Goal: Task Accomplishment & Management: Manage account settings

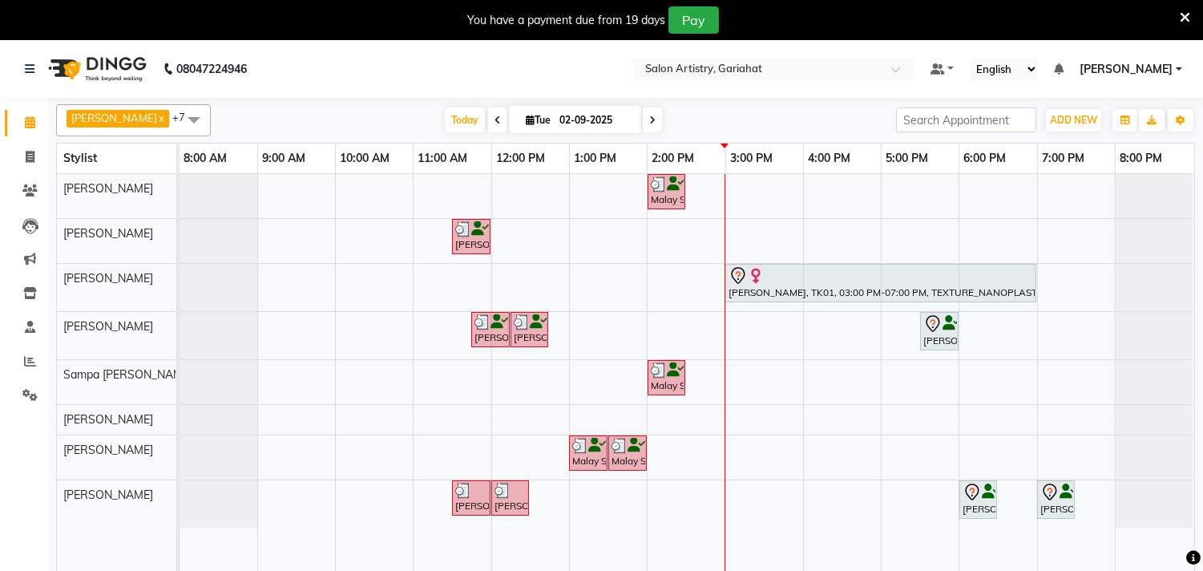
click at [1187, 12] on icon at bounding box center [1184, 17] width 10 height 14
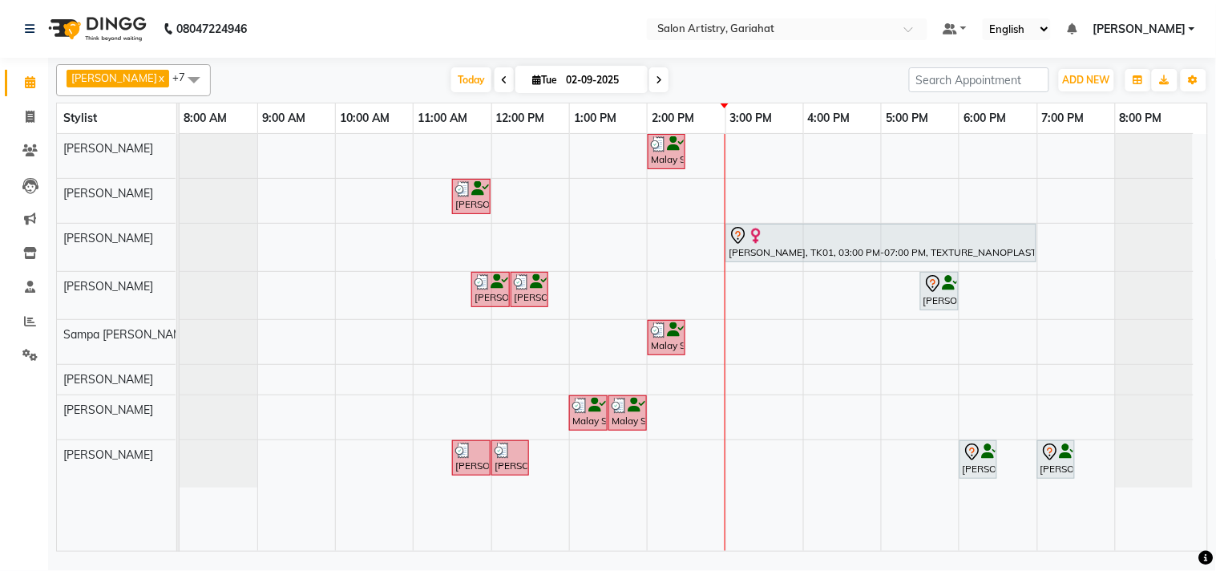
click at [780, 153] on div "Malay Seal, TK05, 02:00 PM-02:30 PM, EXPRESS SHAVE - MEN [PERSON_NAME], TK03, 1…" at bounding box center [692, 342] width 1027 height 417
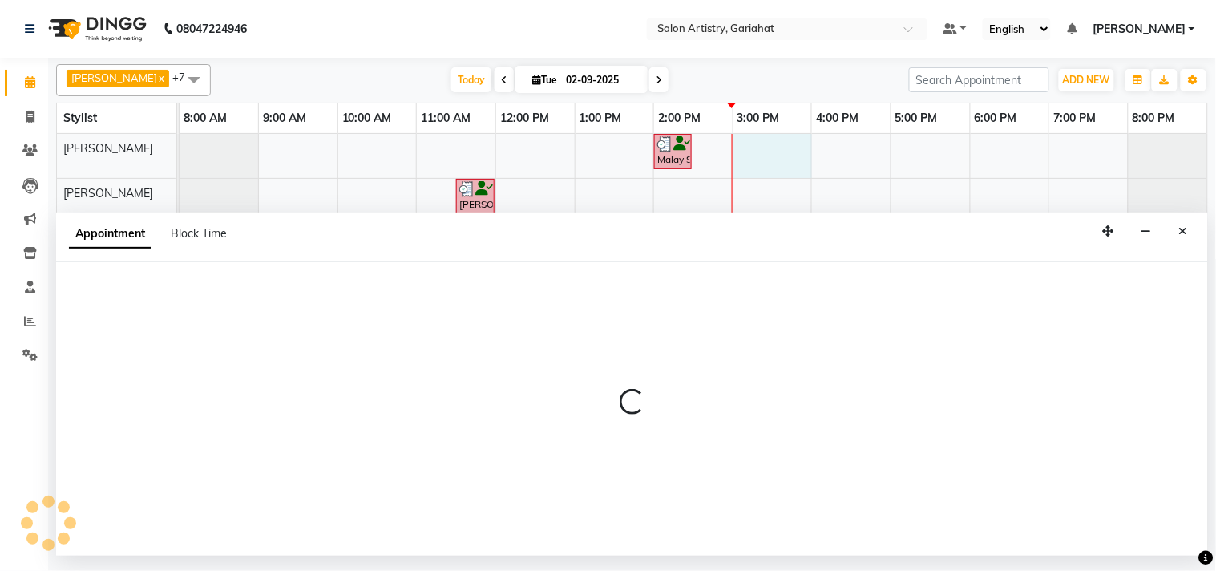
select select "82196"
select select "tentative"
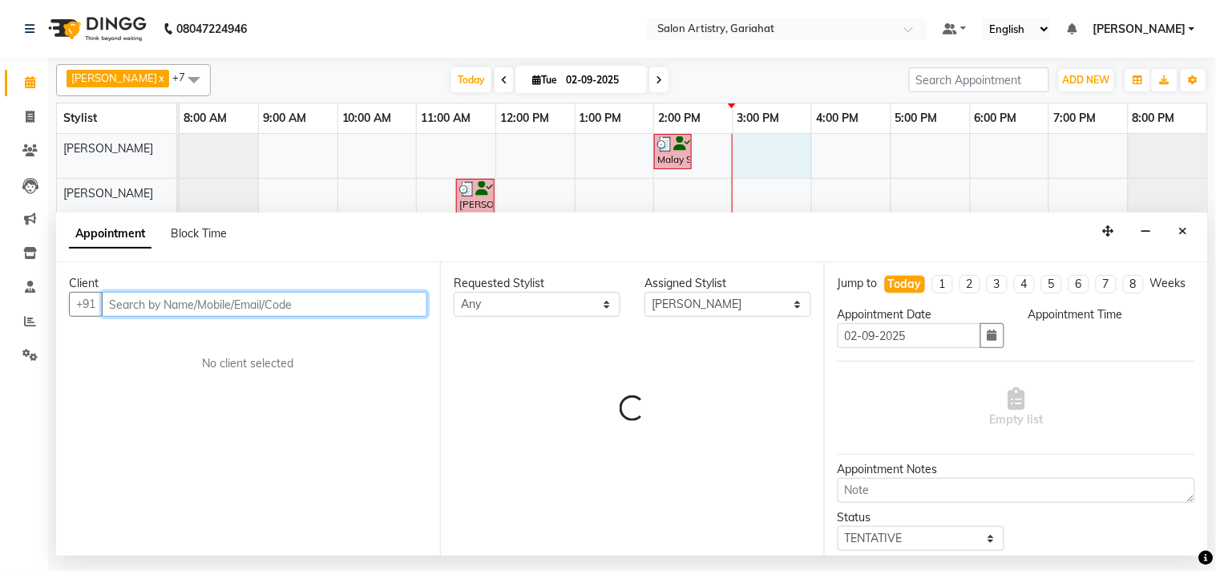
select select "900"
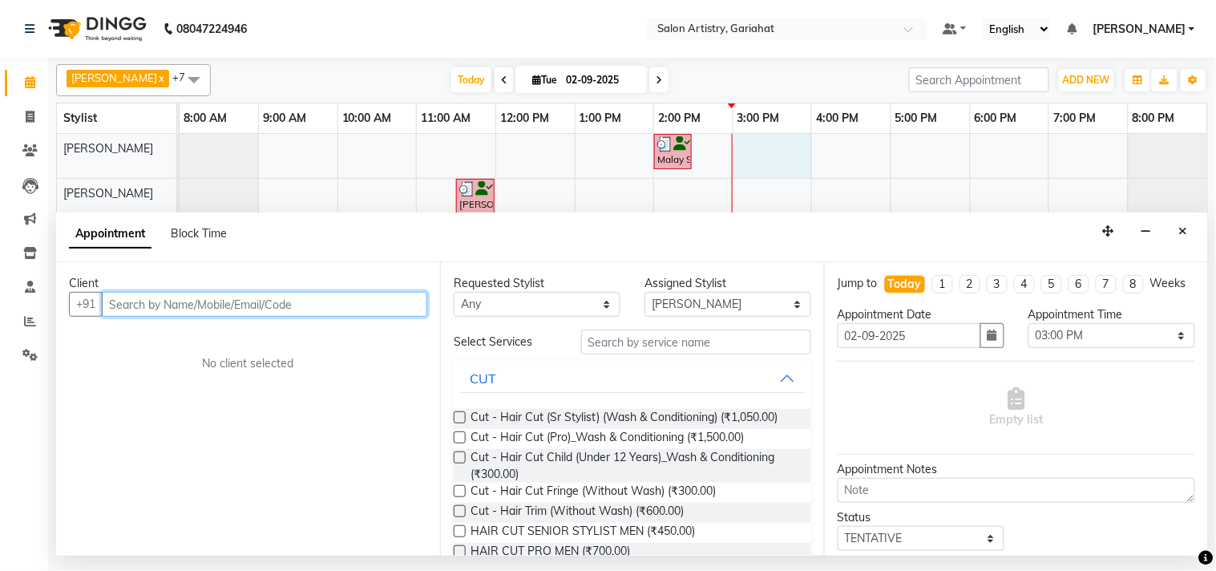
drag, startPoint x: 258, startPoint y: 297, endPoint x: 291, endPoint y: 306, distance: 34.0
click at [259, 297] on input "text" at bounding box center [264, 304] width 325 height 25
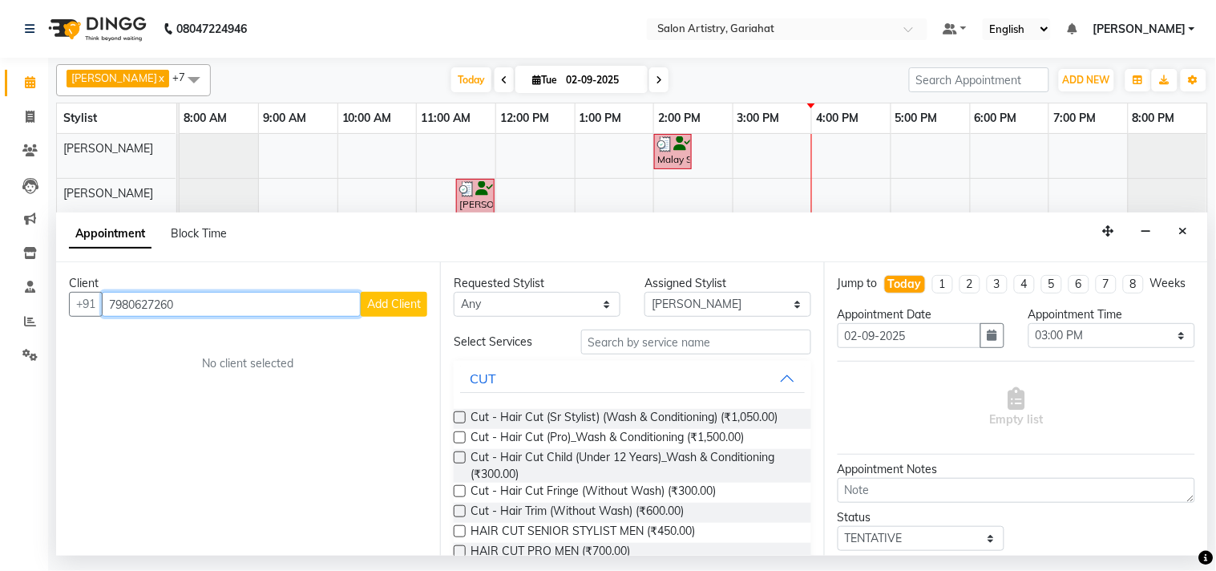
type input "7980627260"
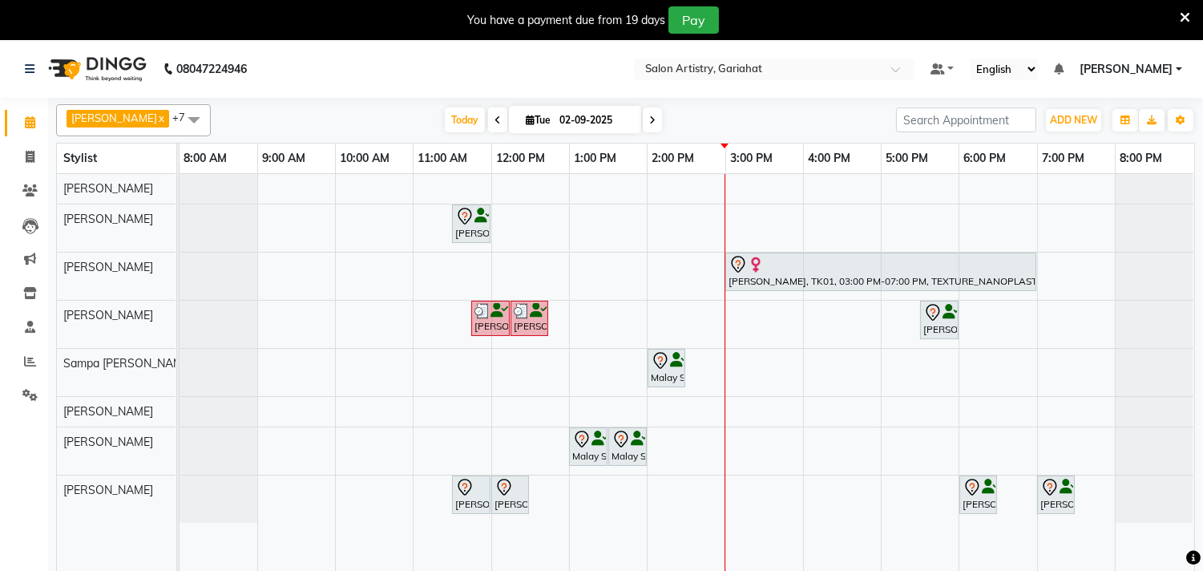
click at [1186, 14] on icon at bounding box center [1184, 17] width 10 height 14
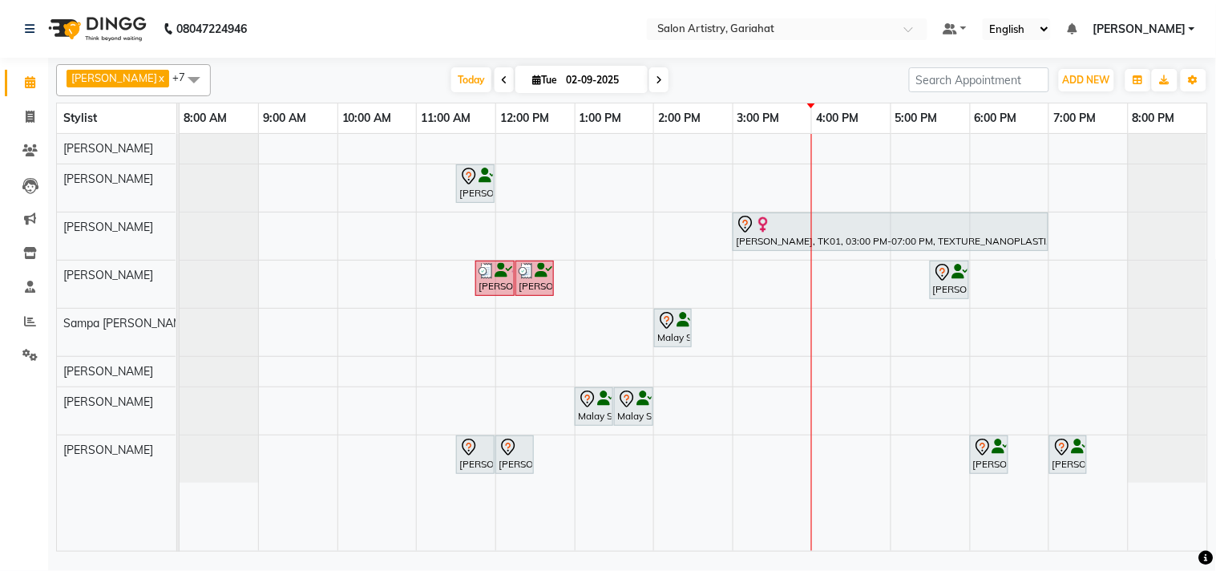
click at [795, 329] on div "[PERSON_NAME], TK03, 11:30 AM-12:00 PM, Kanpeiki - Drupe luxe (pedi smooth incl…" at bounding box center [692, 342] width 1027 height 417
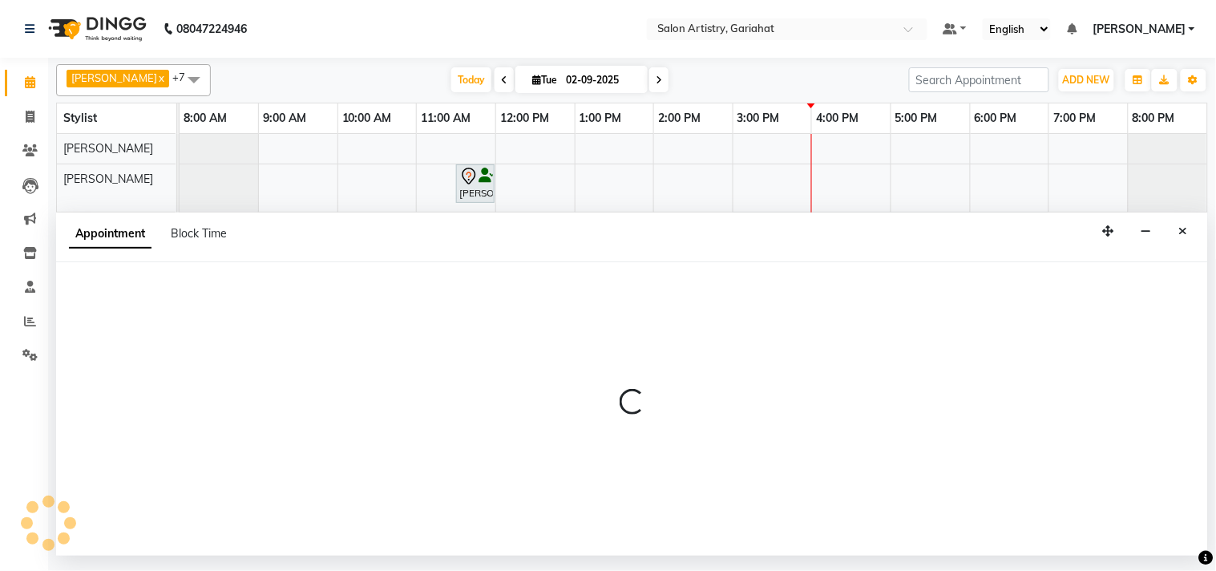
select select "82201"
select select "900"
select select "tentative"
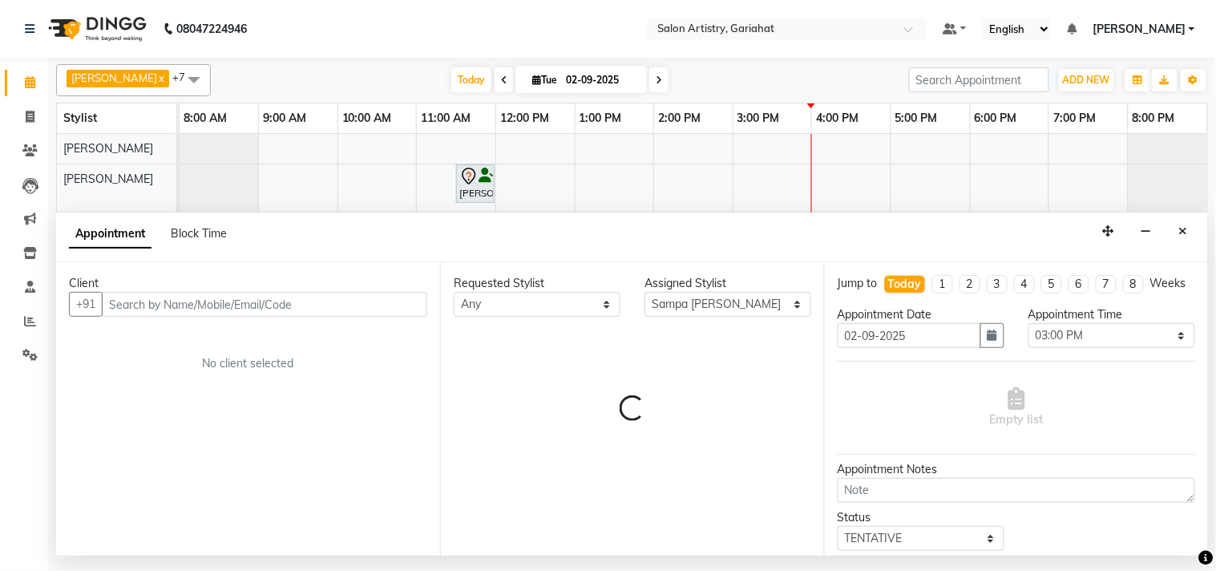
click at [184, 309] on input "text" at bounding box center [264, 304] width 325 height 25
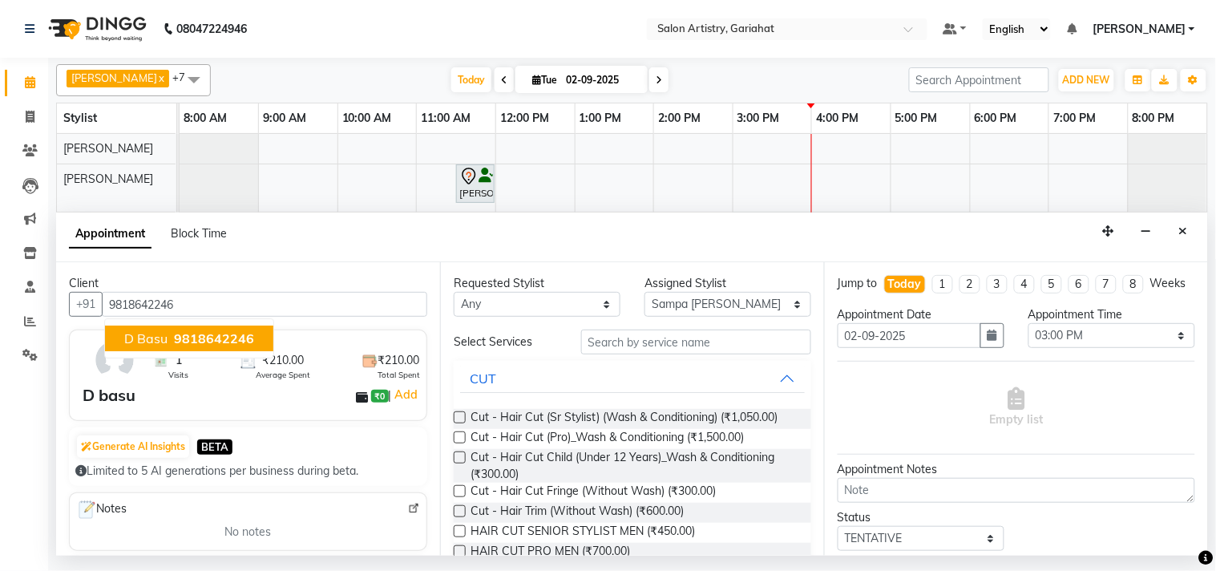
click at [173, 349] on button "D basu 9818642246" at bounding box center [189, 338] width 168 height 26
type input "9818642246"
click at [173, 349] on div "Client +91 9818642246 D basu 9818642246 1 Visits ₹210.00 Average Spent ₹210.00 …" at bounding box center [248, 408] width 384 height 292
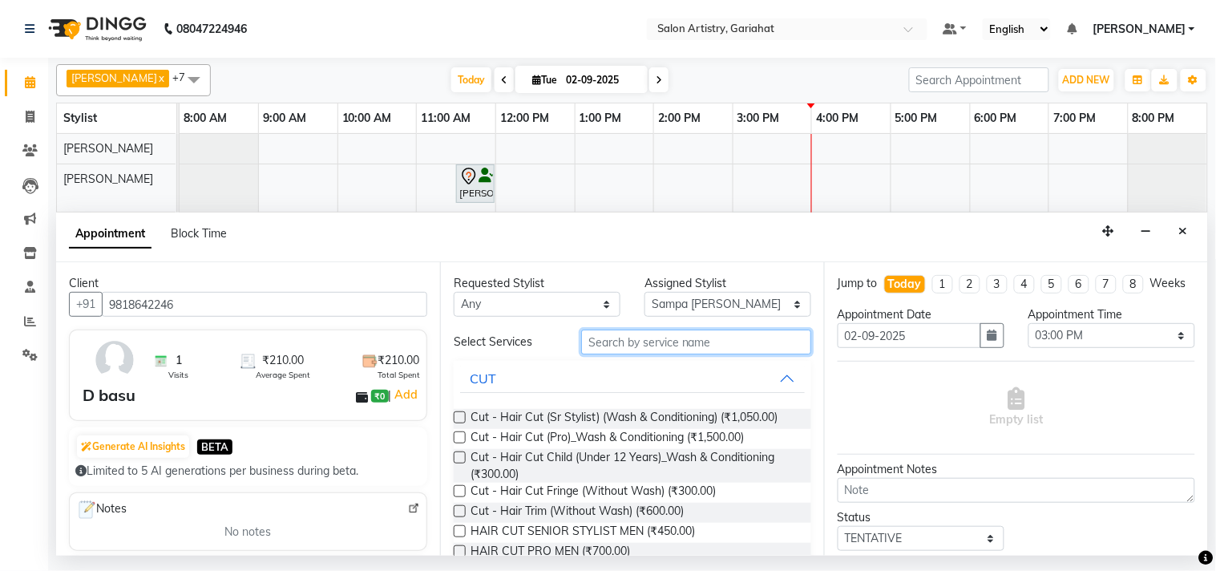
click at [661, 348] on input "text" at bounding box center [696, 341] width 230 height 25
click at [611, 345] on input "text" at bounding box center [696, 341] width 230 height 25
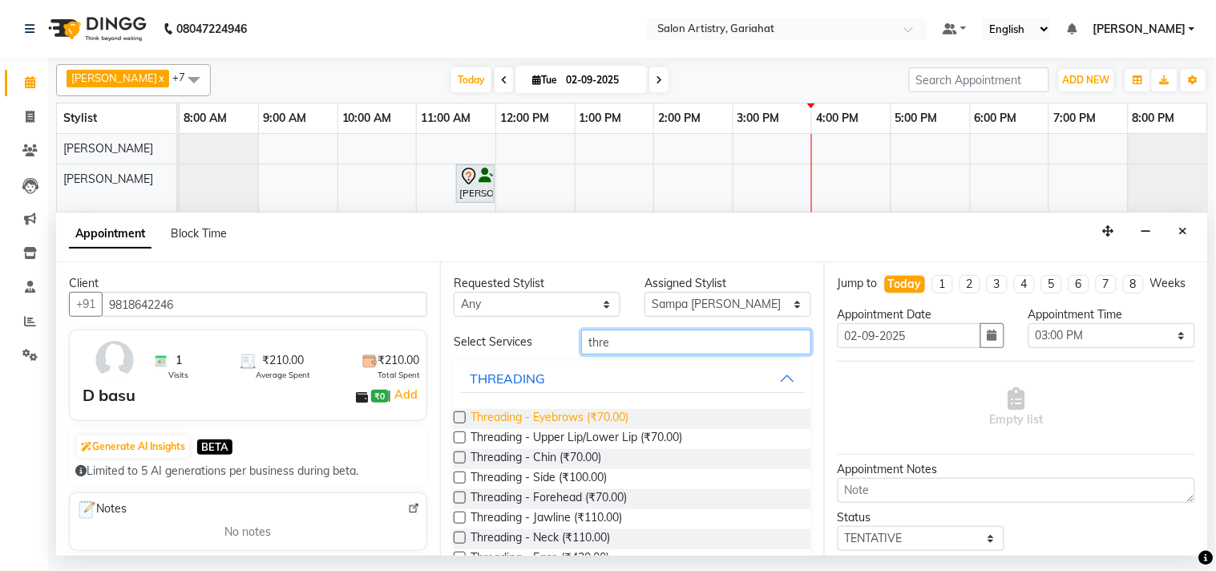
type input "thre"
click at [572, 413] on span "Threading - Eyebrows (₹70.00)" at bounding box center [549, 419] width 158 height 20
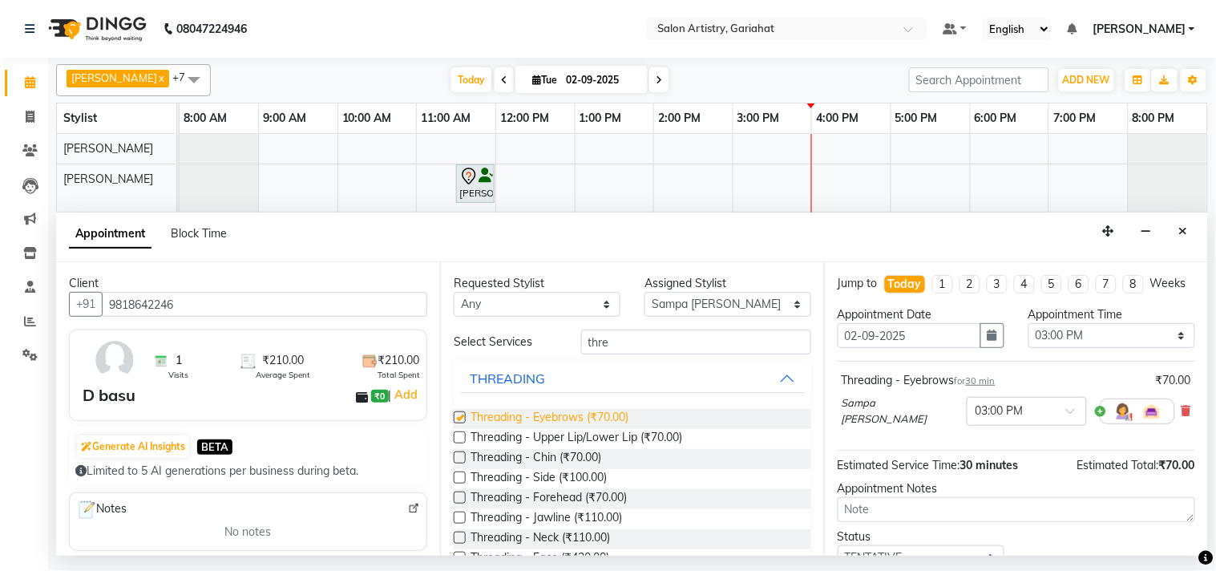
checkbox input "false"
click at [604, 438] on span "Threading - Upper Lip/Lower Lip (₹70.00)" at bounding box center [576, 439] width 212 height 20
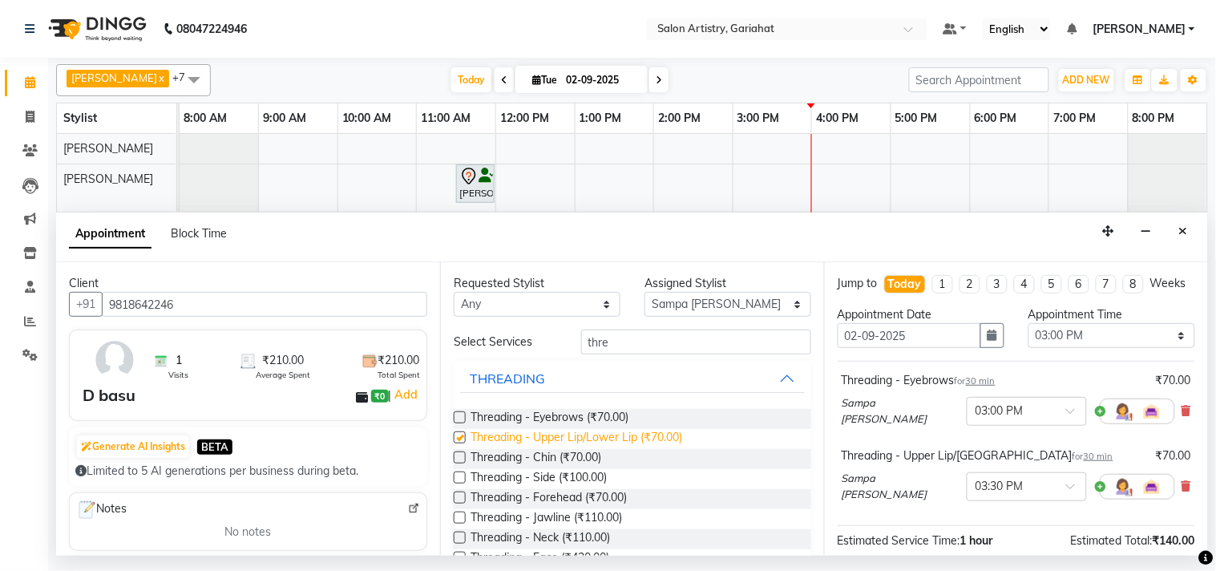
checkbox input "false"
click at [578, 455] on span "Threading - Chin (₹70.00)" at bounding box center [535, 459] width 131 height 20
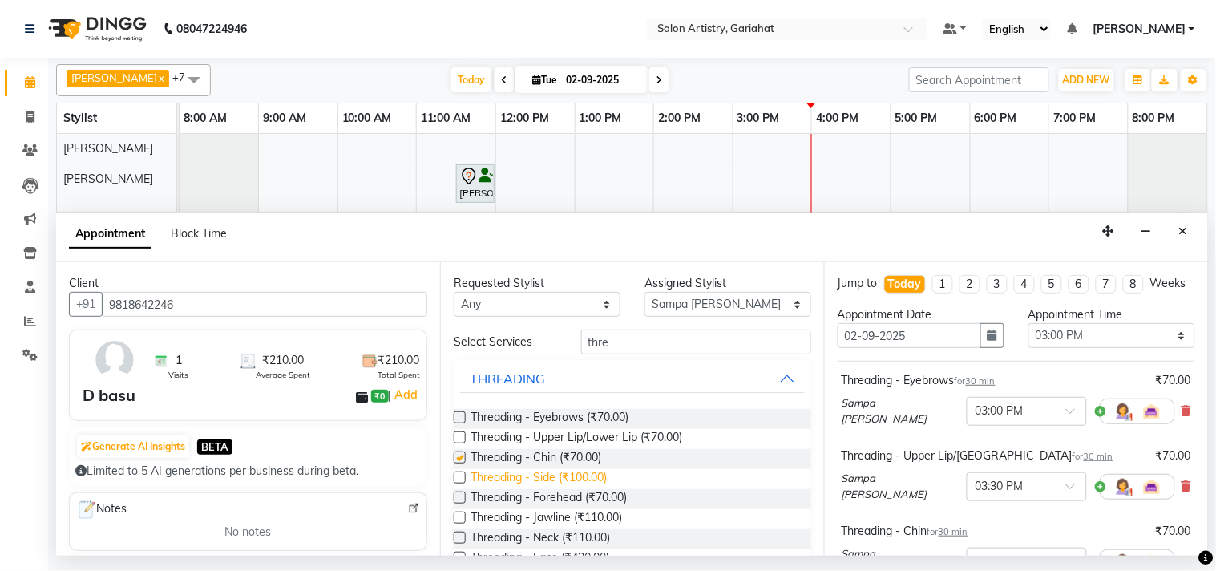
checkbox input "false"
click at [591, 502] on span "Threading - Forehead (₹70.00)" at bounding box center [548, 499] width 156 height 20
checkbox input "false"
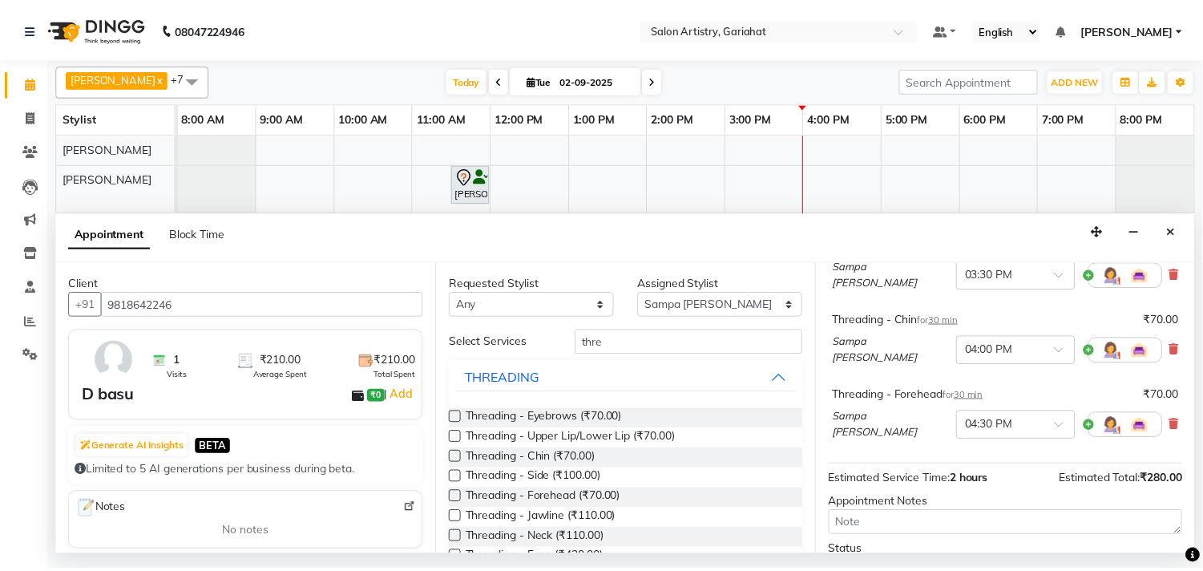
scroll to position [347, 0]
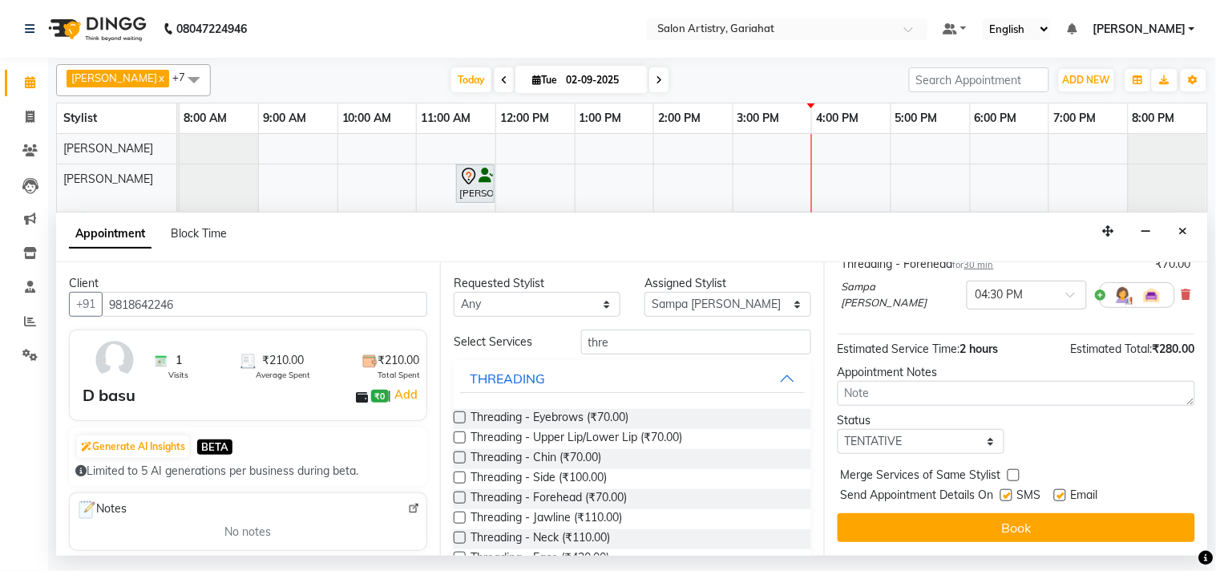
drag, startPoint x: 980, startPoint y: 529, endPoint x: 965, endPoint y: 517, distance: 19.4
click at [982, 530] on button "Book" at bounding box center [1015, 527] width 357 height 29
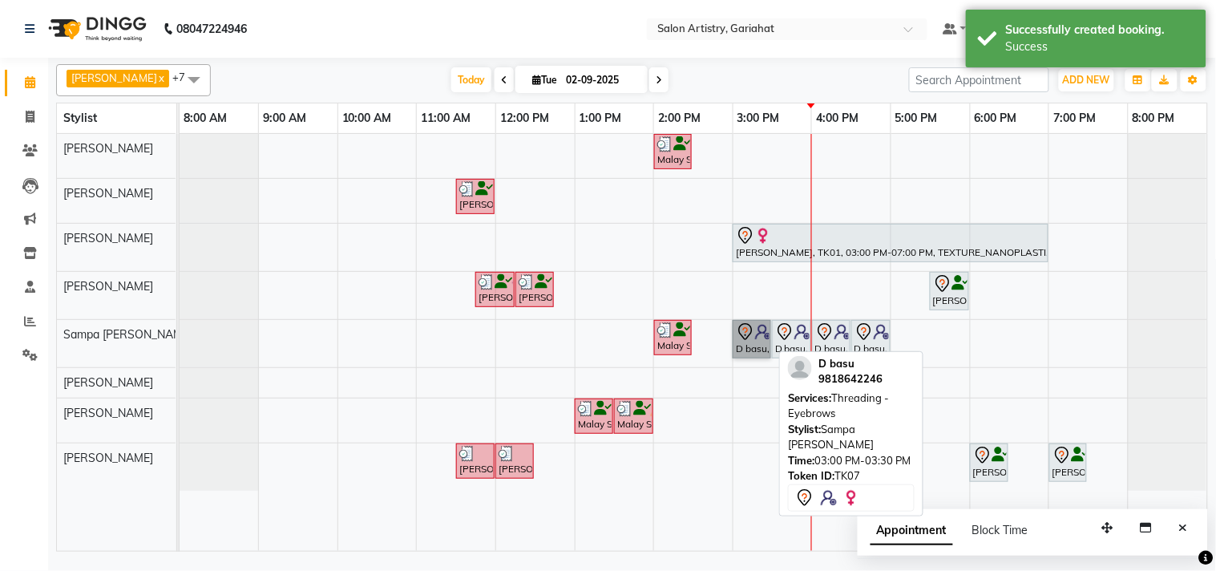
drag, startPoint x: 764, startPoint y: 345, endPoint x: 796, endPoint y: 347, distance: 32.9
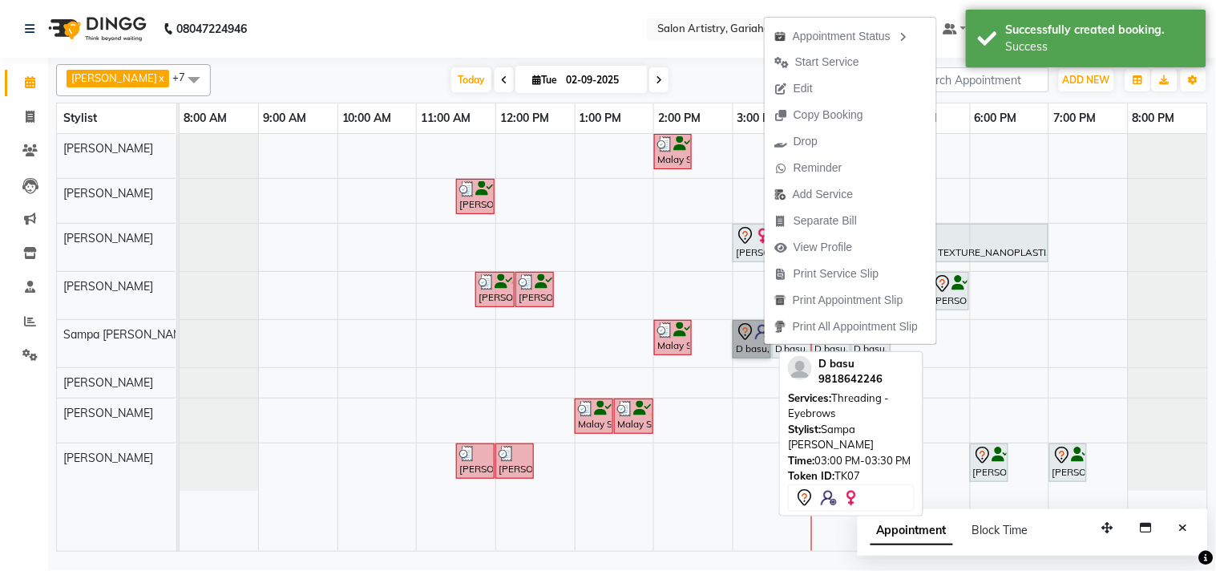
click at [740, 350] on link "D basu, TK07, 03:00 PM-03:30 PM, Threading - Eyebrows" at bounding box center [751, 339] width 38 height 38
select select "7"
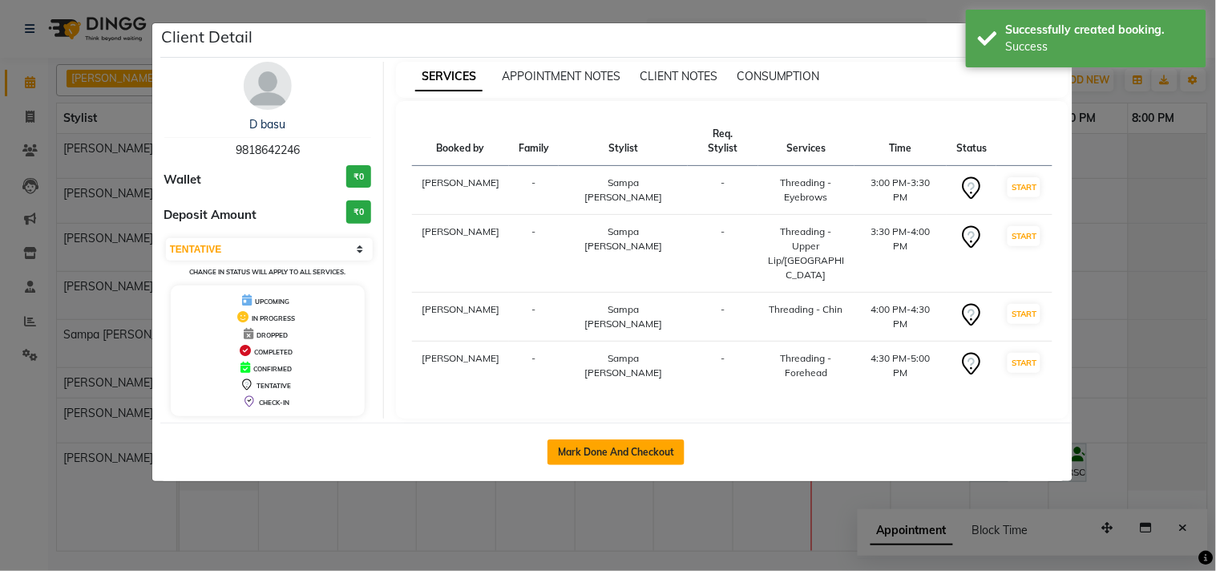
click at [650, 439] on button "Mark Done And Checkout" at bounding box center [615, 452] width 137 height 26
select select "service"
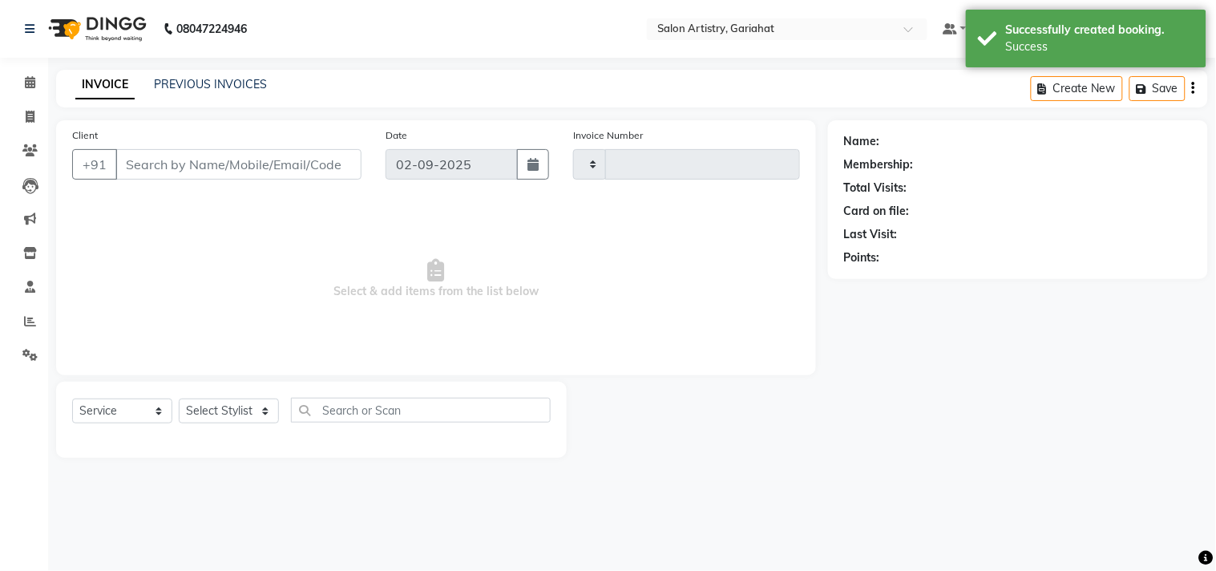
type input "0699"
select select "8368"
type input "9818642246"
select select "82201"
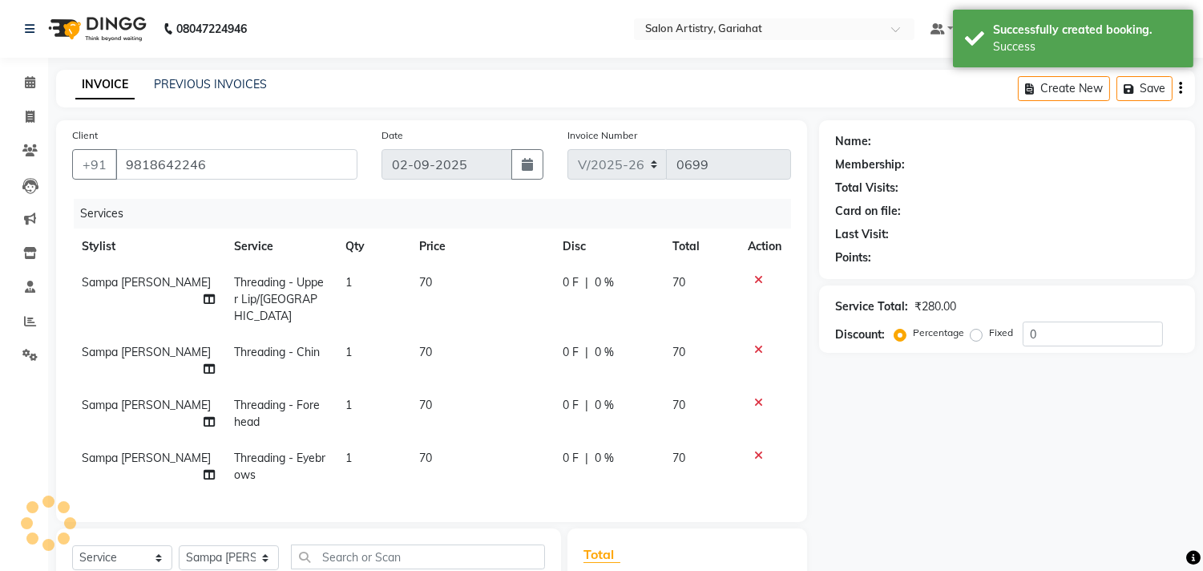
select select "1: Object"
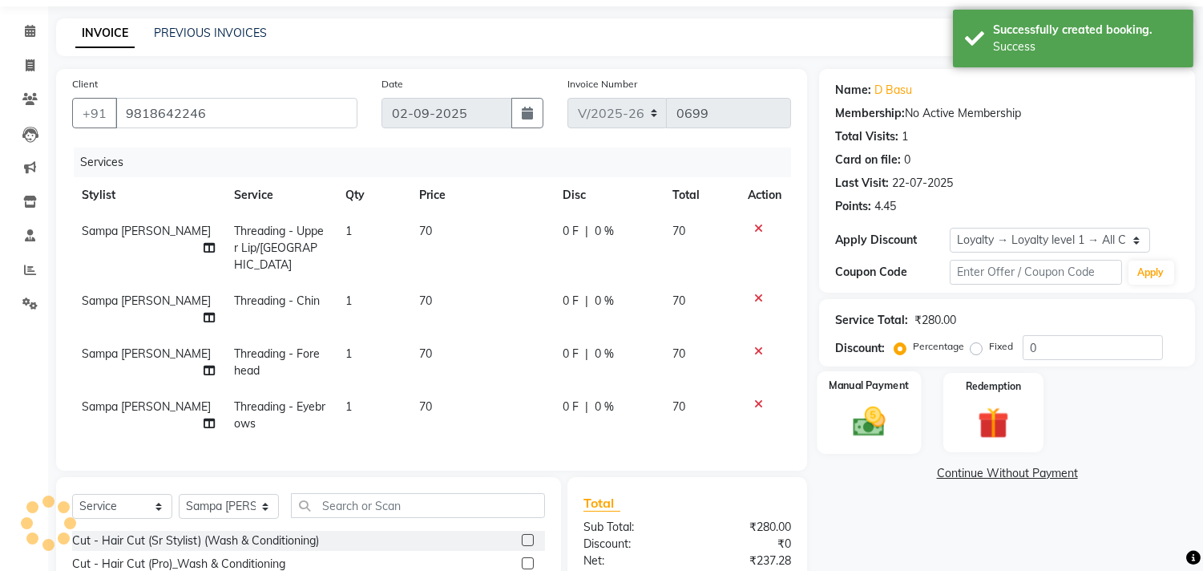
scroll to position [89, 0]
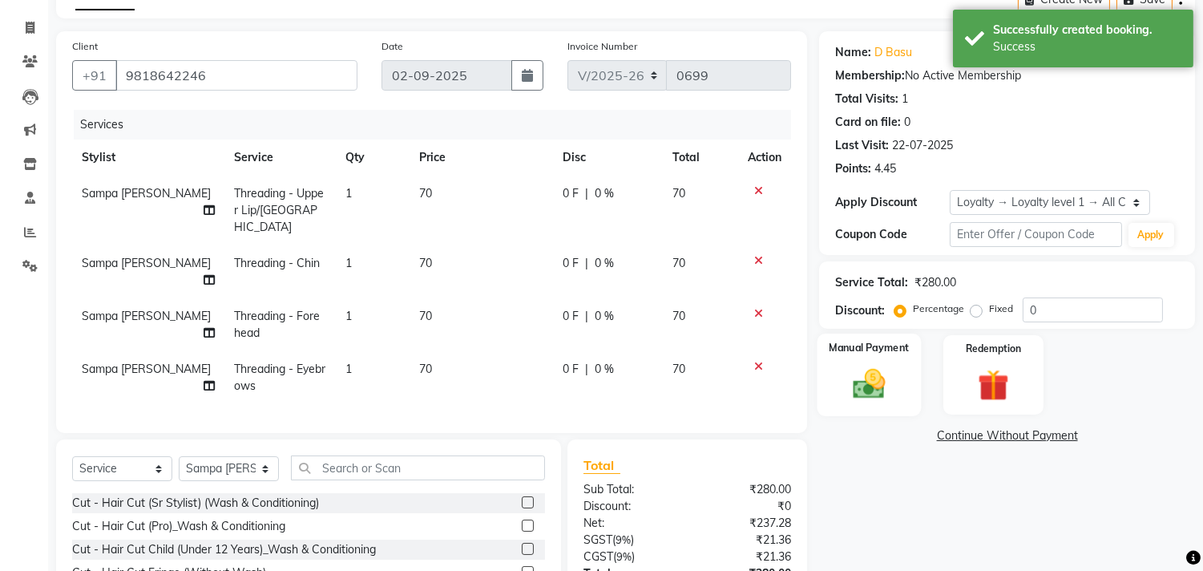
click at [893, 355] on div "Manual Payment" at bounding box center [869, 374] width 104 height 82
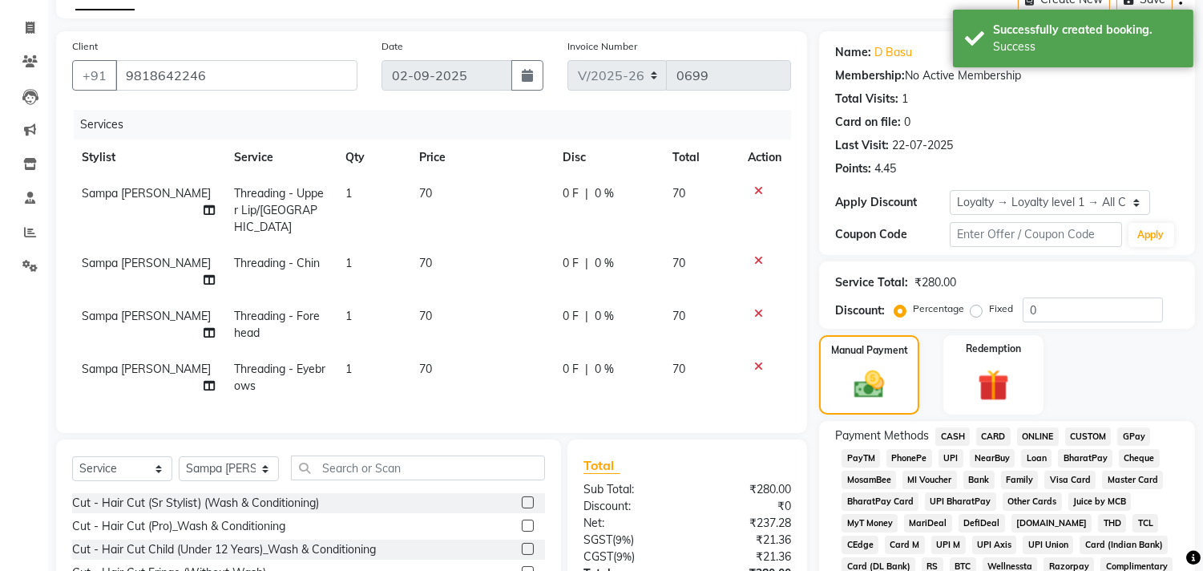
click at [954, 437] on span "CASH" at bounding box center [952, 436] width 34 height 18
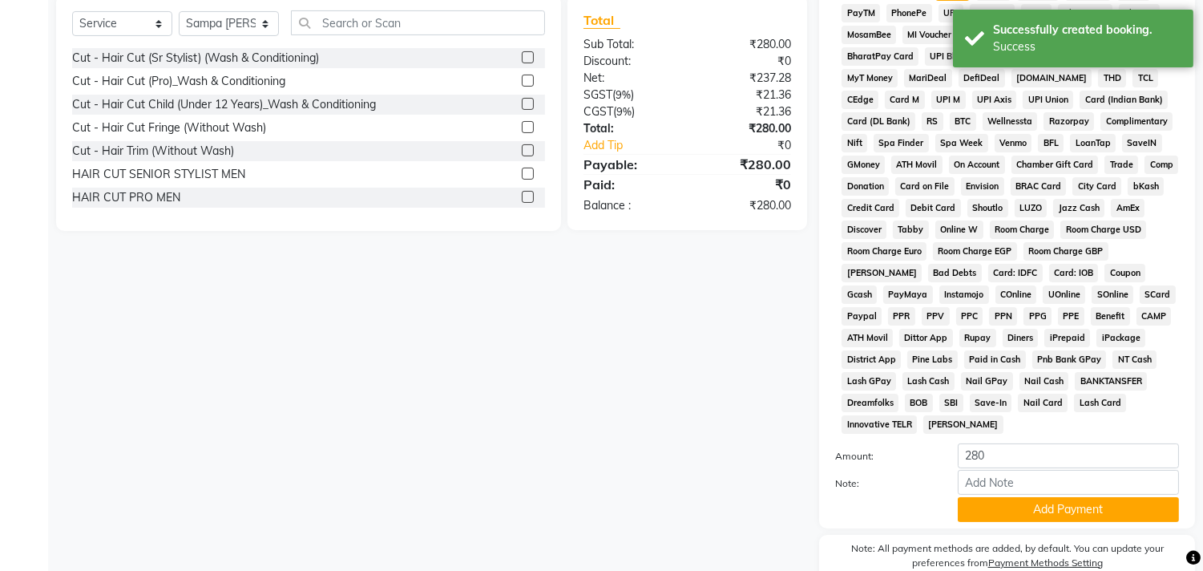
scroll to position [612, 0]
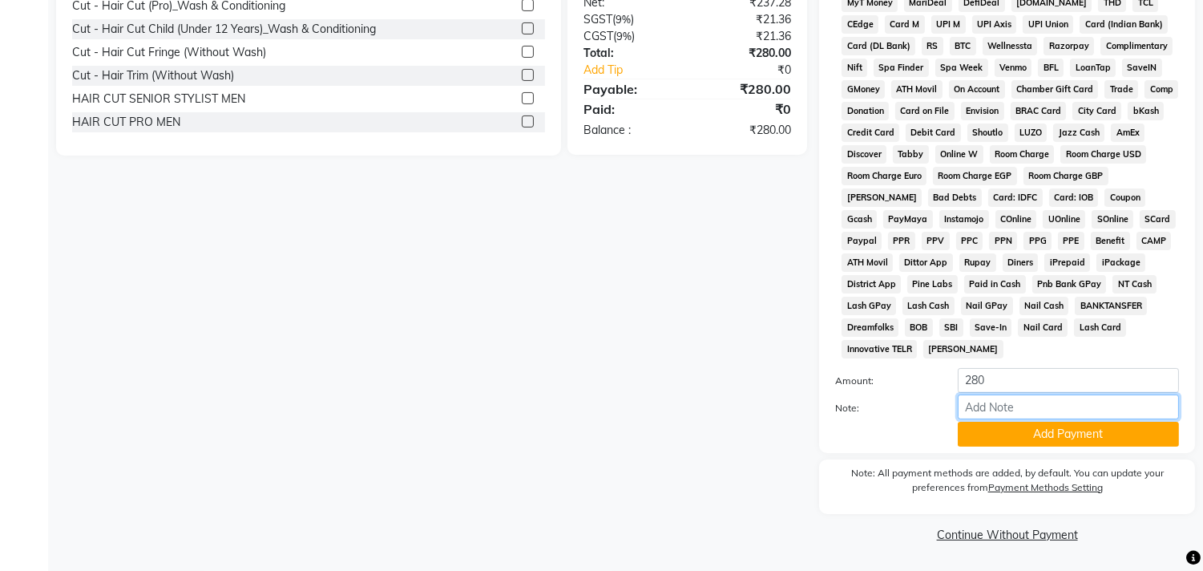
click at [1005, 399] on input "Note:" at bounding box center [1068, 406] width 221 height 25
click at [1005, 438] on button "Add Payment" at bounding box center [1068, 433] width 221 height 25
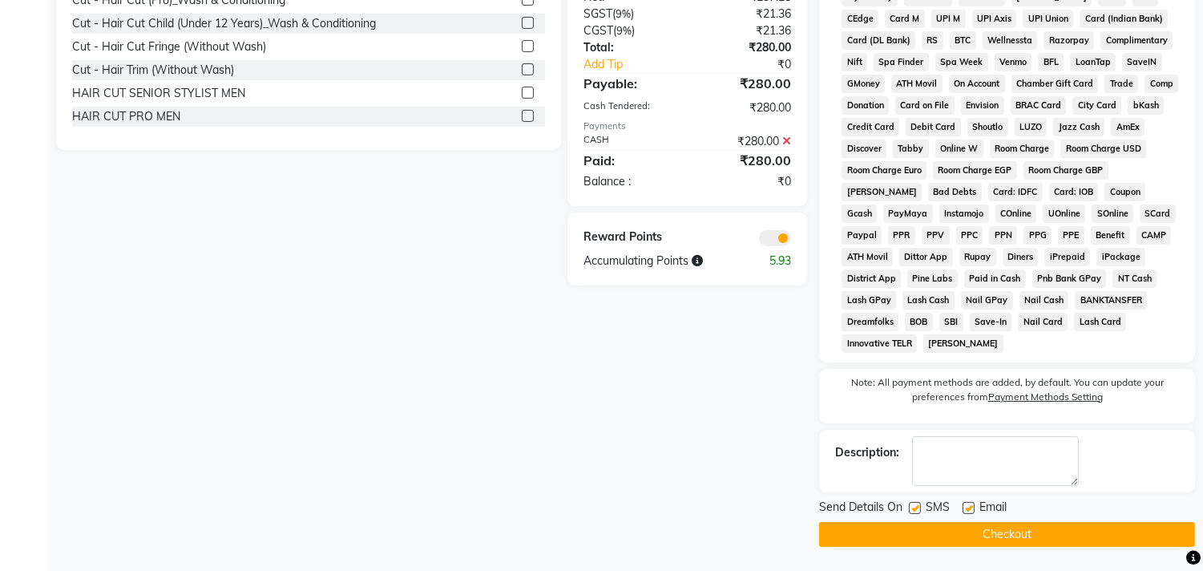
drag, startPoint x: 976, startPoint y: 532, endPoint x: 966, endPoint y: 514, distance: 20.8
click at [976, 531] on button "Checkout" at bounding box center [1007, 534] width 376 height 25
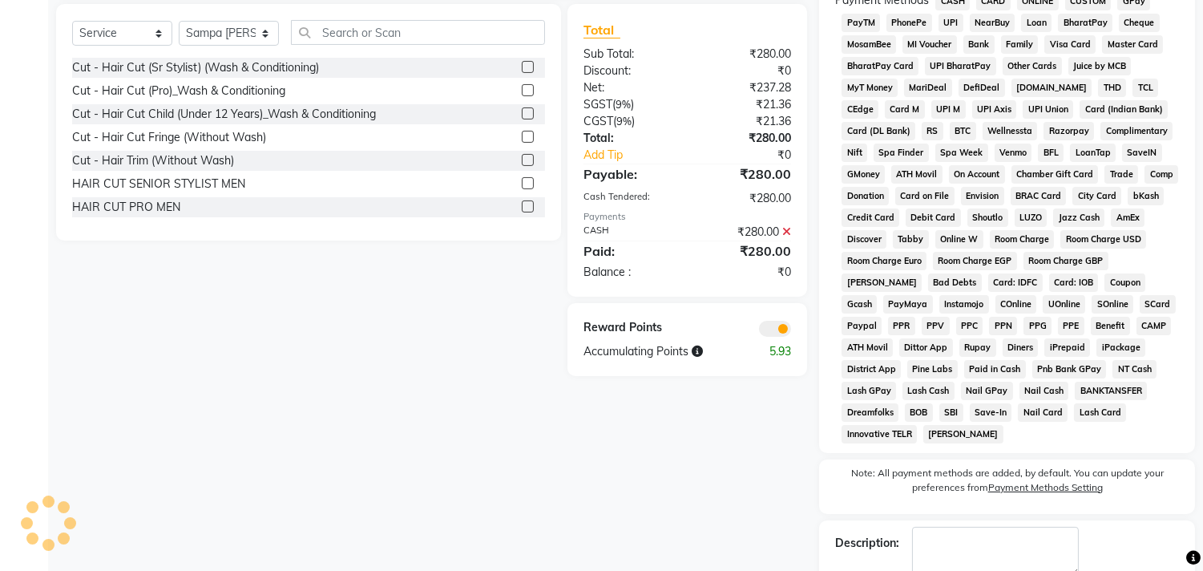
scroll to position [439, 0]
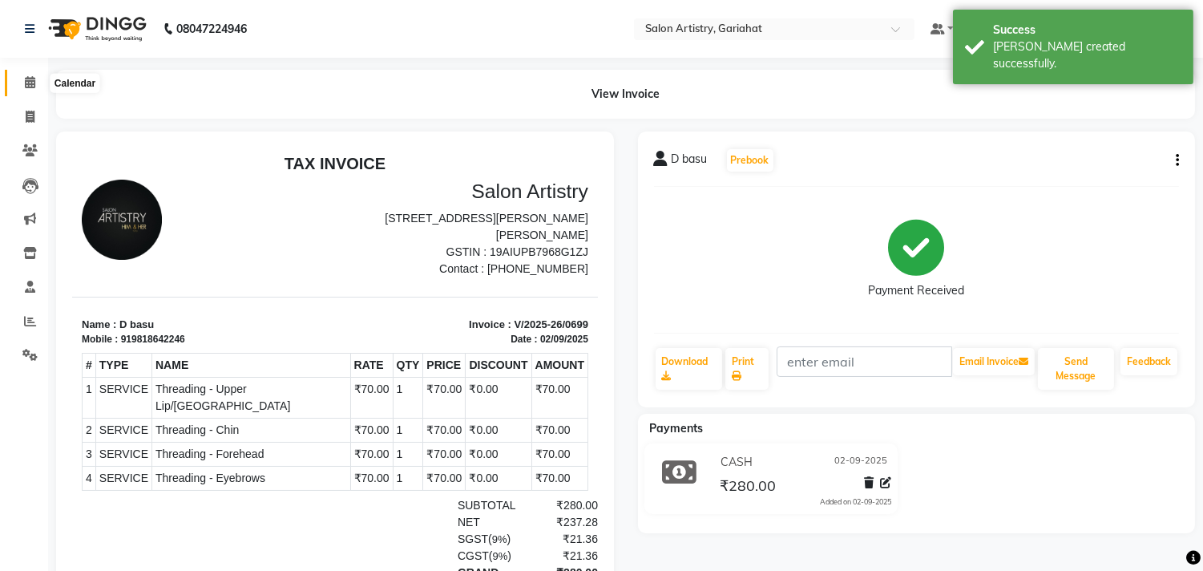
click at [28, 77] on icon at bounding box center [30, 82] width 10 height 12
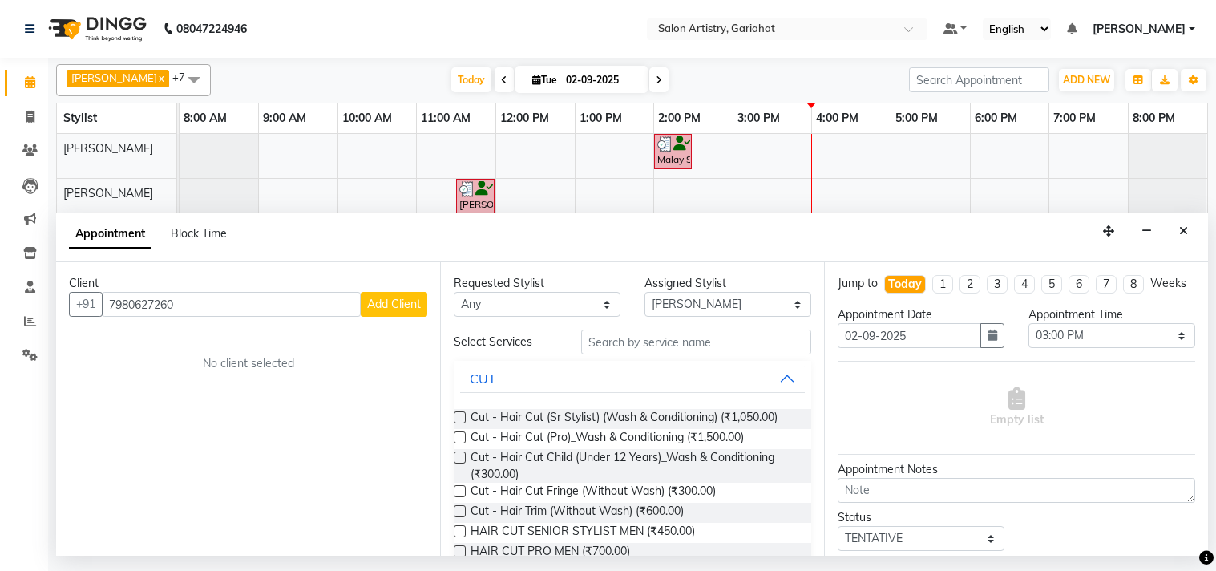
select select "82196"
select select "900"
select select "tentative"
click at [548, 179] on div "Malay Seal, TK05, 02:00 PM-02:30 PM, EXPRESS SHAVE - MEN [PERSON_NAME], TK03, 1…" at bounding box center [692, 342] width 1027 height 417
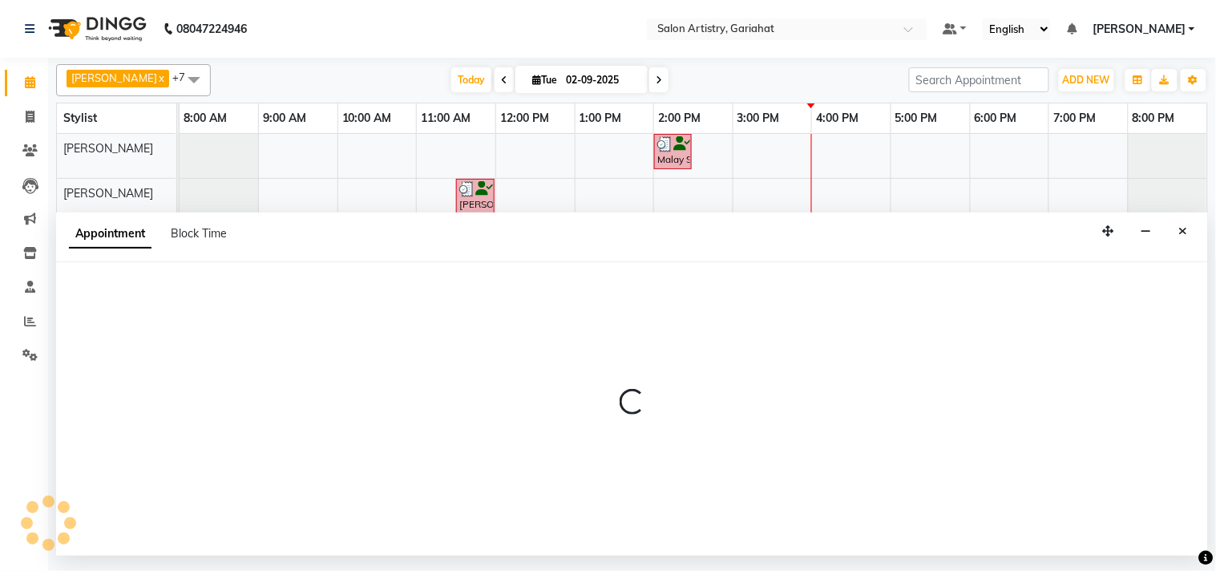
select select "82198"
select select "720"
select select "tentative"
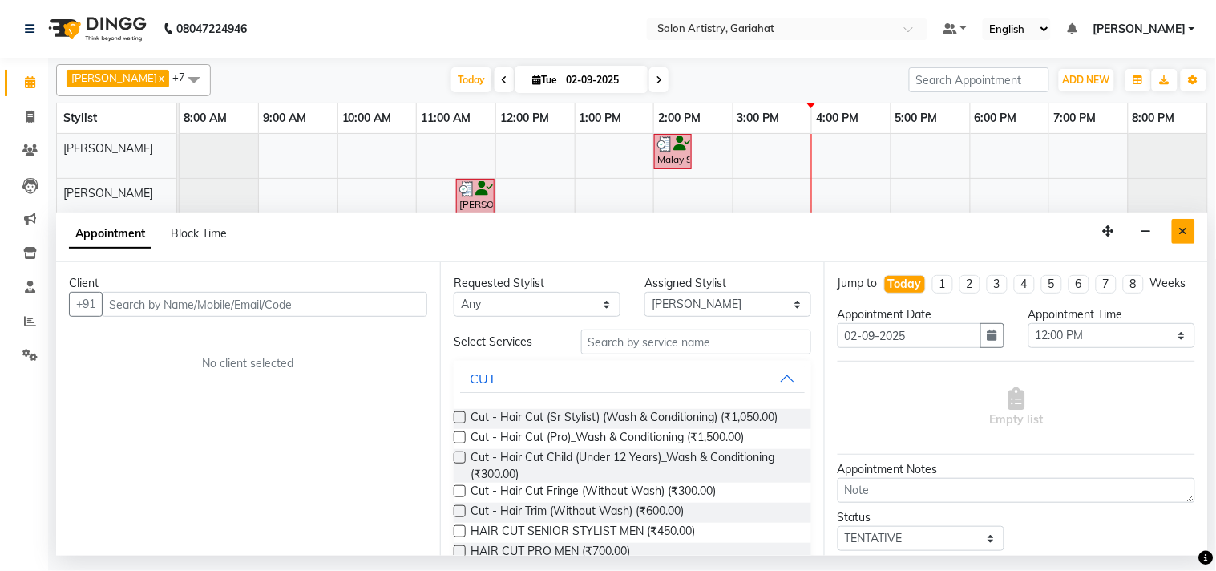
click at [1183, 226] on icon "Close" at bounding box center [1183, 230] width 9 height 11
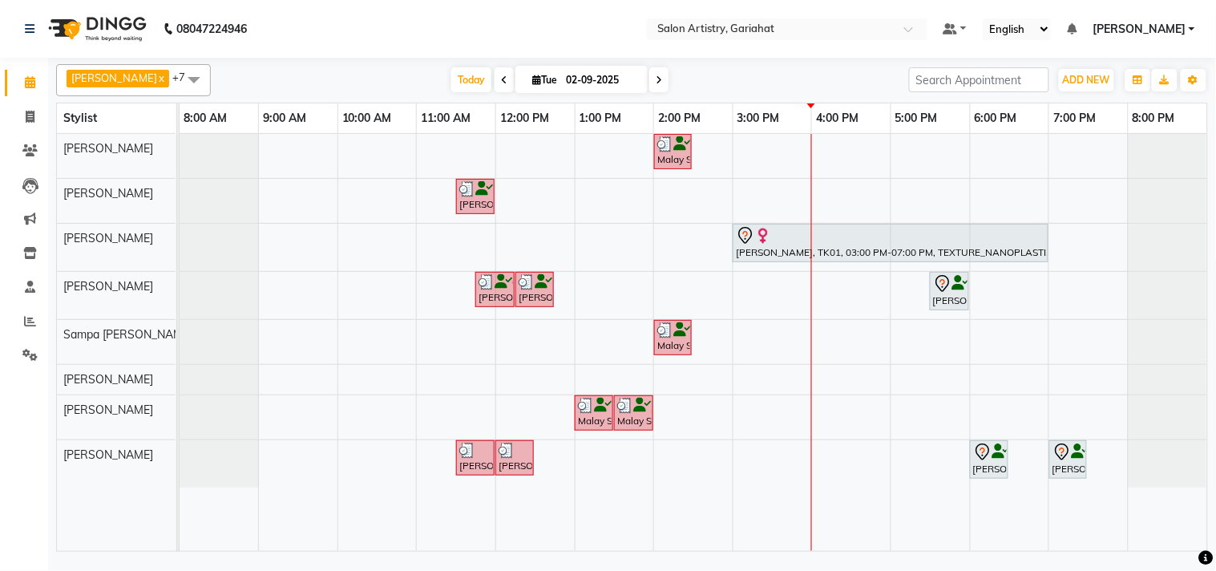
click at [607, 144] on div "Malay Seal, TK05, 02:00 PM-02:30 PM, EXPRESS SHAVE - MEN [PERSON_NAME], TK03, 1…" at bounding box center [692, 342] width 1027 height 417
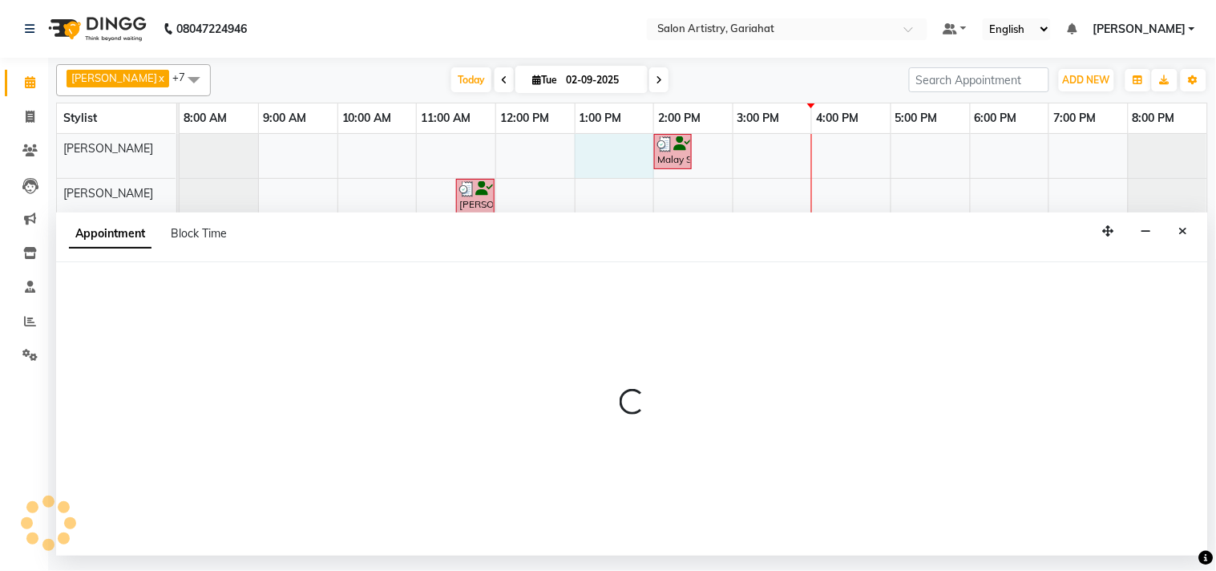
select select "82196"
select select "780"
select select "tentative"
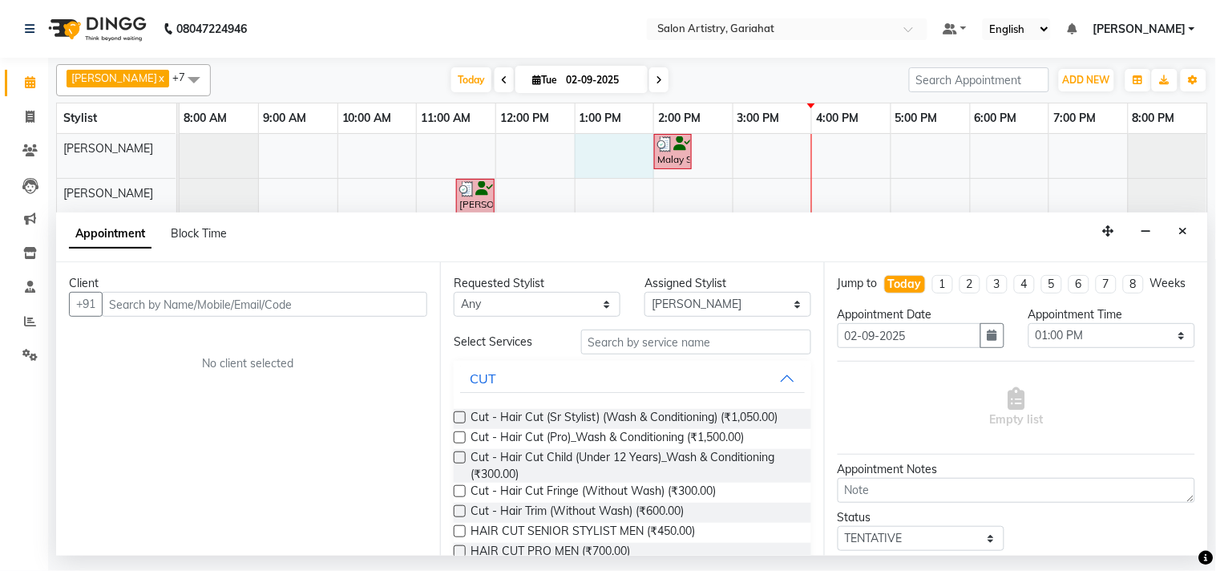
click at [268, 306] on input "text" at bounding box center [264, 304] width 325 height 25
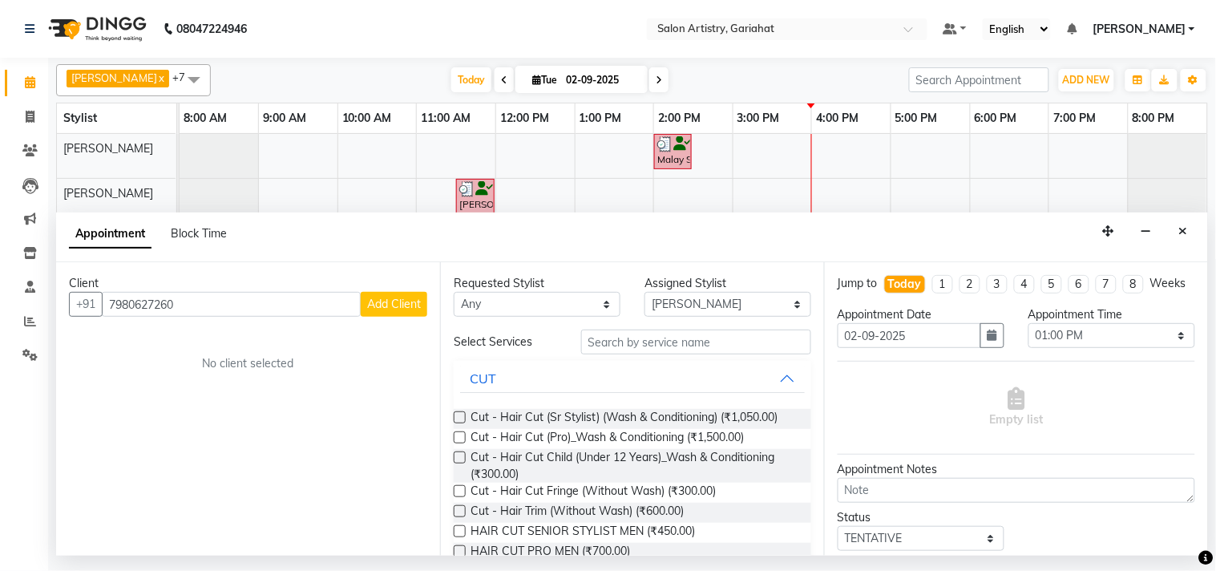
type input "7980627260"
click at [389, 308] on span "Add Client" at bounding box center [394, 303] width 54 height 14
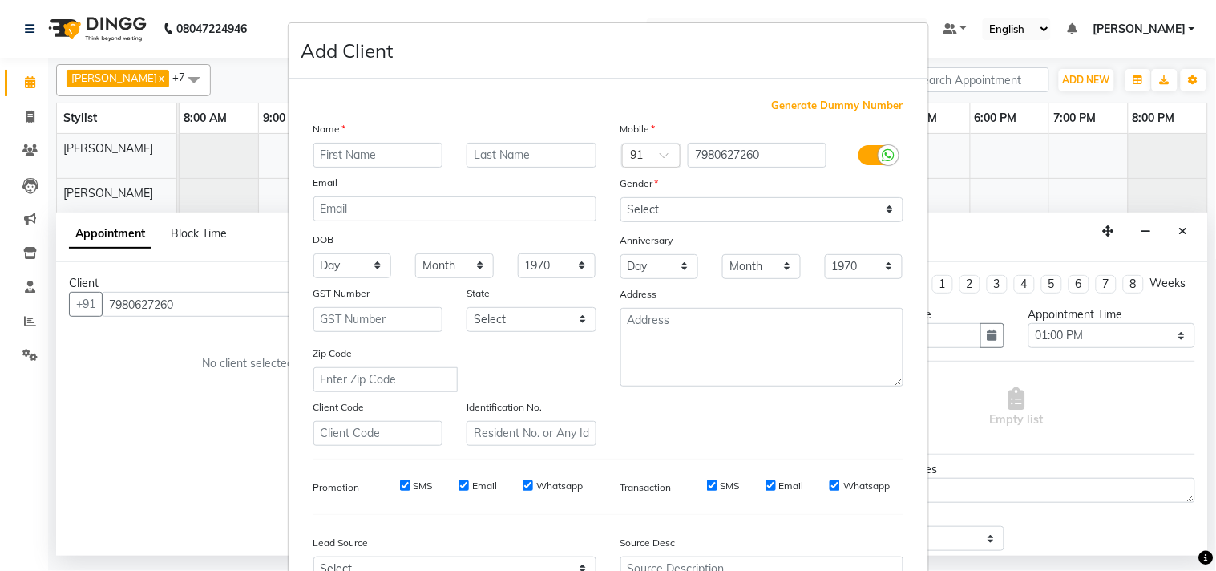
click at [402, 143] on input "text" at bounding box center [378, 155] width 130 height 25
type input "a"
drag, startPoint x: 313, startPoint y: 155, endPoint x: 421, endPoint y: 152, distance: 108.2
click at [421, 152] on input "Minakshi" at bounding box center [378, 155] width 130 height 25
type input "Minakshi"
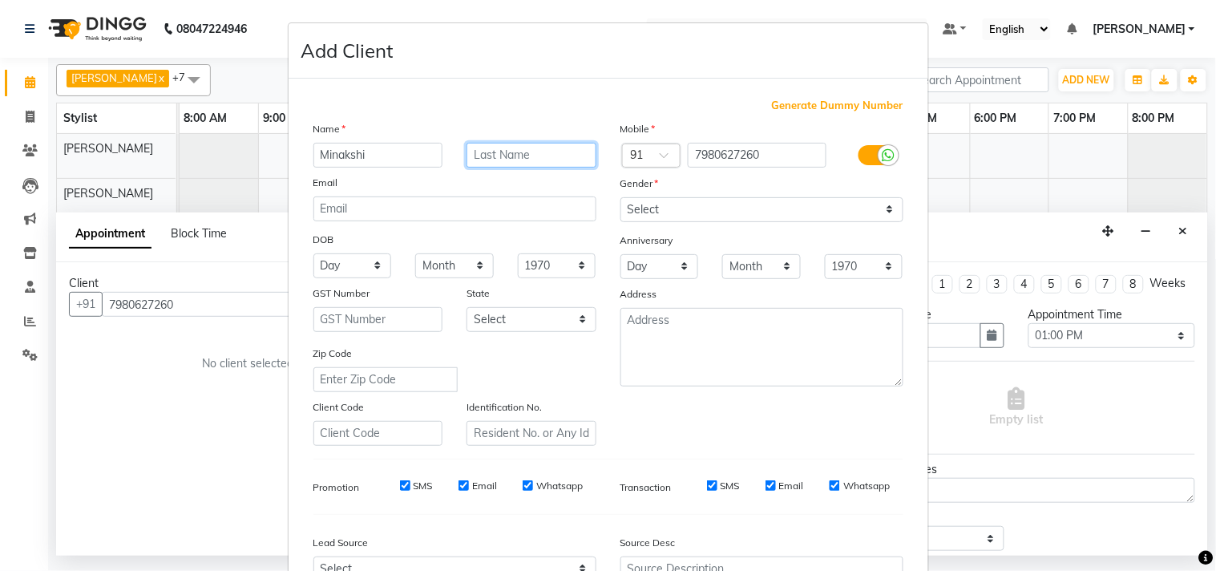
click at [529, 146] on input "text" at bounding box center [531, 155] width 130 height 25
paste input "Minakshi"
type input "Minakshi"
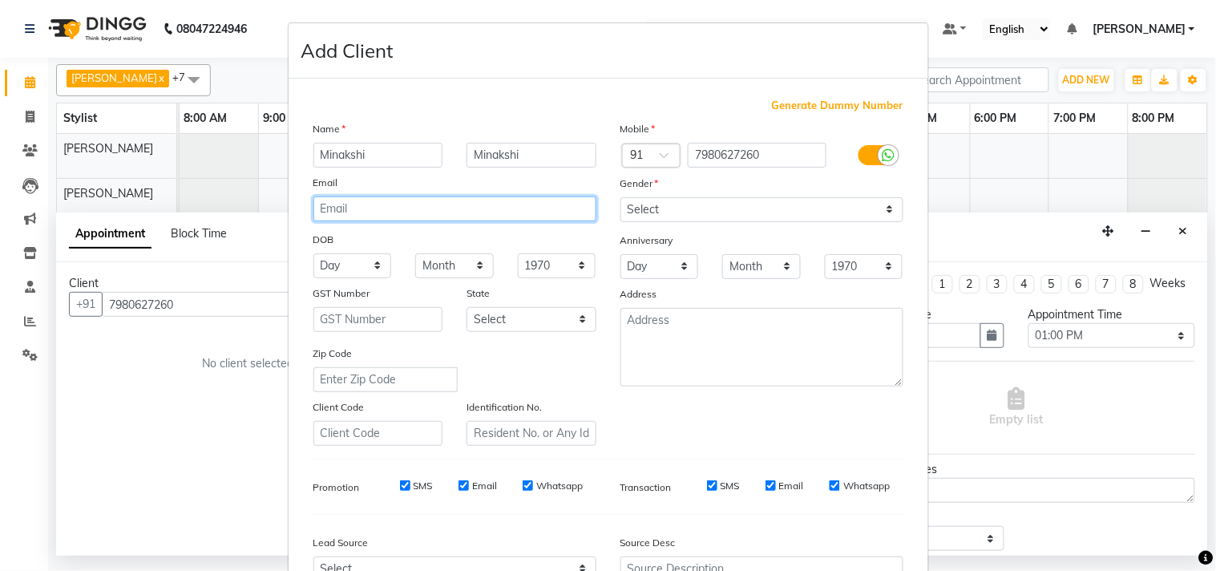
click at [442, 209] on input "email" at bounding box center [454, 208] width 283 height 25
type input "d"
click at [507, 211] on input "bauikwi" at bounding box center [454, 208] width 283 height 25
type input "b"
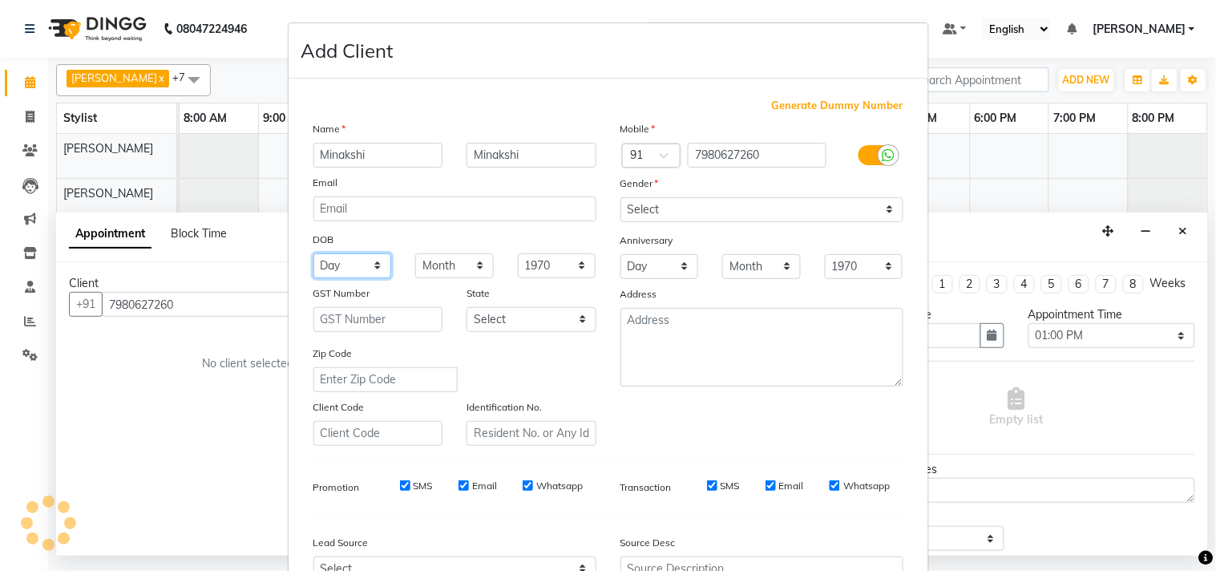
click at [337, 266] on select "Day 01 02 03 04 05 06 07 08 09 10 11 12 13 14 15 16 17 18 19 20 21 22 23 24 25 …" at bounding box center [352, 265] width 79 height 25
select select "08"
click at [313, 253] on select "Day 01 02 03 04 05 06 07 08 09 10 11 12 13 14 15 16 17 18 19 20 21 22 23 24 25 …" at bounding box center [352, 265] width 79 height 25
drag, startPoint x: 447, startPoint y: 265, endPoint x: 462, endPoint y: 273, distance: 17.2
click at [447, 265] on select "Month January February March April May June July August September October Novem…" at bounding box center [454, 265] width 79 height 25
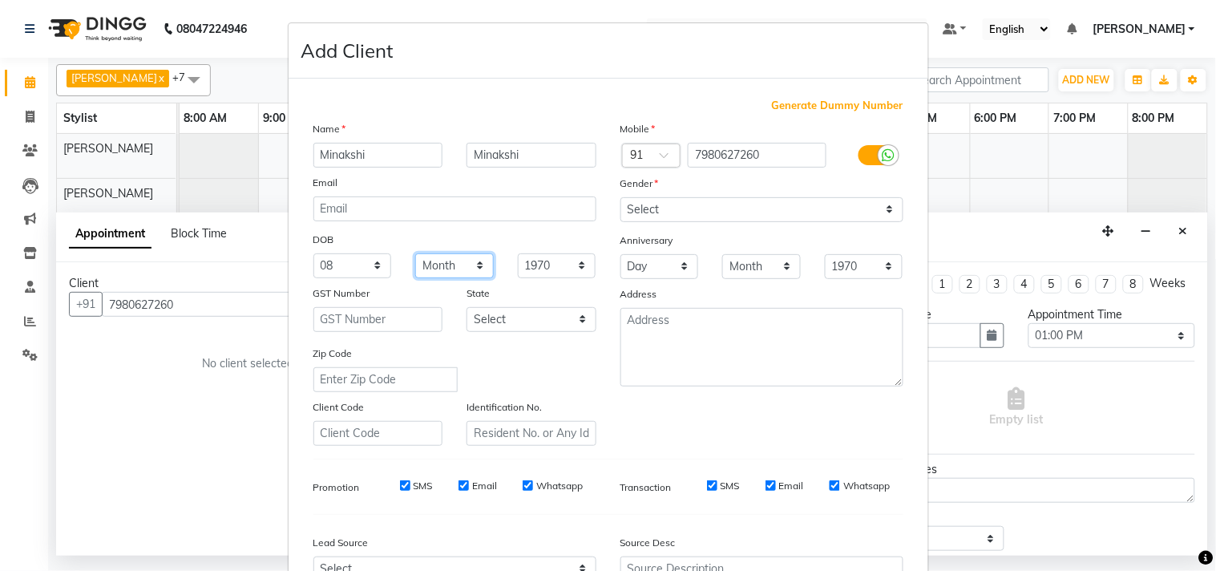
select select "02"
click at [415, 253] on select "Month January February March April May June July August September October Novem…" at bounding box center [454, 265] width 79 height 25
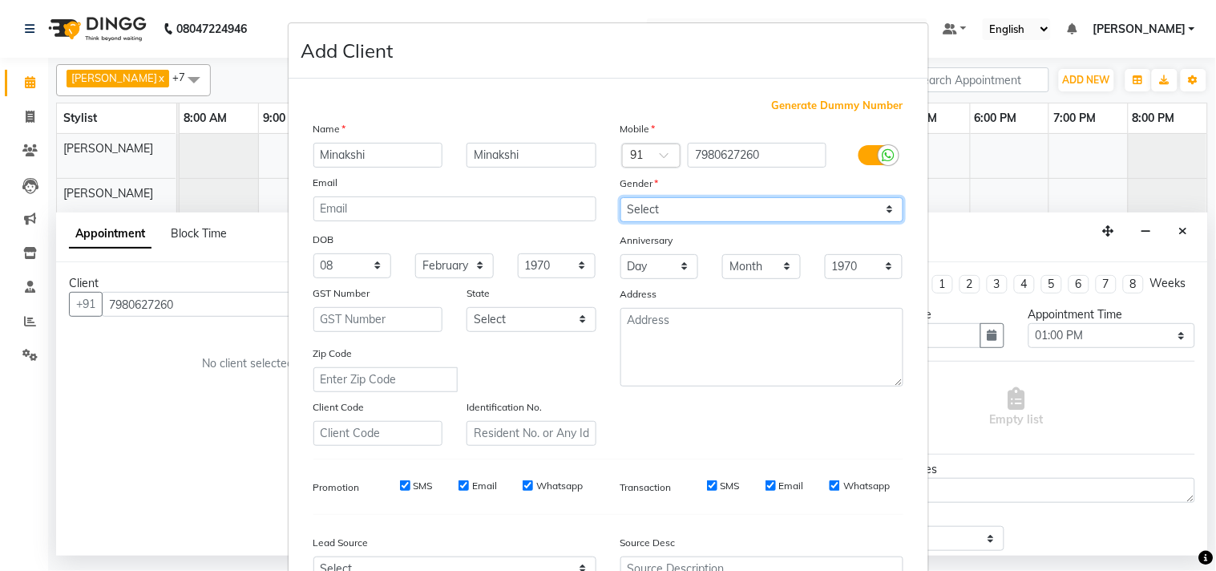
drag, startPoint x: 709, startPoint y: 212, endPoint x: 709, endPoint y: 220, distance: 8.8
click at [709, 212] on select "Select Male Female Other Prefer Not To Say" at bounding box center [761, 209] width 283 height 25
select select "male"
click at [620, 197] on select "Select Male Female Other Prefer Not To Say" at bounding box center [761, 209] width 283 height 25
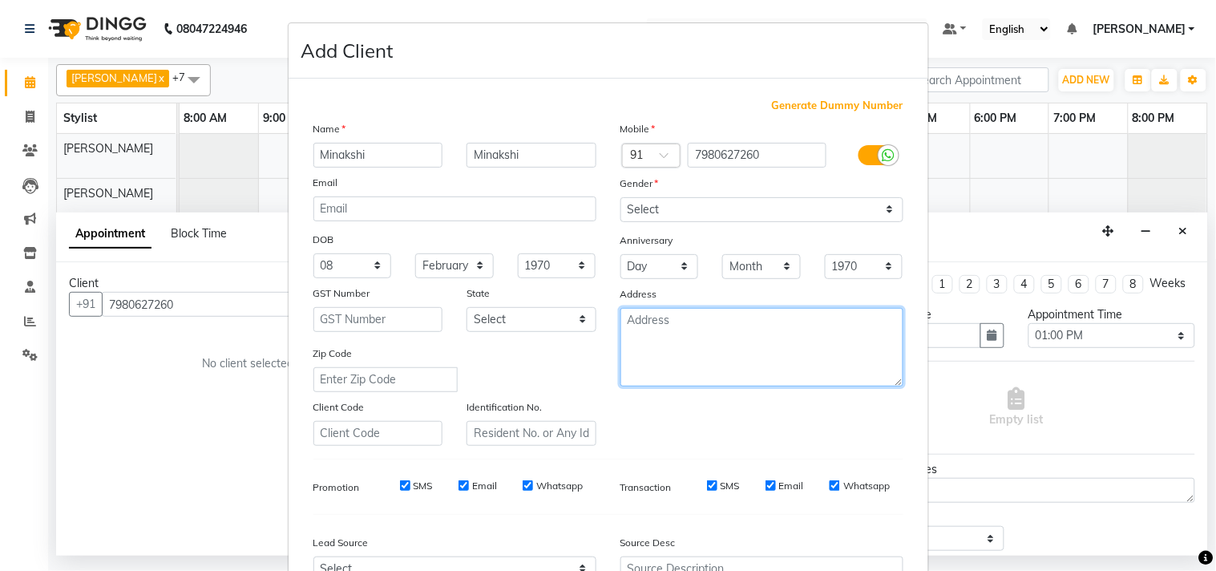
click at [702, 312] on textarea at bounding box center [761, 347] width 283 height 79
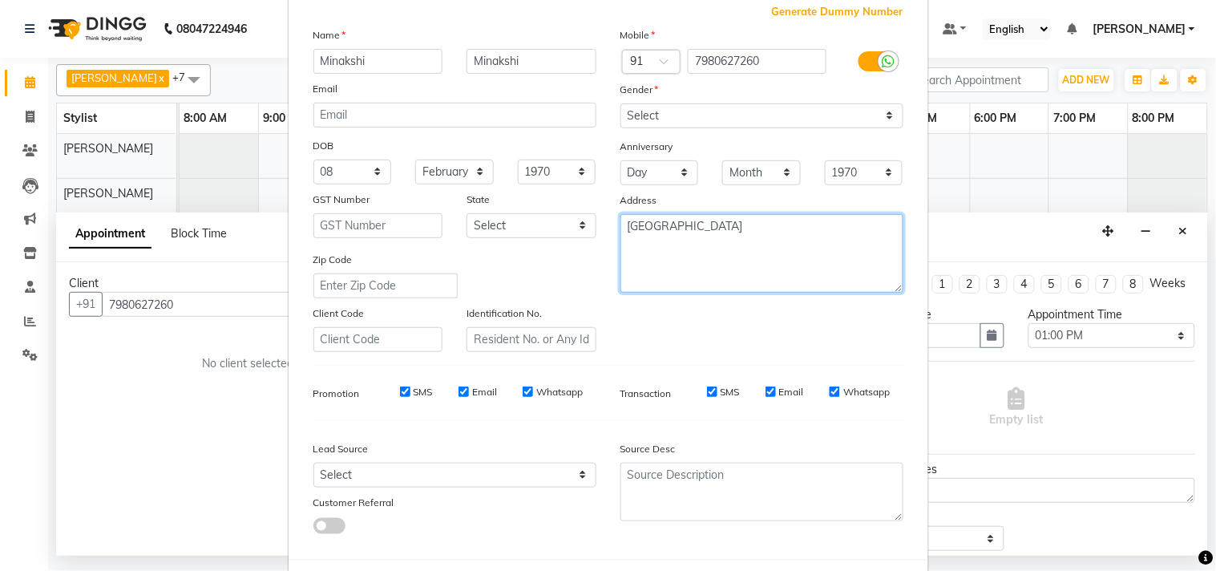
scroll to position [170, 0]
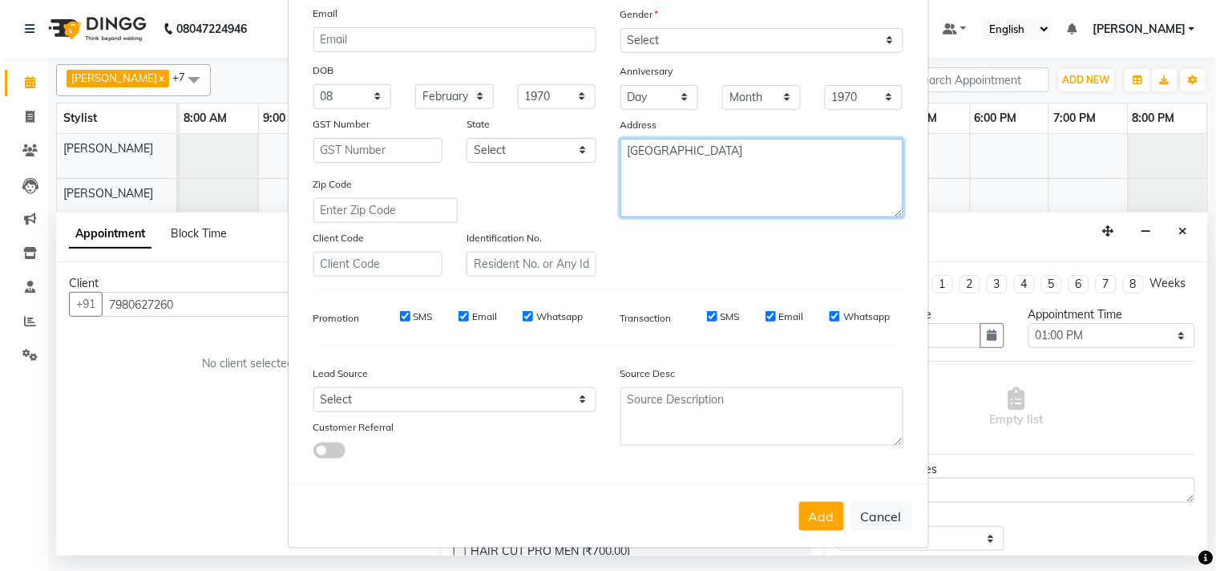
type textarea "kolkata"
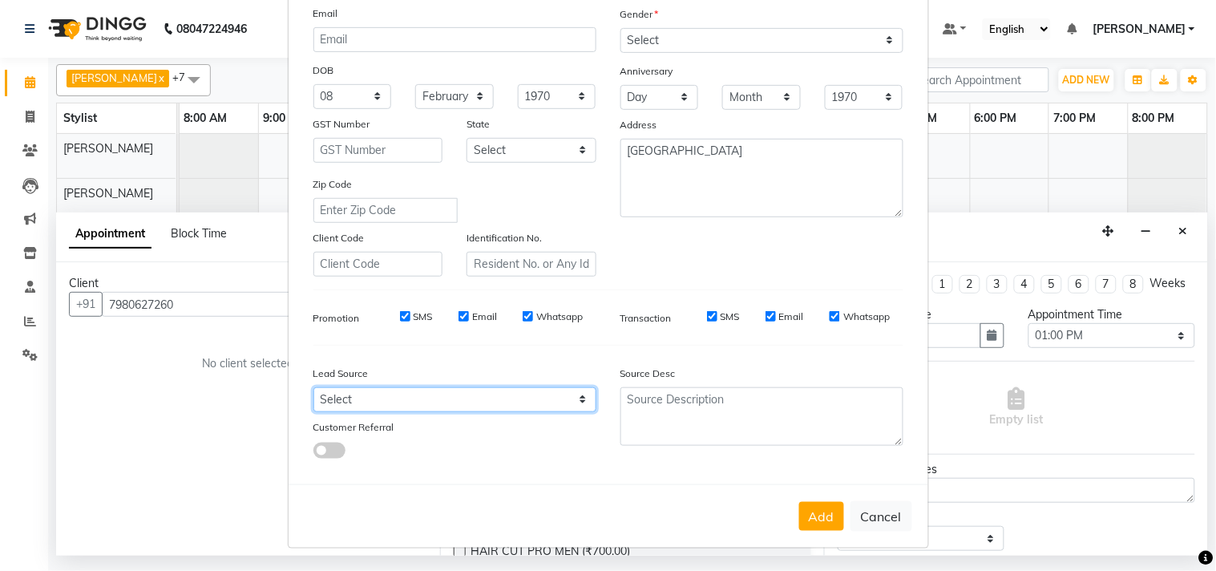
drag, startPoint x: 450, startPoint y: 399, endPoint x: 446, endPoint y: 413, distance: 14.2
click at [449, 398] on select "Select Walk-in Referral Internet Friend Word of Mouth Advertisement Facebook Ju…" at bounding box center [454, 399] width 283 height 25
select select "54977"
click at [313, 387] on select "Select Walk-in Referral Internet Friend Word of Mouth Advertisement Facebook Ju…" at bounding box center [454, 399] width 283 height 25
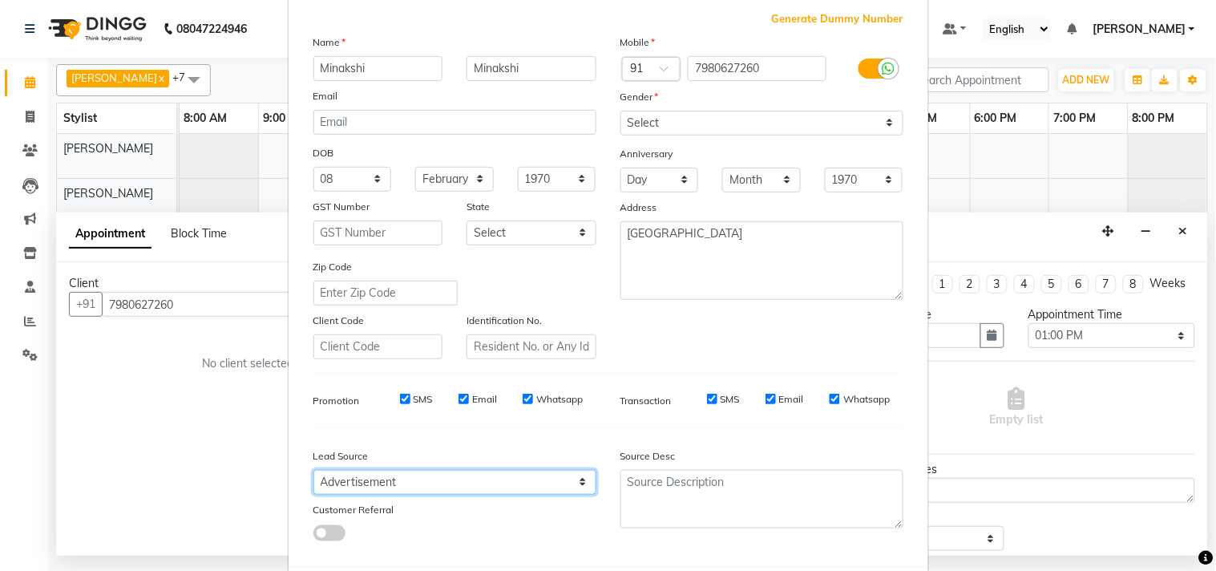
scroll to position [0, 0]
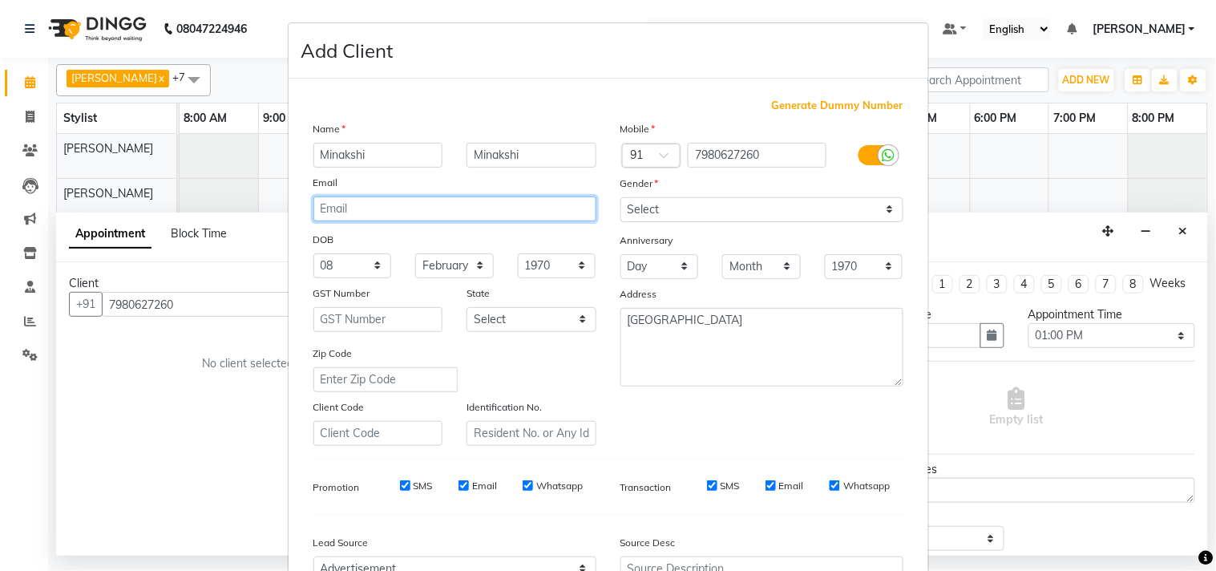
click at [441, 213] on input "email" at bounding box center [454, 208] width 283 height 25
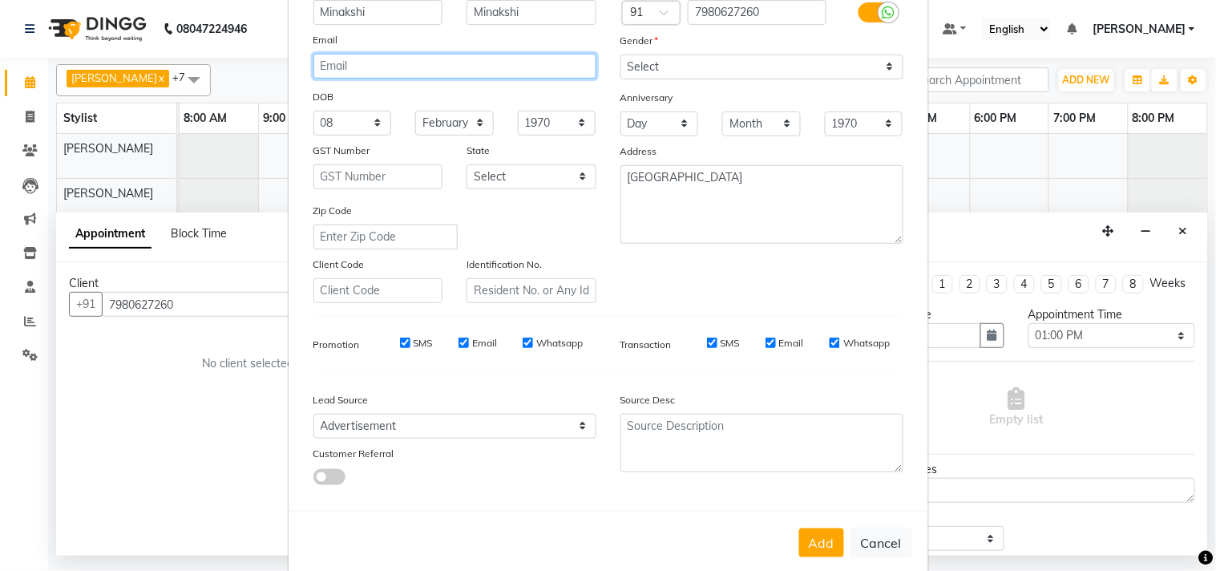
scroll to position [170, 0]
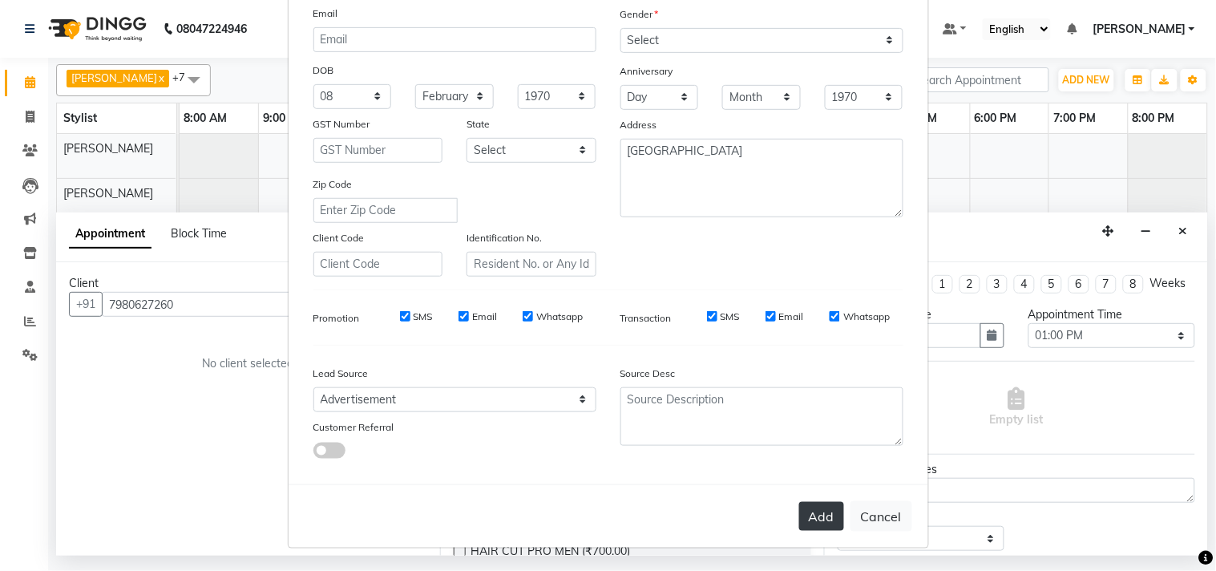
click at [811, 518] on button "Add" at bounding box center [821, 516] width 45 height 29
select select
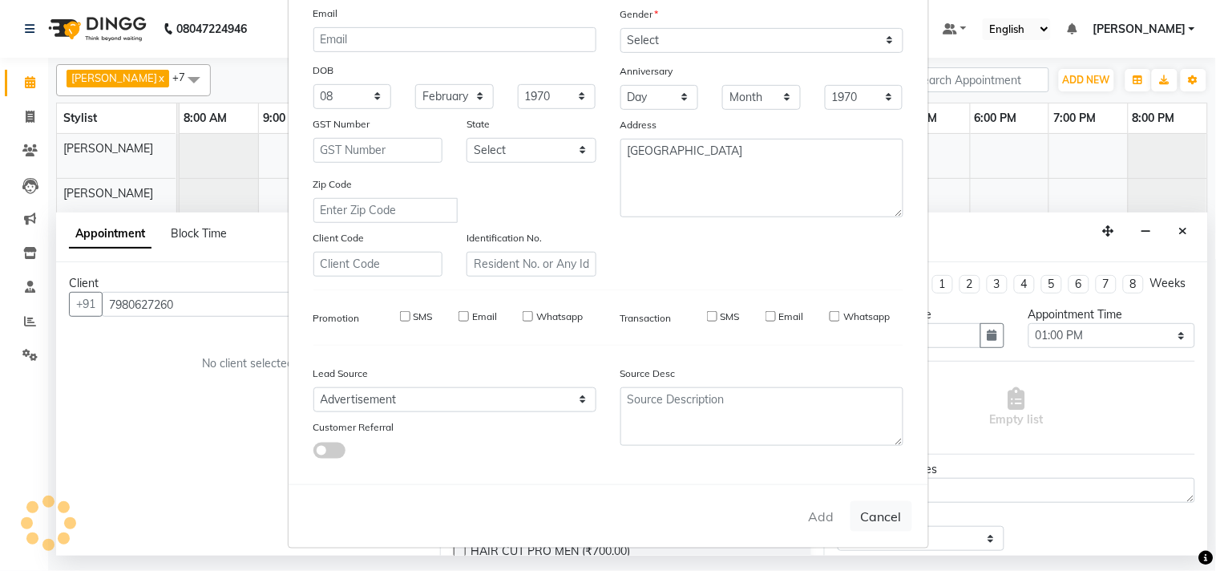
select select
checkbox input "false"
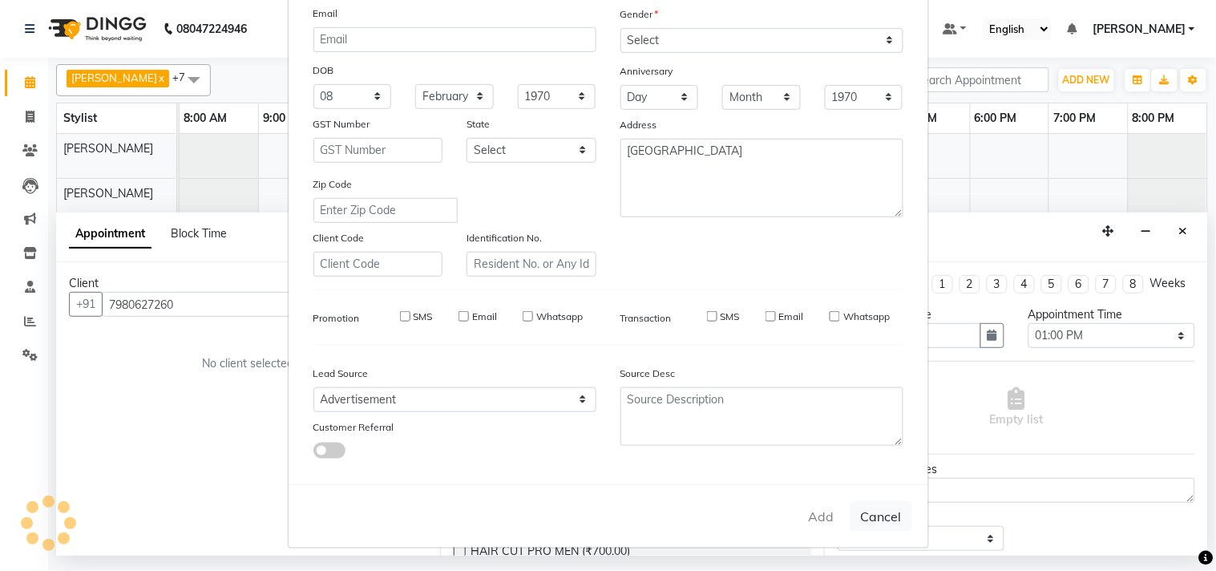
checkbox input "false"
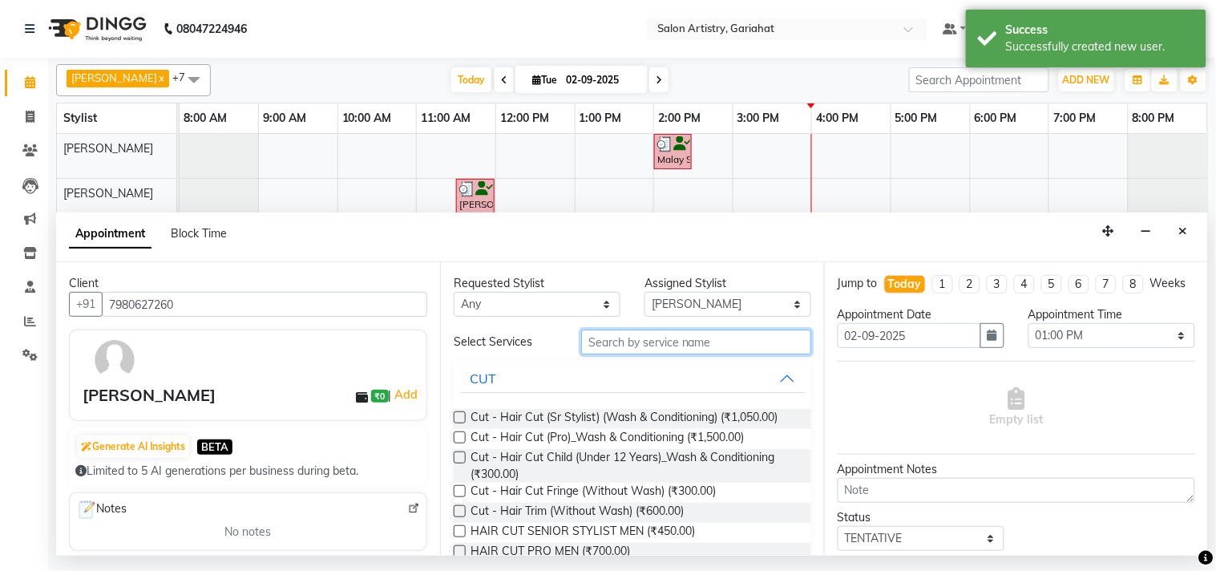
click at [626, 337] on input "text" at bounding box center [696, 341] width 230 height 25
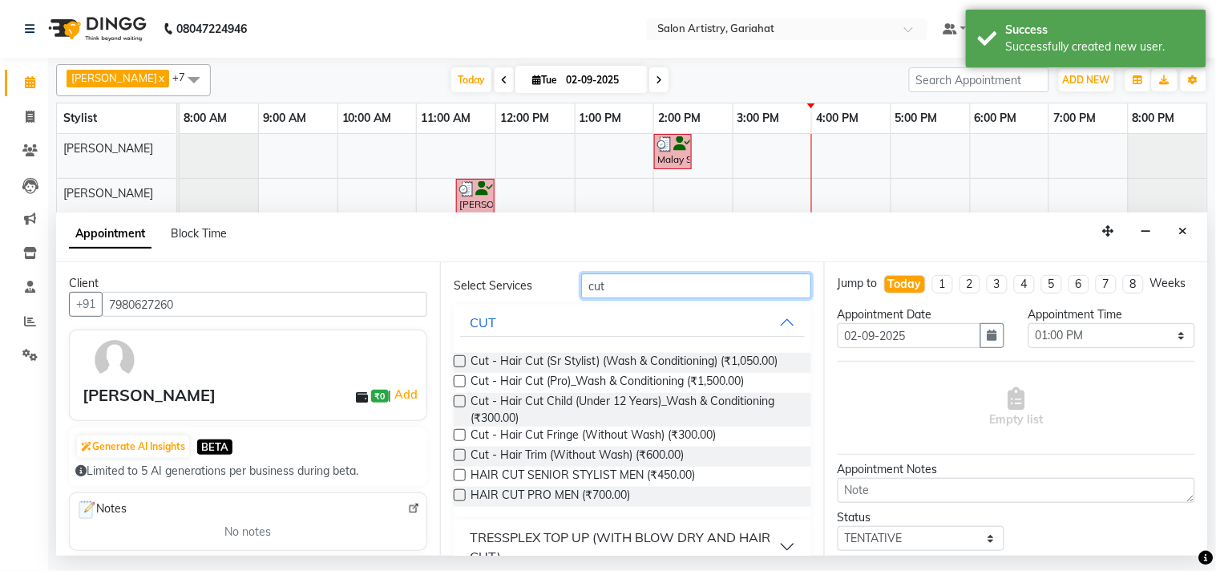
scroll to position [89, 0]
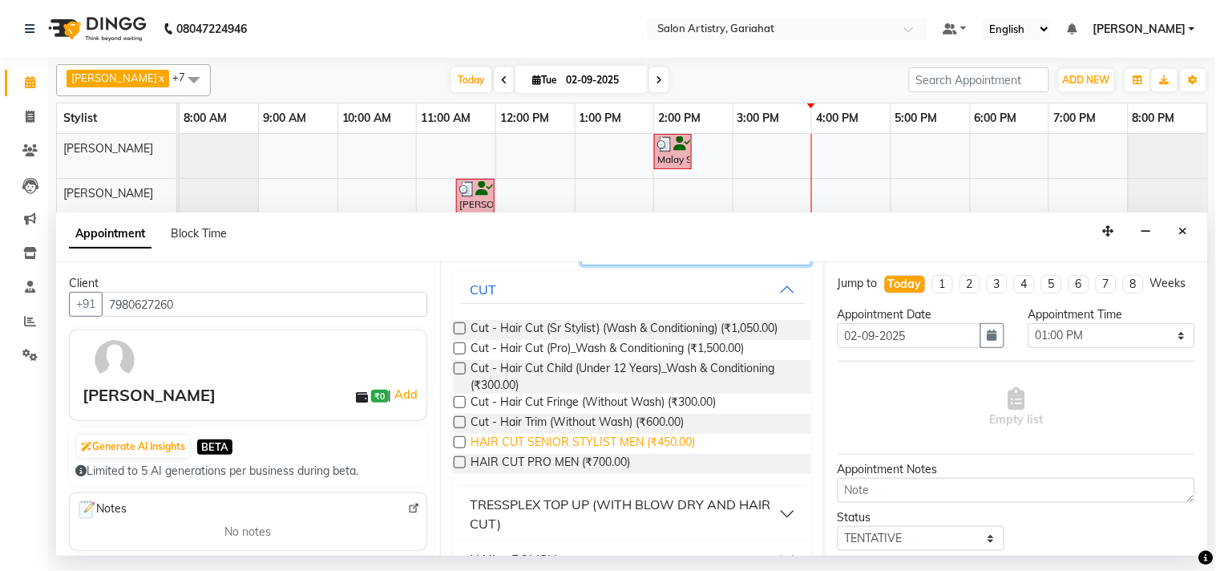
type input "cut"
click at [687, 444] on span "HAIR CUT SENIOR STYLIST MEN (₹450.00)" at bounding box center [582, 443] width 224 height 20
checkbox input "false"
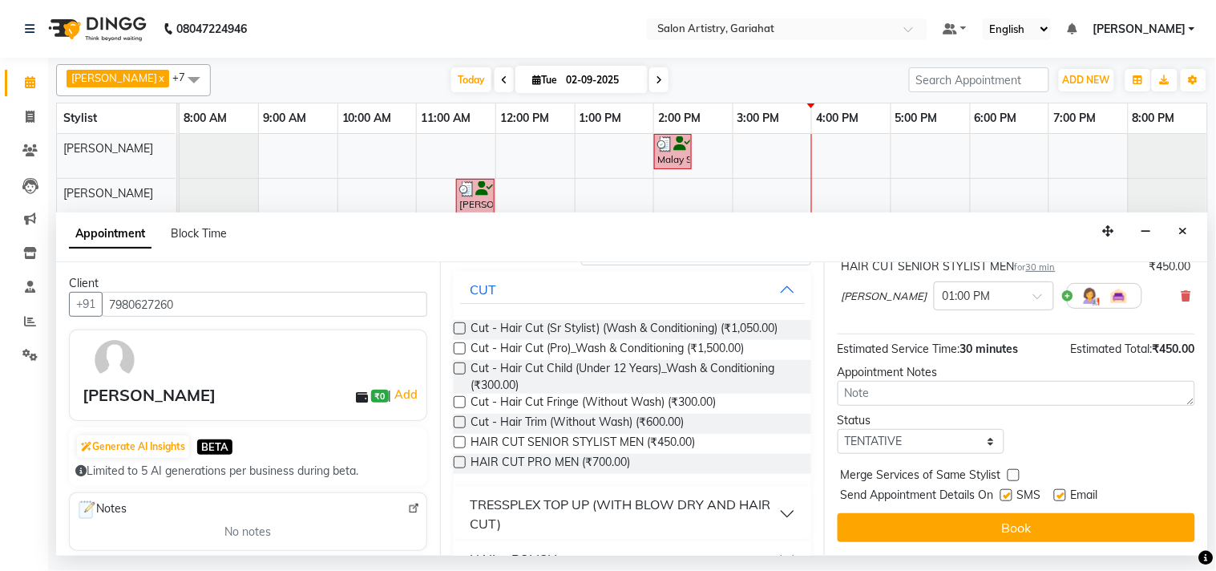
scroll to position [129, 0]
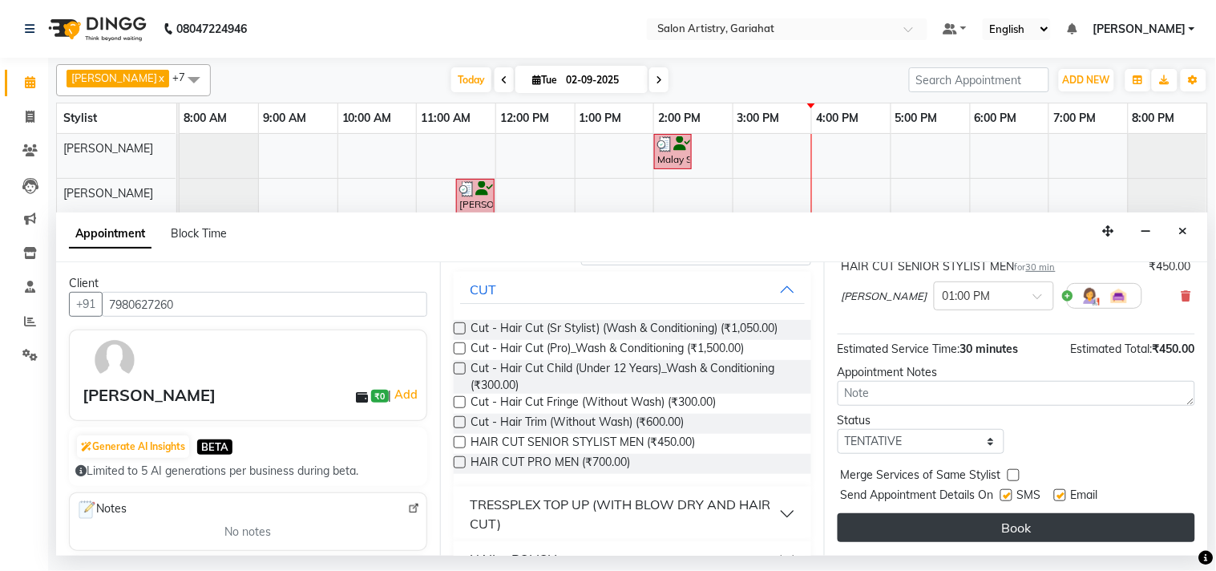
click at [1034, 527] on button "Book" at bounding box center [1015, 527] width 357 height 29
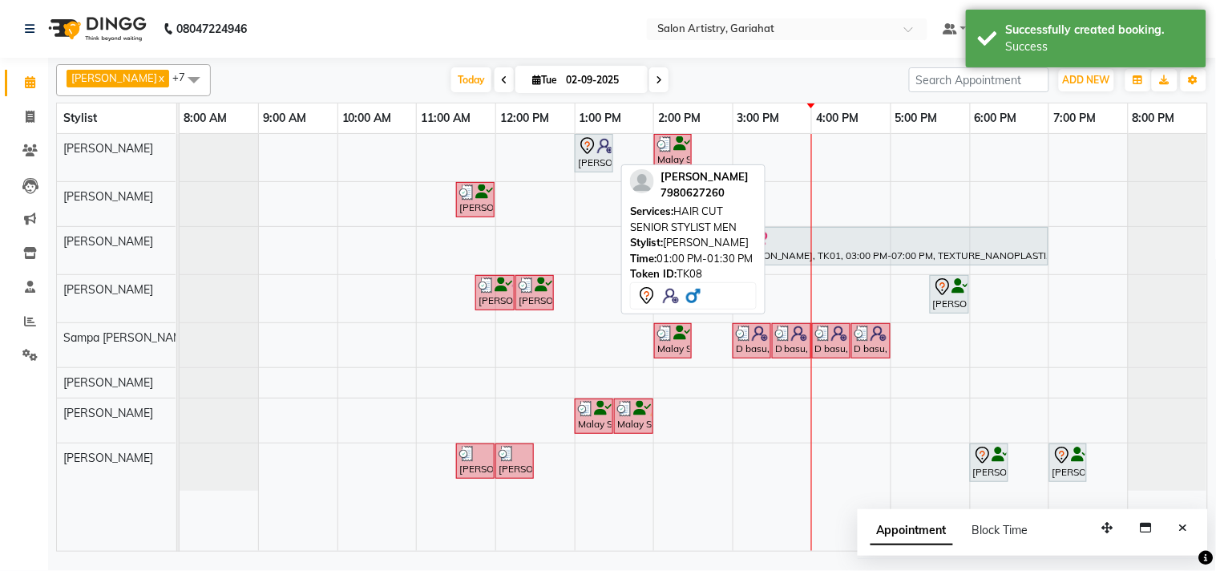
click at [597, 150] on img at bounding box center [605, 146] width 16 height 16
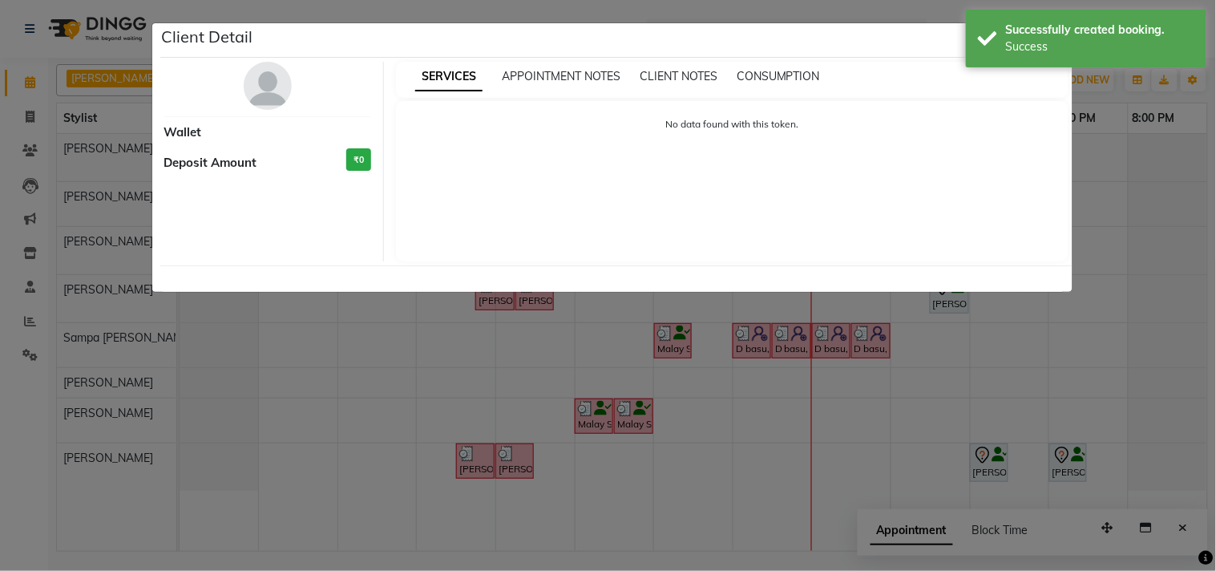
select select "7"
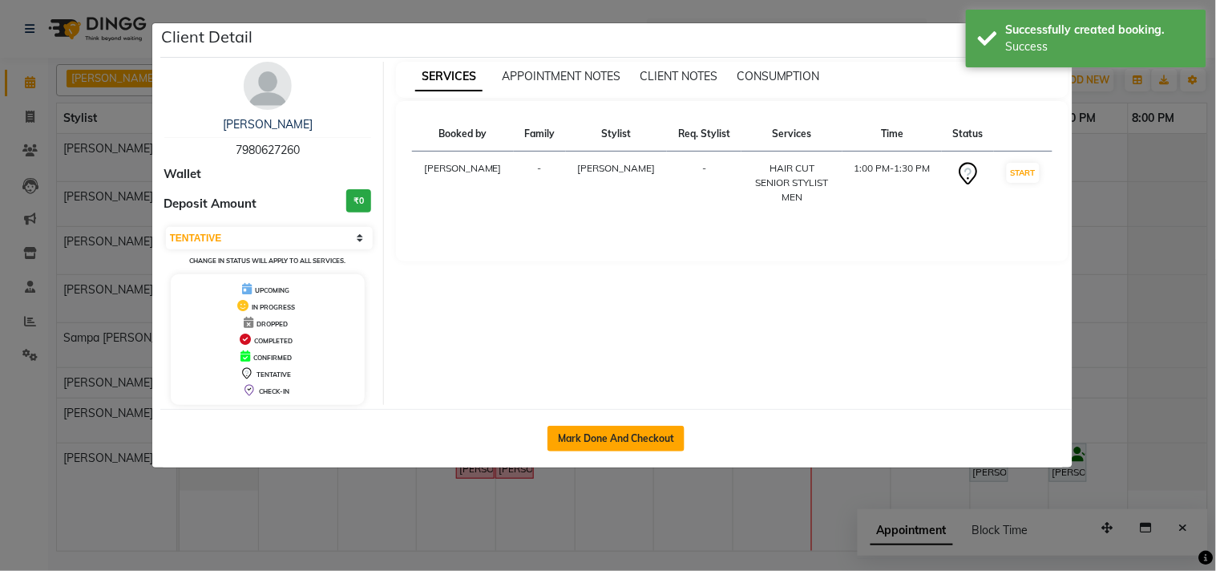
click at [676, 437] on button "Mark Done And Checkout" at bounding box center [615, 438] width 137 height 26
select select "8368"
select select "service"
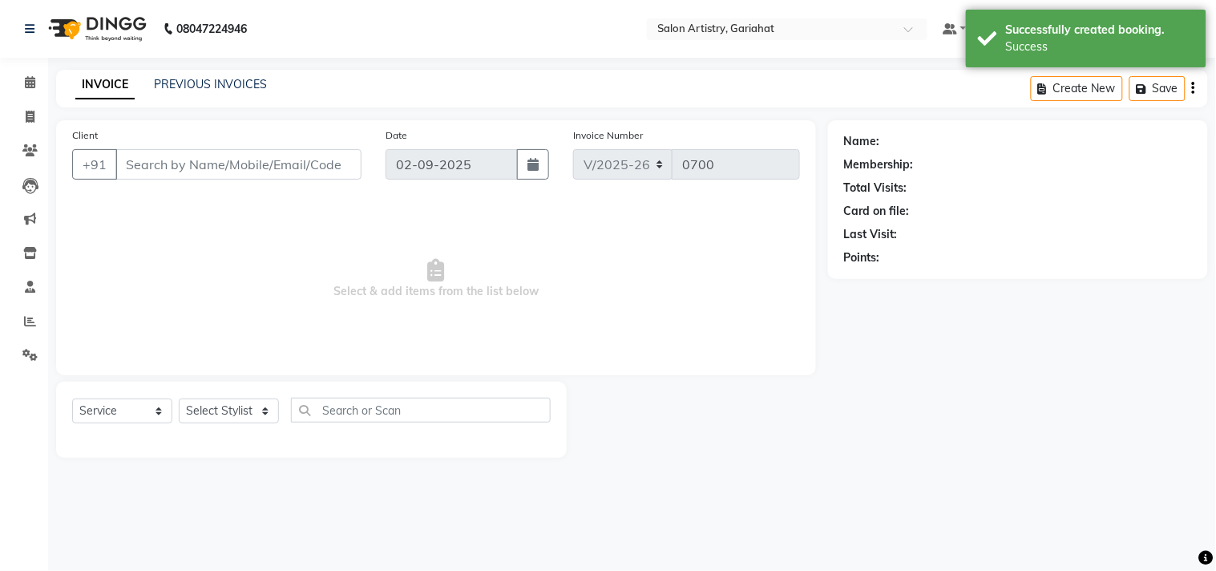
type input "7980627260"
select select "82196"
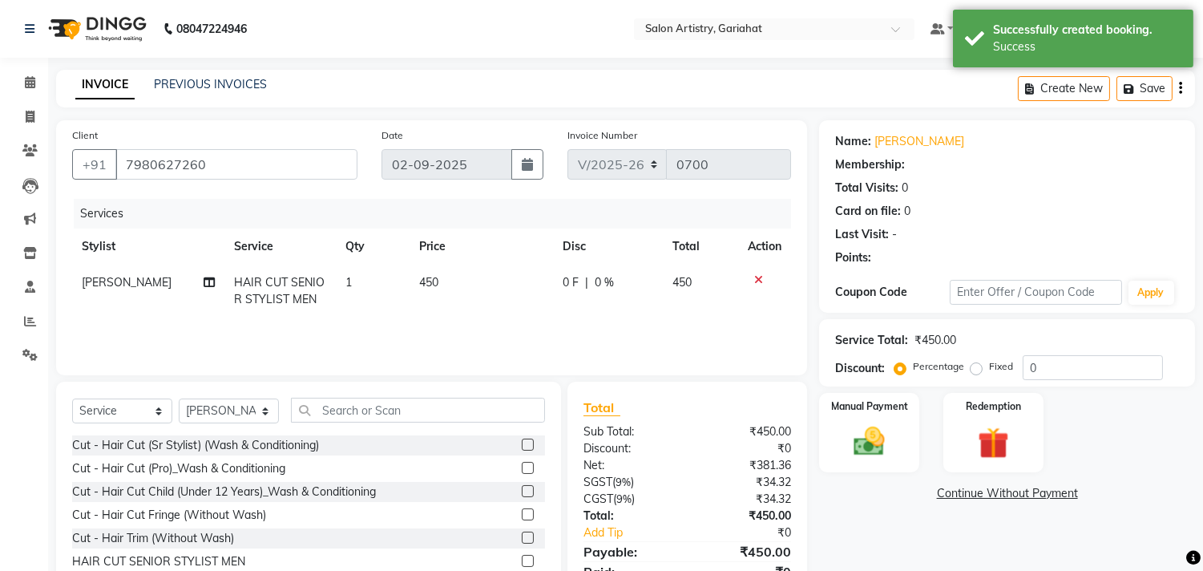
select select "1: Object"
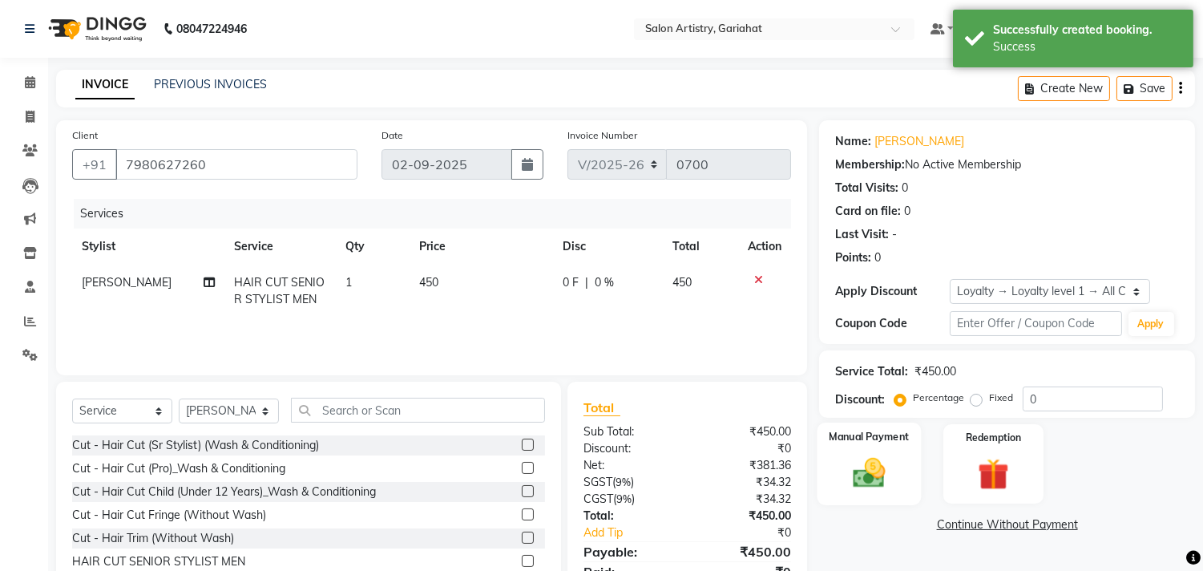
click at [894, 470] on div "Manual Payment" at bounding box center [869, 463] width 104 height 82
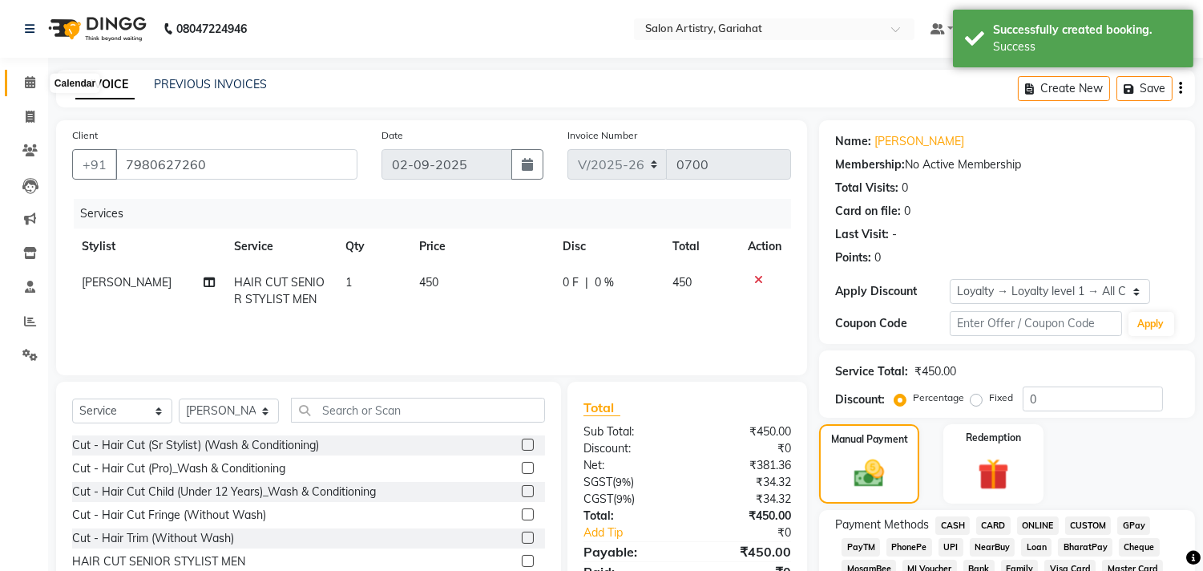
click at [34, 76] on span at bounding box center [30, 83] width 28 height 18
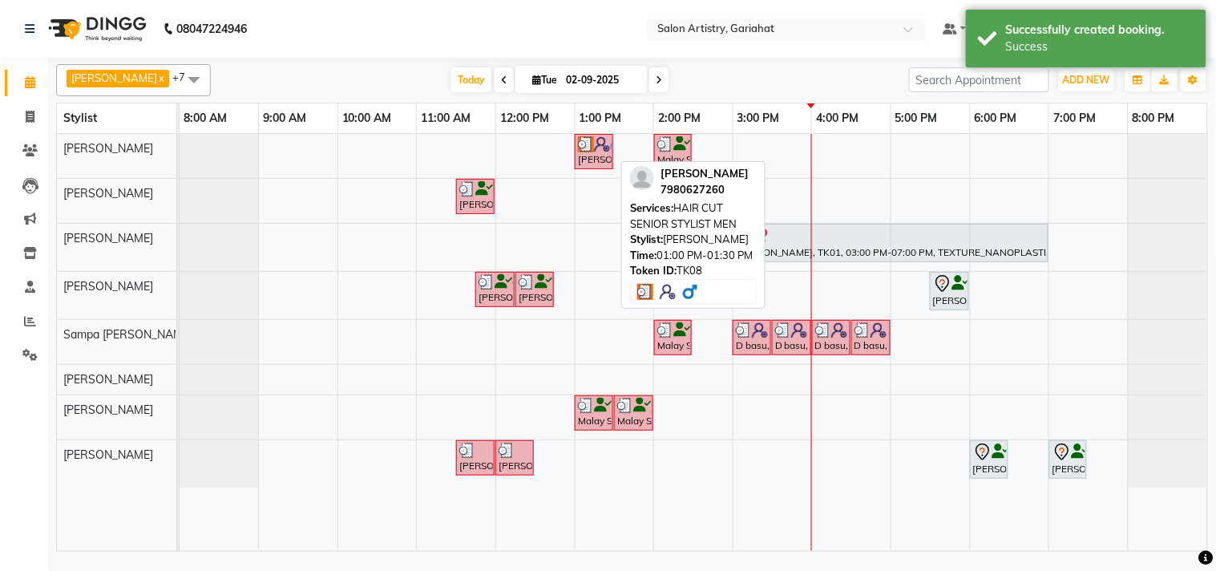
click at [590, 156] on div "Minakshi Minakshi, TK08, 01:00 PM-01:30 PM, HAIR CUT SENIOR STYLIST MEN" at bounding box center [593, 151] width 35 height 30
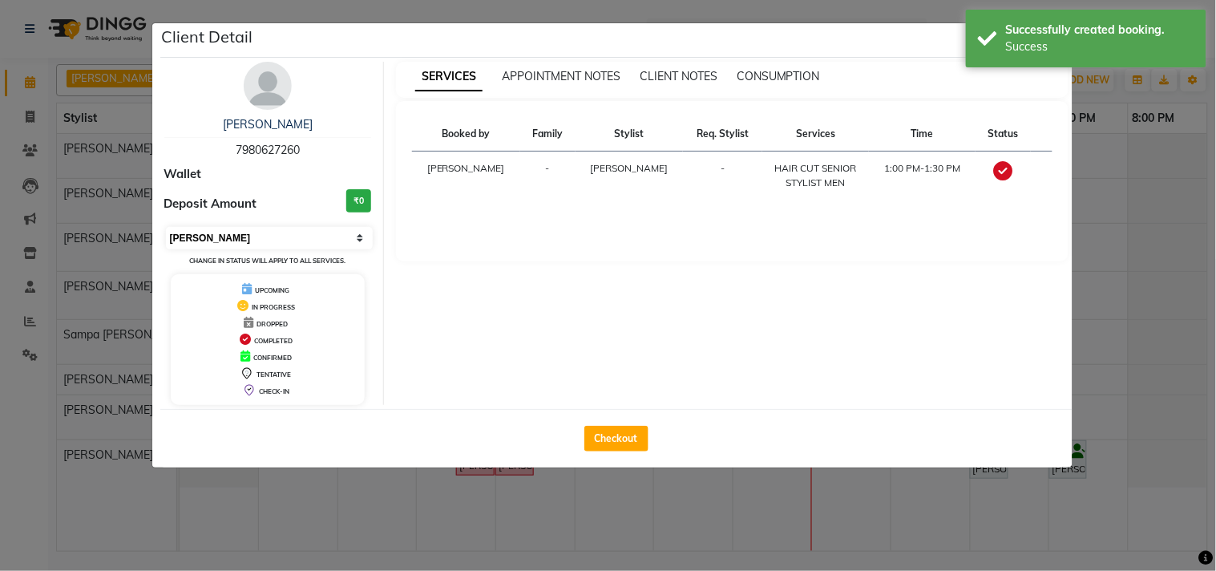
drag, startPoint x: 278, startPoint y: 232, endPoint x: 276, endPoint y: 248, distance: 16.2
click at [279, 231] on select "Select MARK DONE UPCOMING" at bounding box center [270, 238] width 208 height 22
select select "5"
click at [166, 227] on select "Select MARK DONE UPCOMING" at bounding box center [270, 238] width 208 height 22
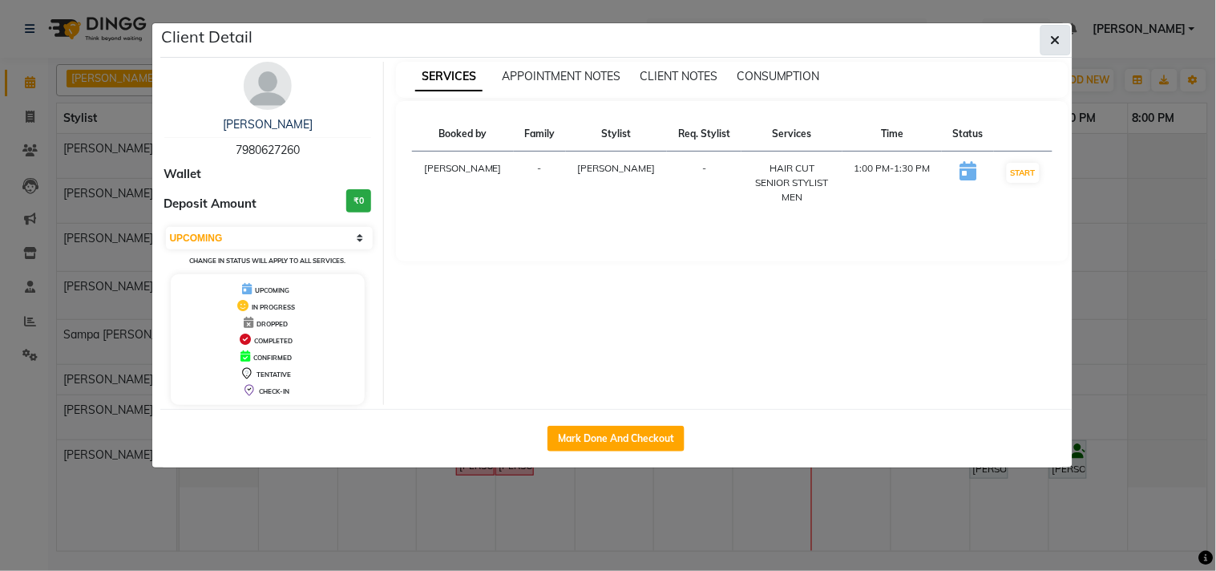
click at [1053, 45] on icon "button" at bounding box center [1055, 40] width 10 height 13
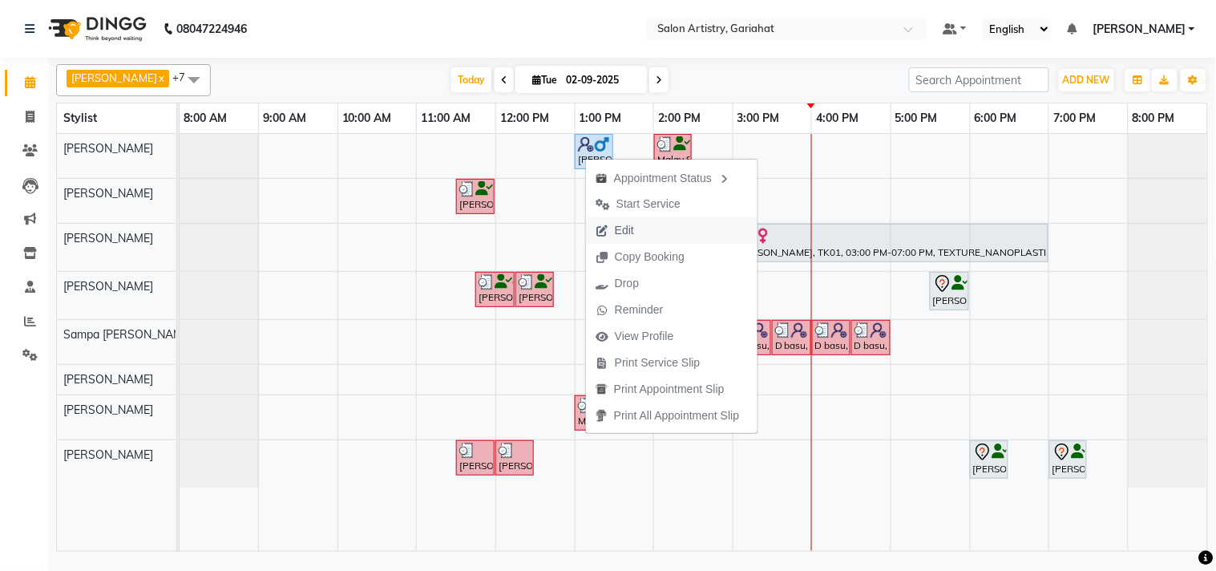
click at [611, 226] on span "Edit" at bounding box center [615, 230] width 58 height 26
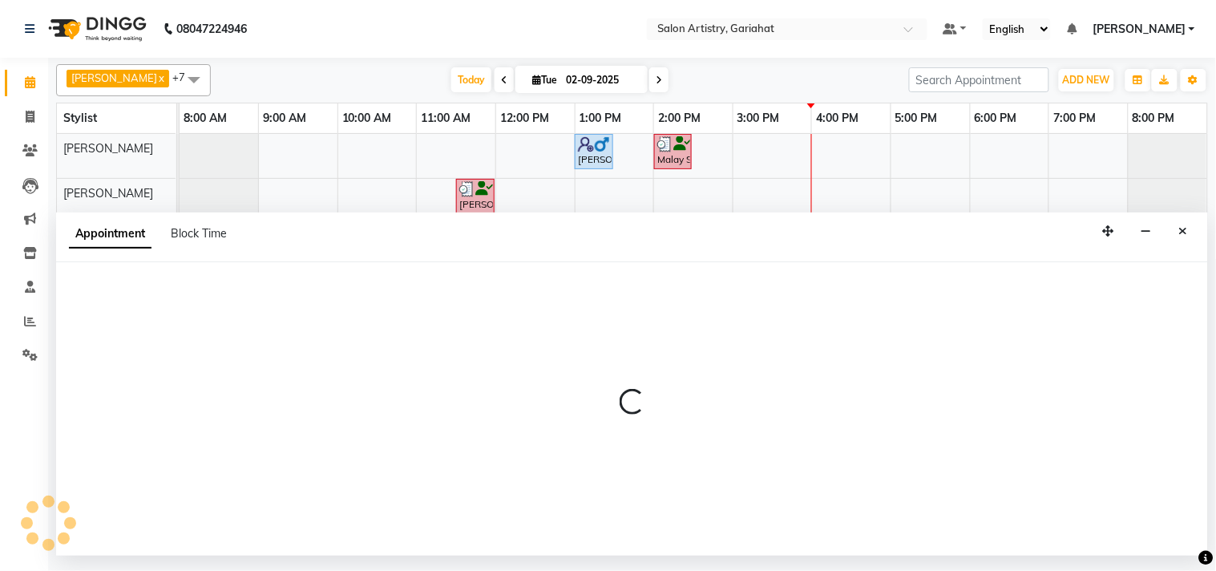
select select "upcoming"
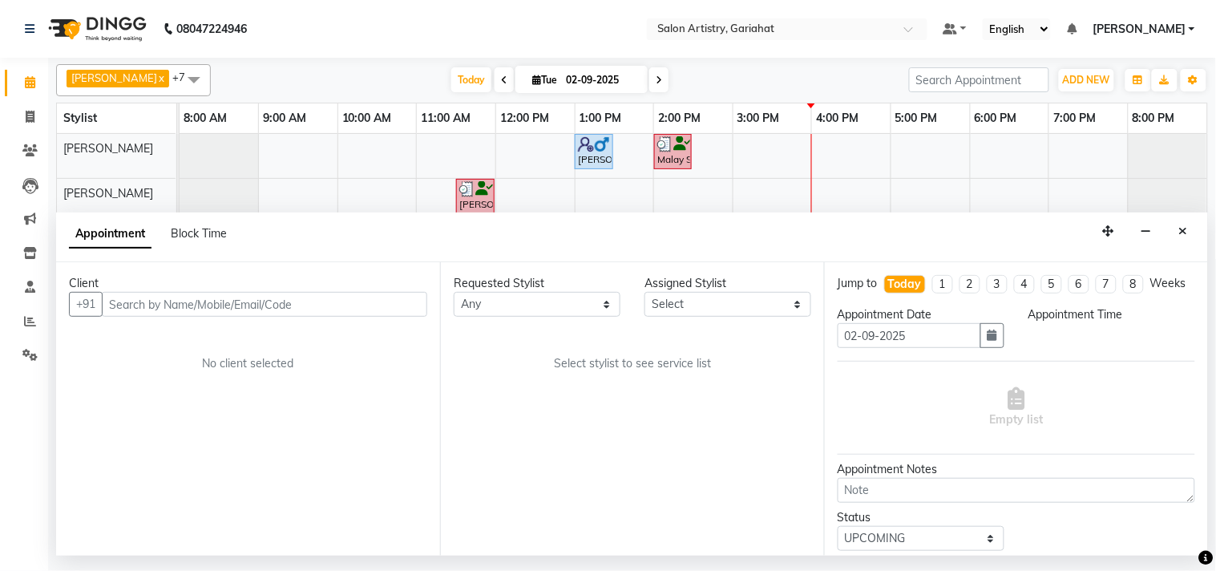
select select "82196"
select select "780"
select select "4230"
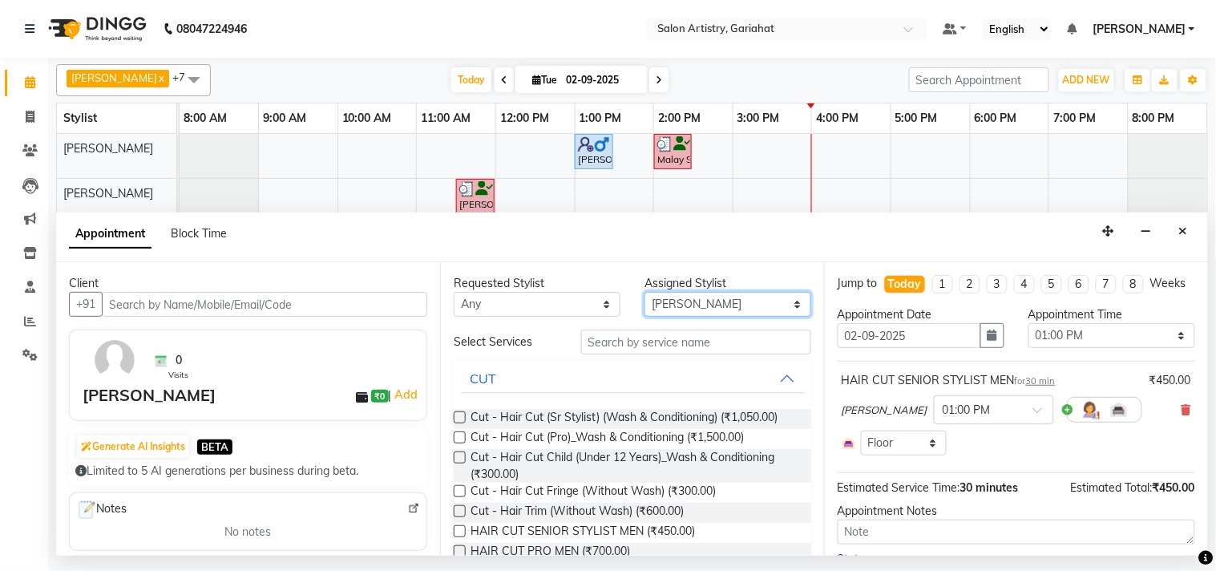
click at [686, 300] on select "Select Aditya Saha Debolina Irshad Khan Puja Debnath Ram Singh REKHA Rikki Das …" at bounding box center [727, 304] width 167 height 25
select select "82200"
click at [644, 292] on select "Select Aditya Saha Debolina Irshad Khan Puja Debnath Ram Singh REKHA Rikki Das …" at bounding box center [727, 304] width 167 height 25
click at [655, 338] on input "text" at bounding box center [696, 341] width 230 height 25
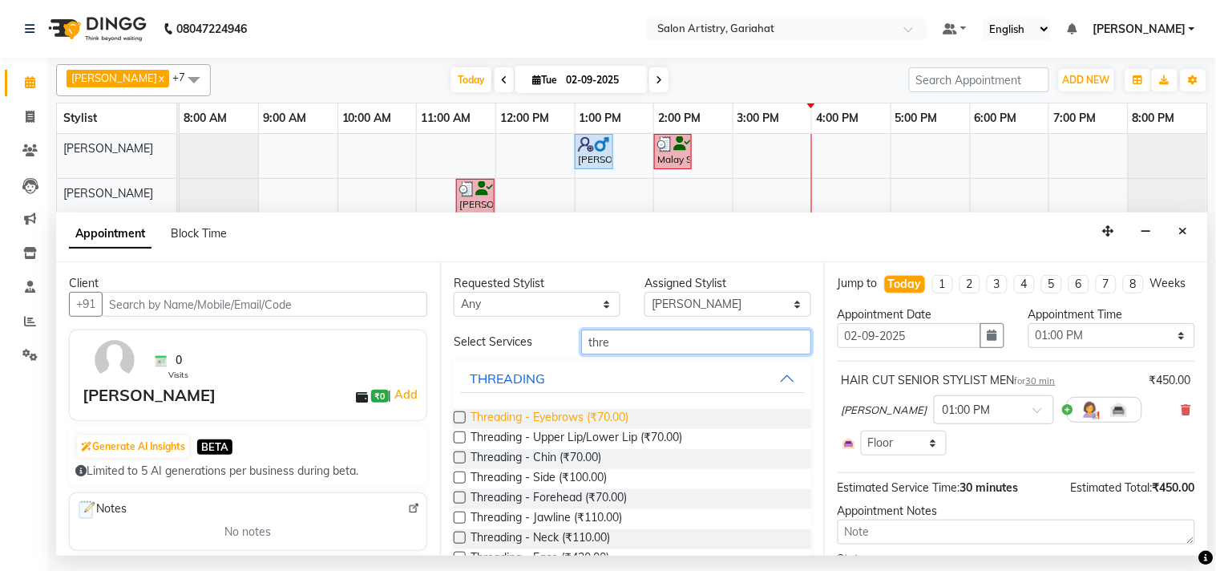
type input "thre"
click at [604, 413] on span "Threading - Eyebrows (₹70.00)" at bounding box center [549, 419] width 158 height 20
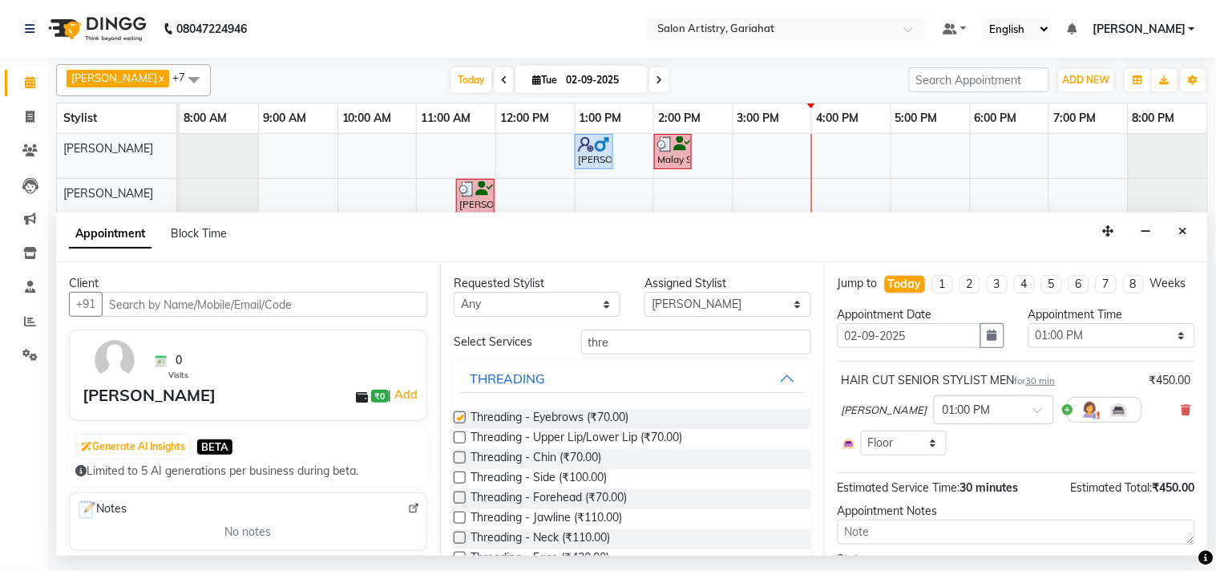
checkbox input "false"
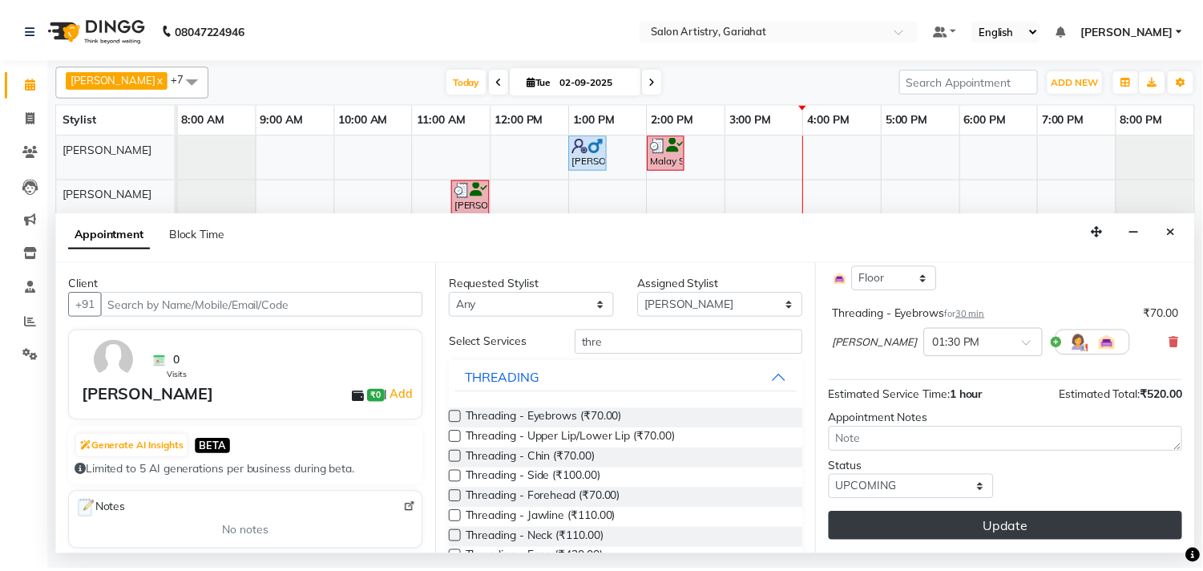
scroll to position [179, 0]
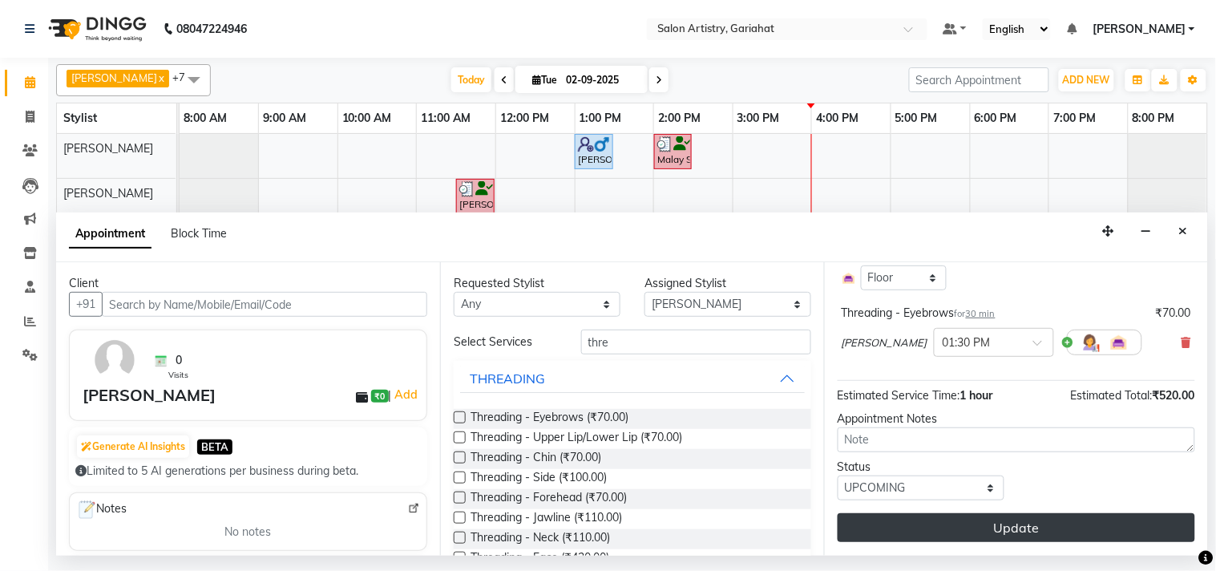
click at [1006, 519] on button "Update" at bounding box center [1015, 527] width 357 height 29
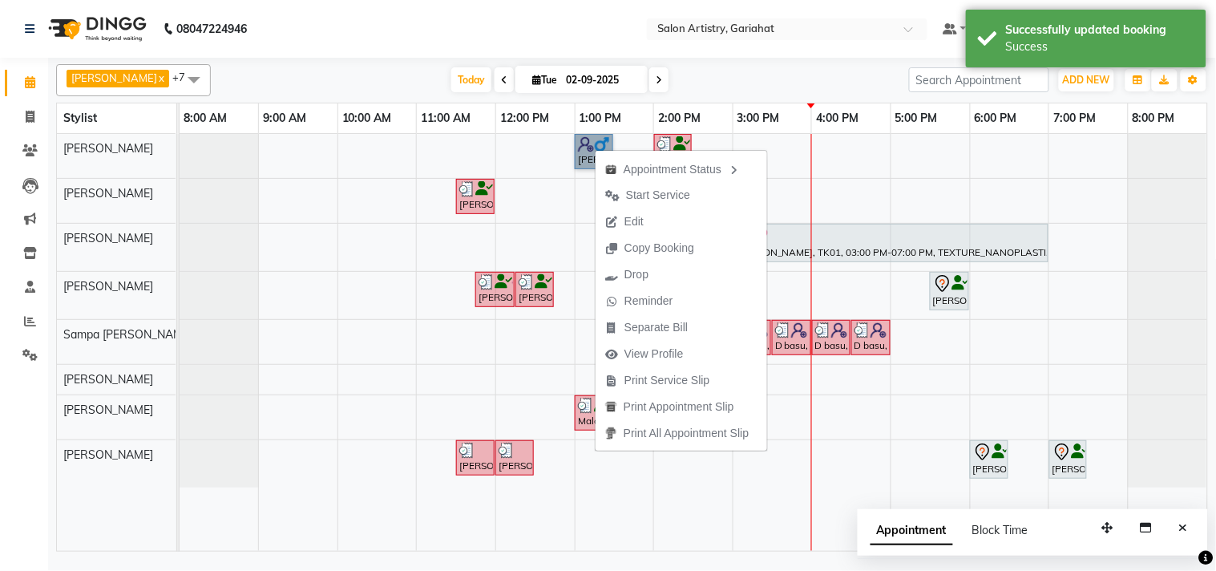
click at [577, 162] on link "Minakshi Minakshi, TK08, 01:00 PM-01:30 PM, HAIR CUT SENIOR STYLIST MEN" at bounding box center [594, 151] width 38 height 35
select select "5"
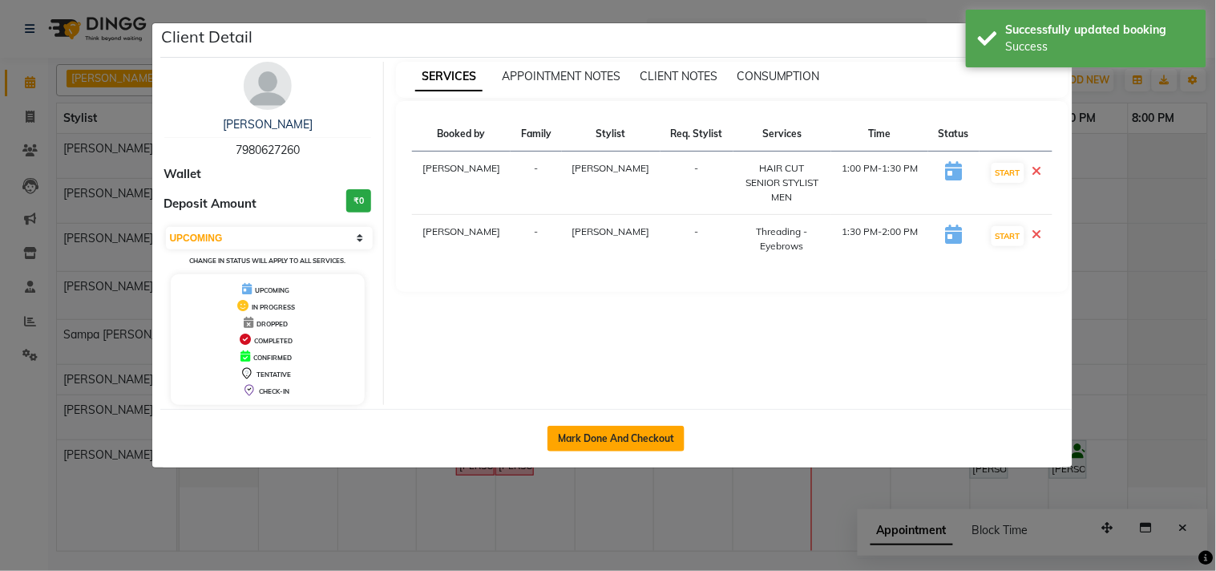
click at [603, 436] on button "Mark Done And Checkout" at bounding box center [615, 438] width 137 height 26
select select "service"
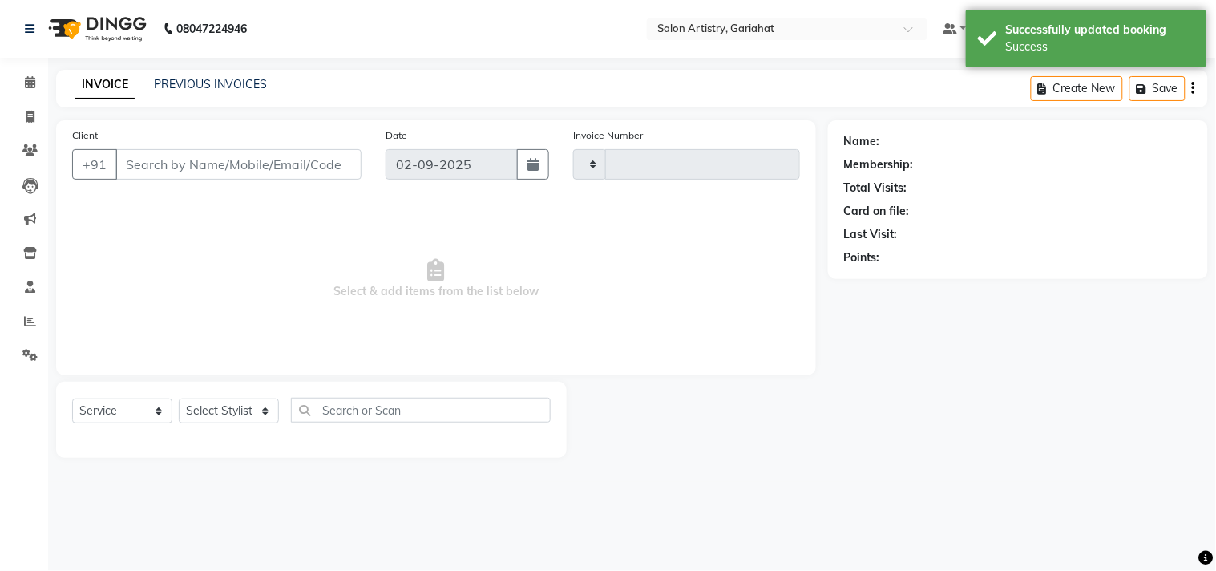
type input "0700"
select select "8368"
type input "7980627260"
select select "82200"
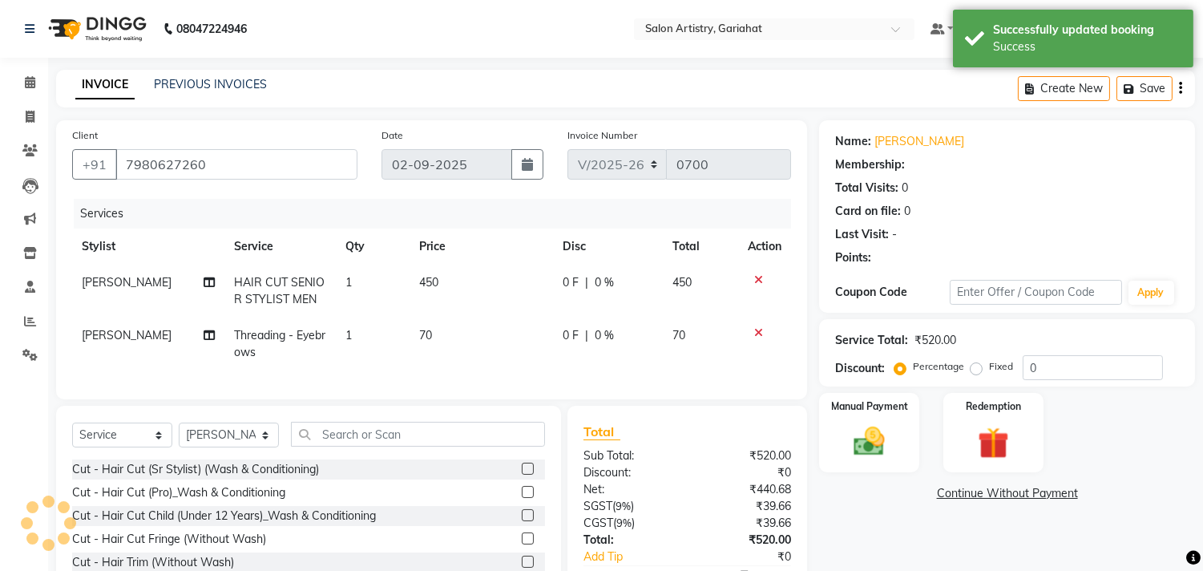
select select "1: Object"
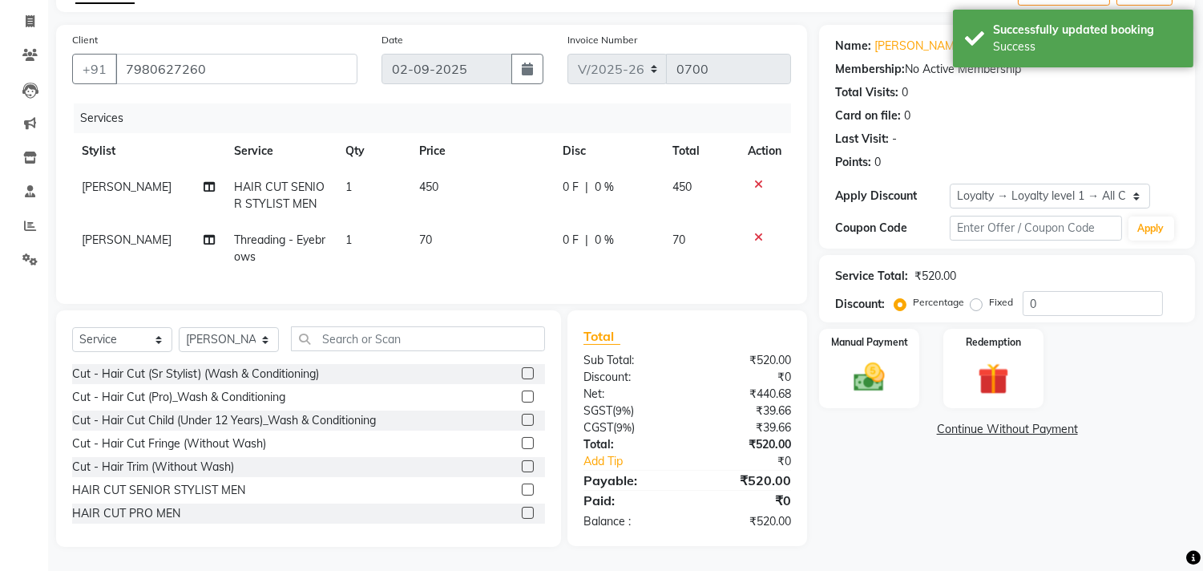
scroll to position [108, 0]
click at [869, 361] on img at bounding box center [869, 378] width 53 height 38
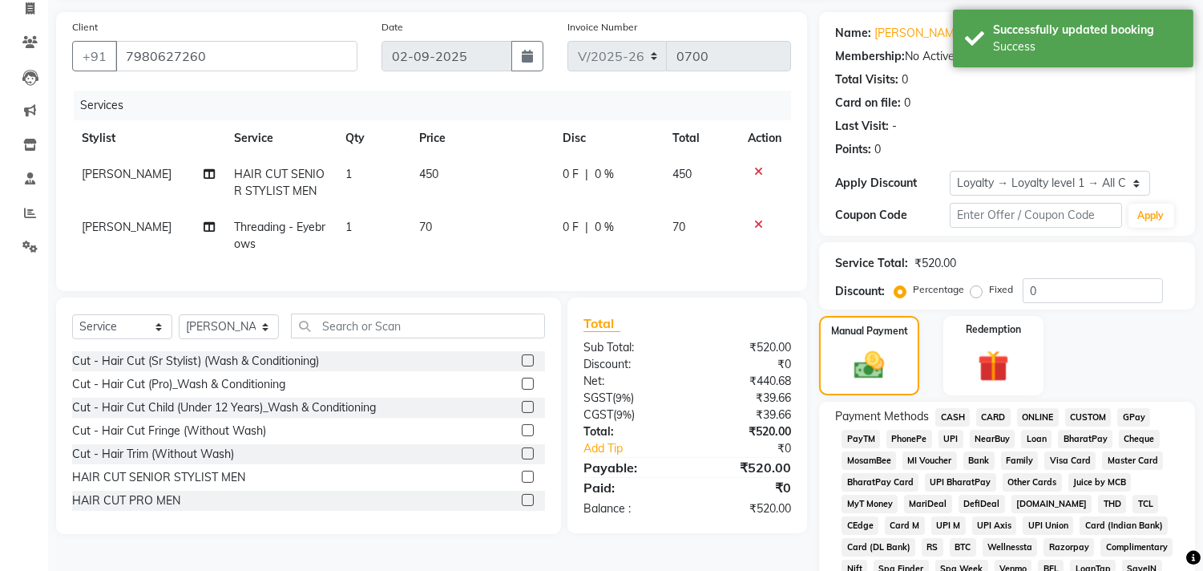
click at [992, 417] on span "CARD" at bounding box center [993, 417] width 34 height 18
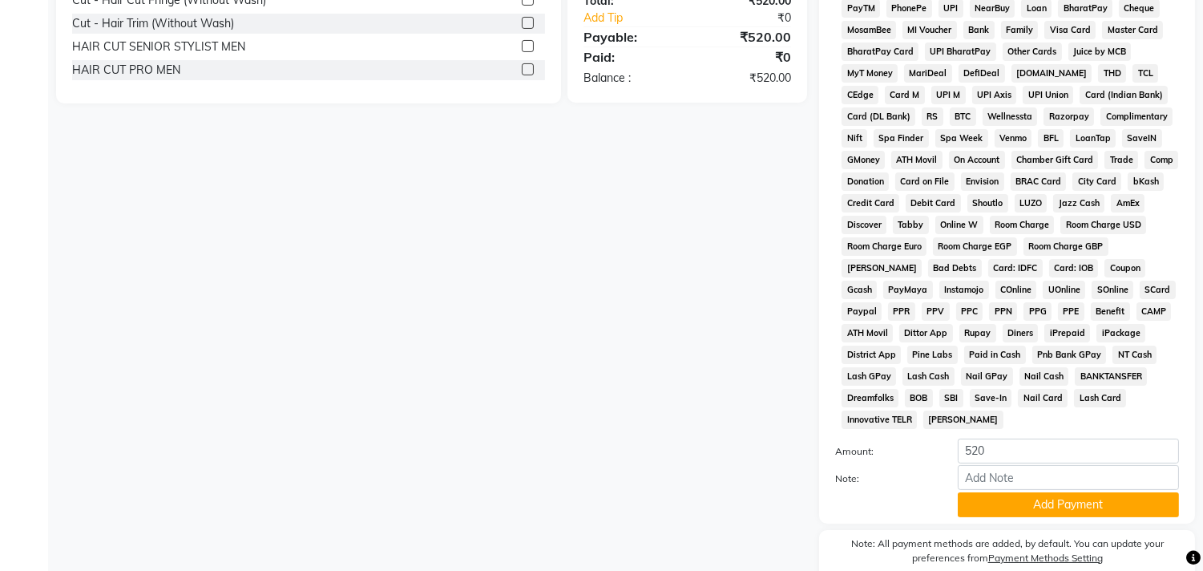
scroll to position [612, 0]
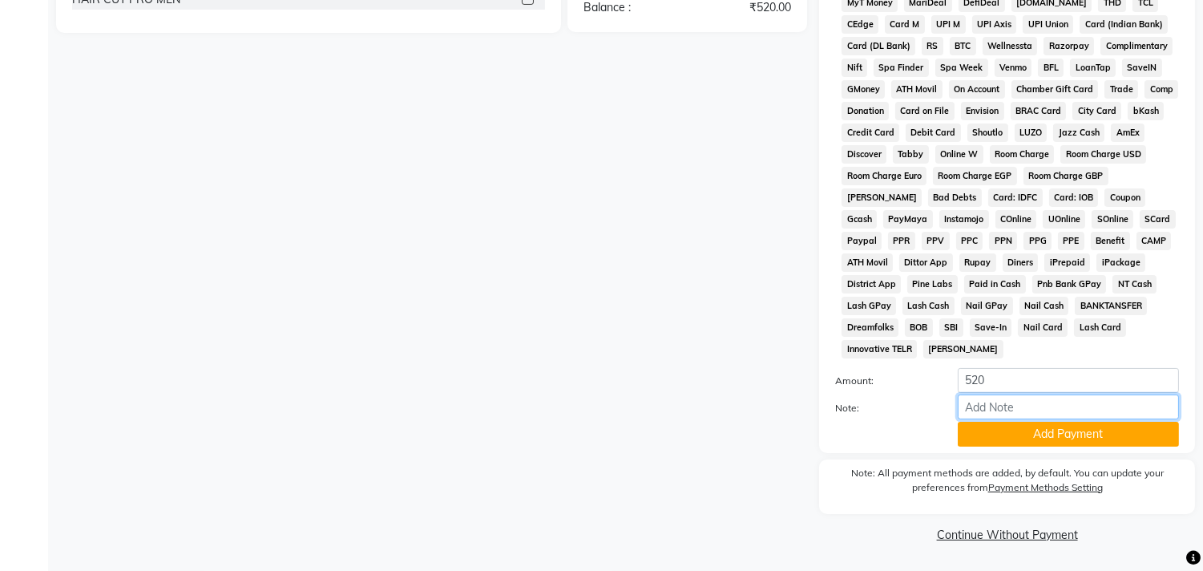
click at [987, 403] on input "Note:" at bounding box center [1068, 406] width 221 height 25
type input "7217"
click at [1012, 422] on button "Add Payment" at bounding box center [1068, 433] width 221 height 25
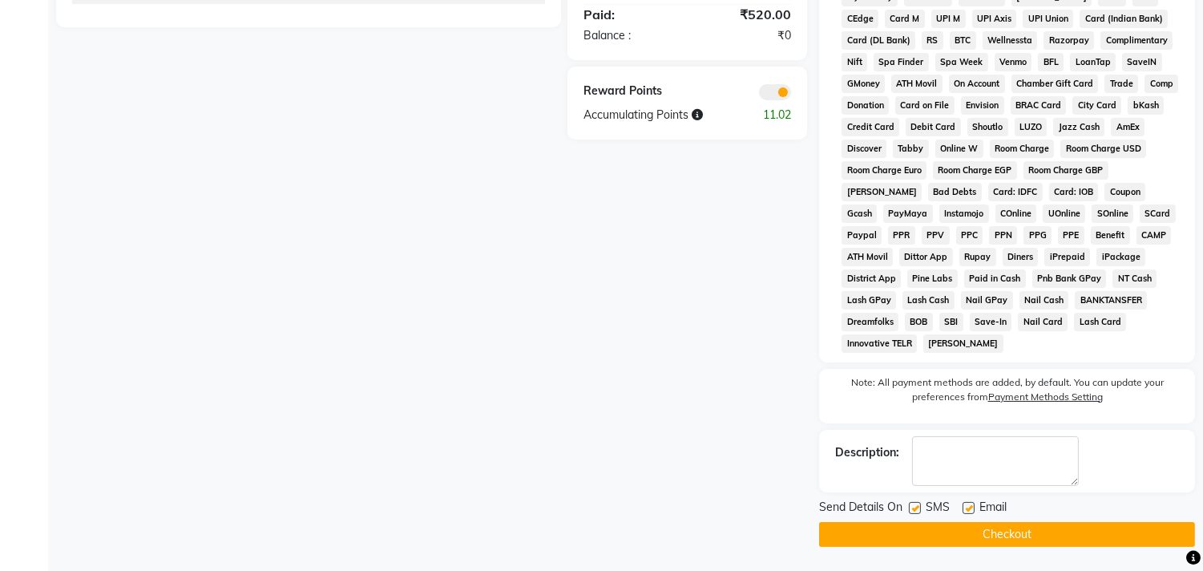
scroll to position [618, 0]
click at [1038, 534] on button "Checkout" at bounding box center [1007, 534] width 376 height 25
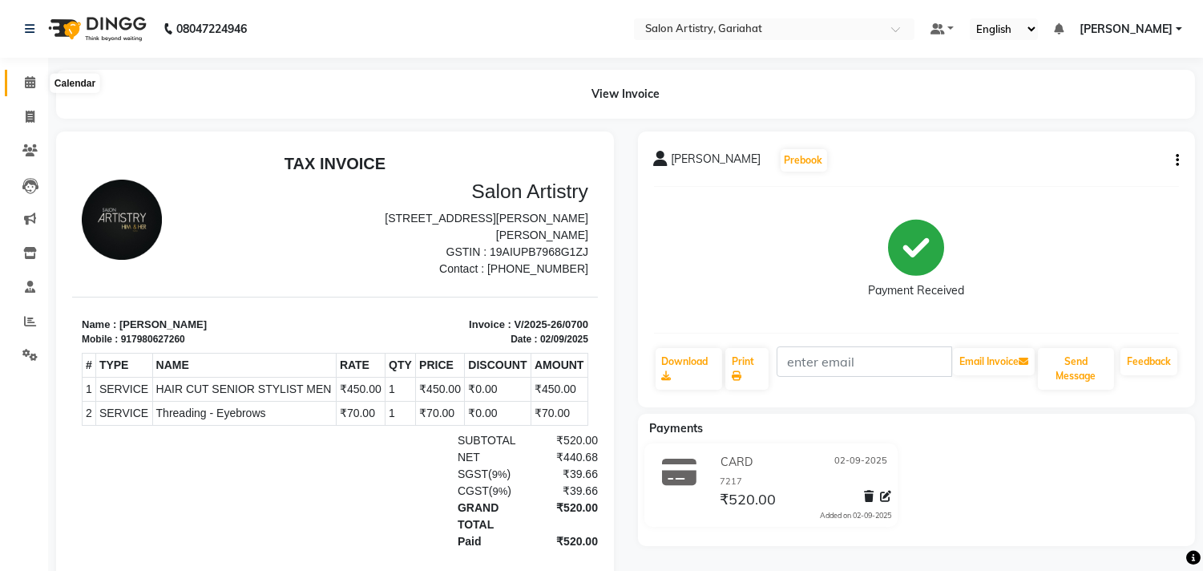
drag, startPoint x: 27, startPoint y: 87, endPoint x: 14, endPoint y: 97, distance: 16.5
click at [25, 88] on icon at bounding box center [30, 82] width 10 height 12
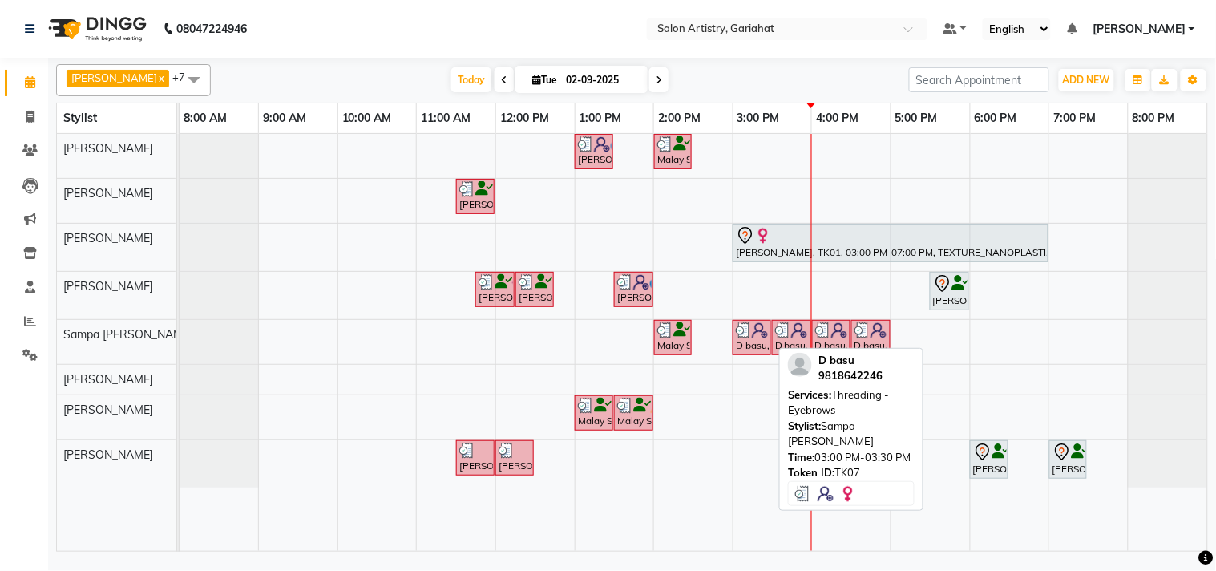
click at [746, 342] on div "D basu, TK07, 03:00 PM-03:30 PM, Threading - Eyebrows" at bounding box center [751, 337] width 35 height 30
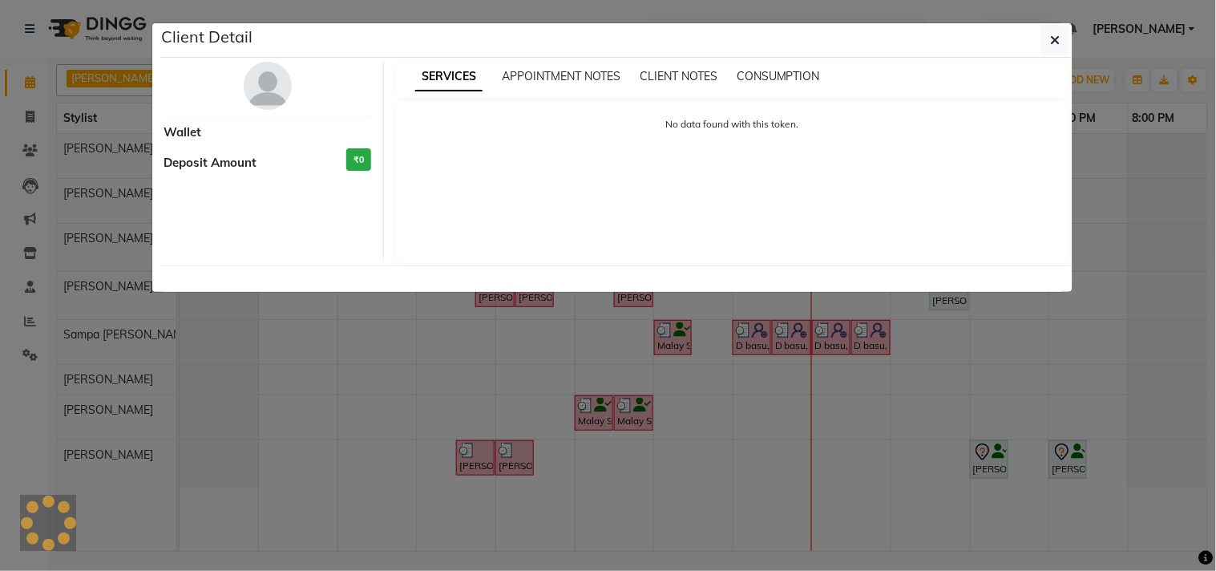
select select "3"
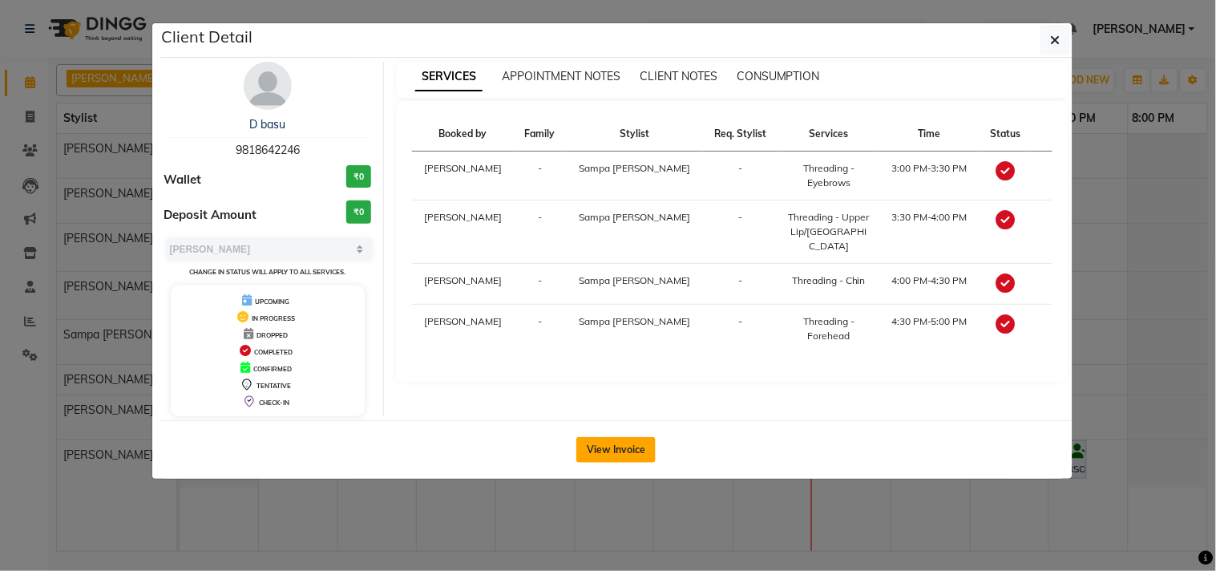
click at [612, 437] on button "View Invoice" at bounding box center [615, 450] width 79 height 26
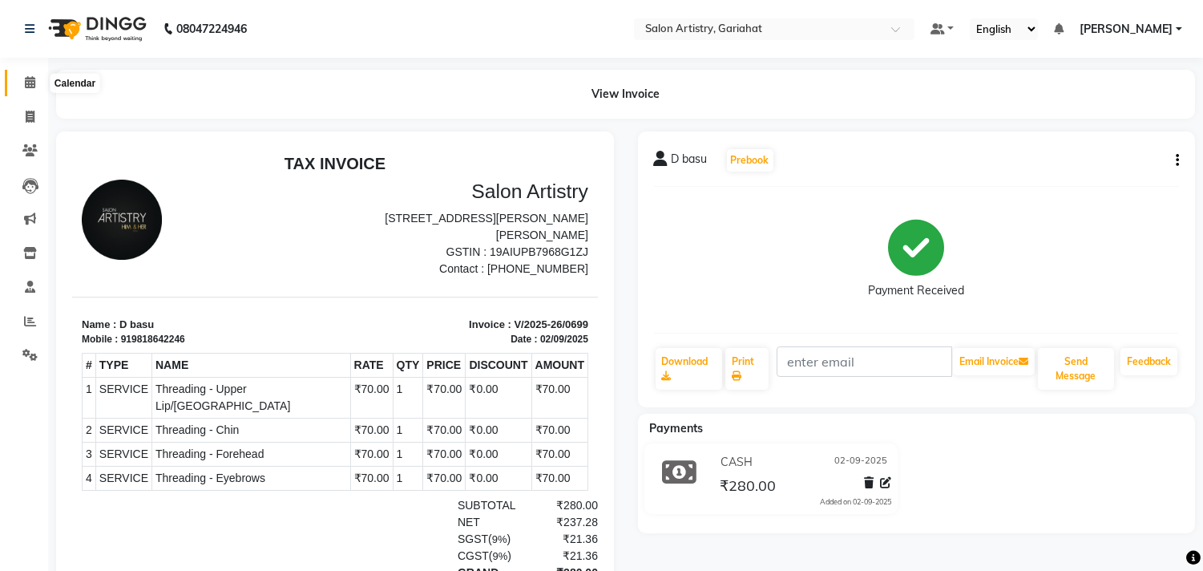
click at [33, 75] on span at bounding box center [30, 83] width 28 height 18
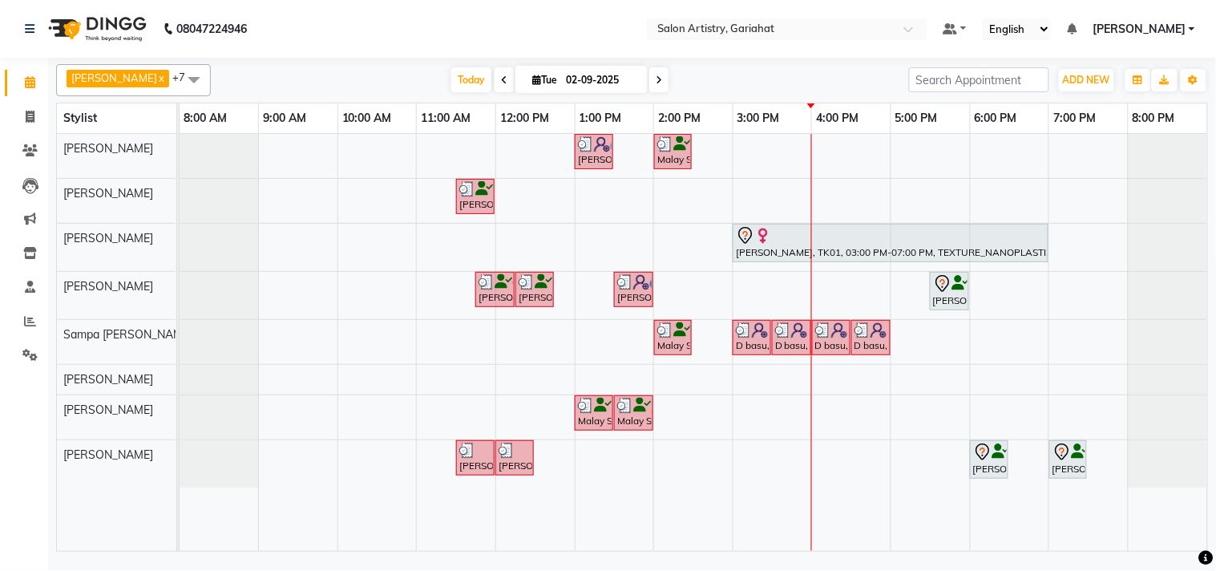
click at [711, 507] on td at bounding box center [693, 342] width 79 height 417
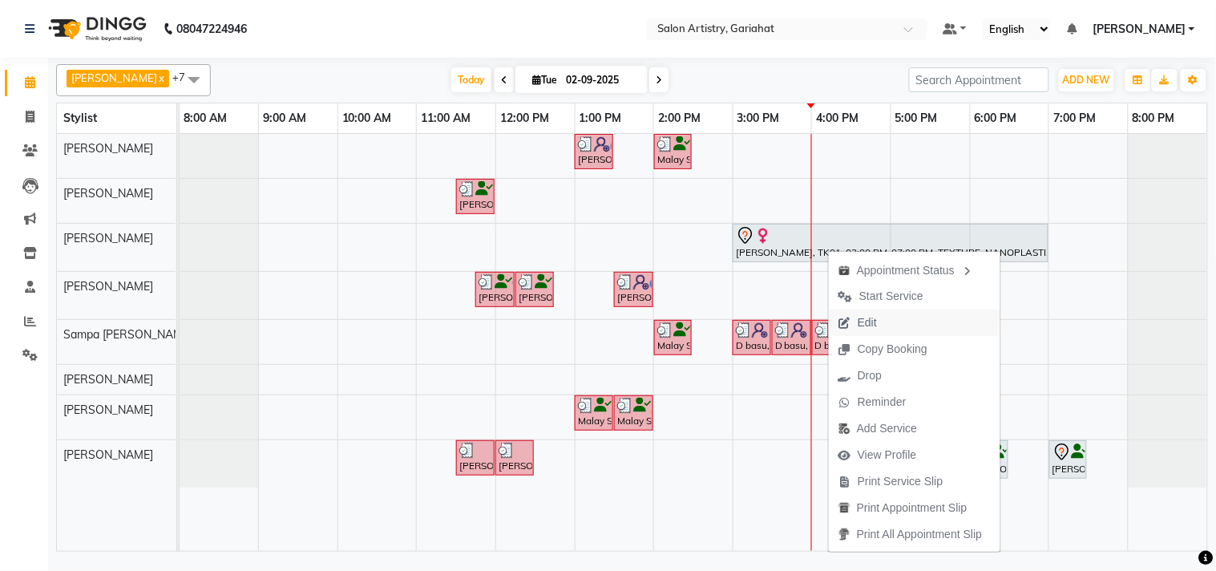
click at [874, 324] on span "Edit" at bounding box center [866, 322] width 19 height 17
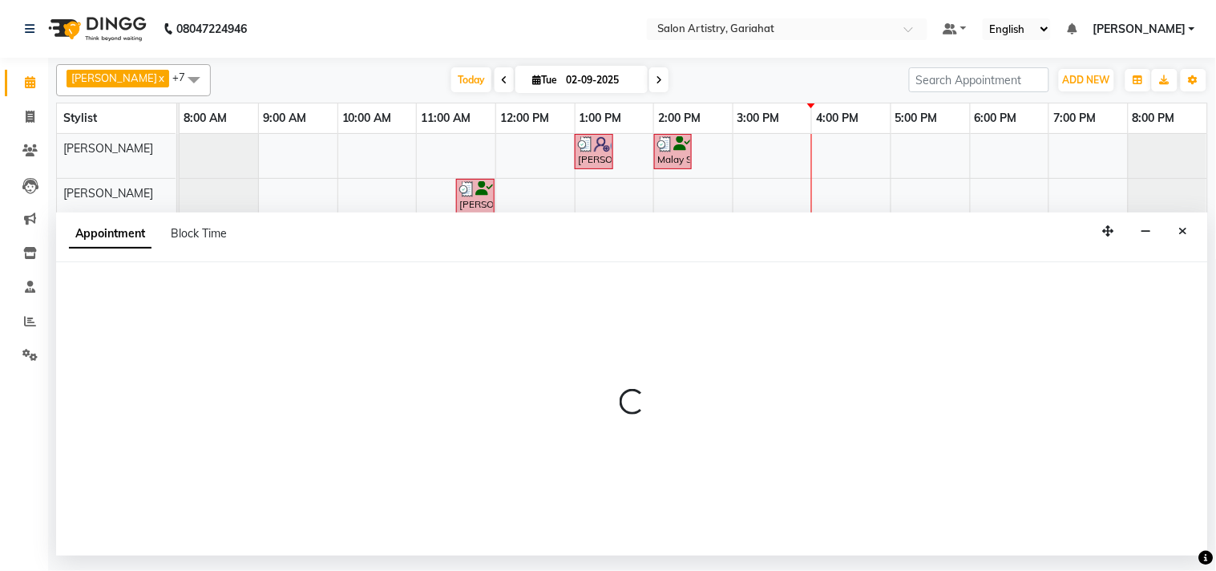
select select "tentative"
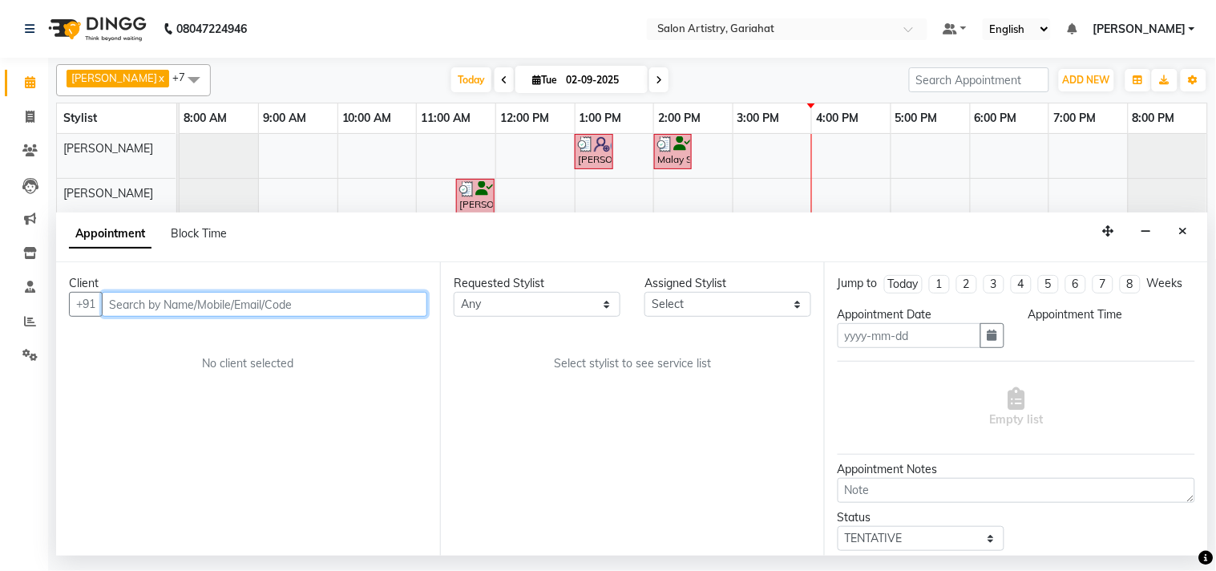
type input "02-09-2025"
select select "82199"
select select "900"
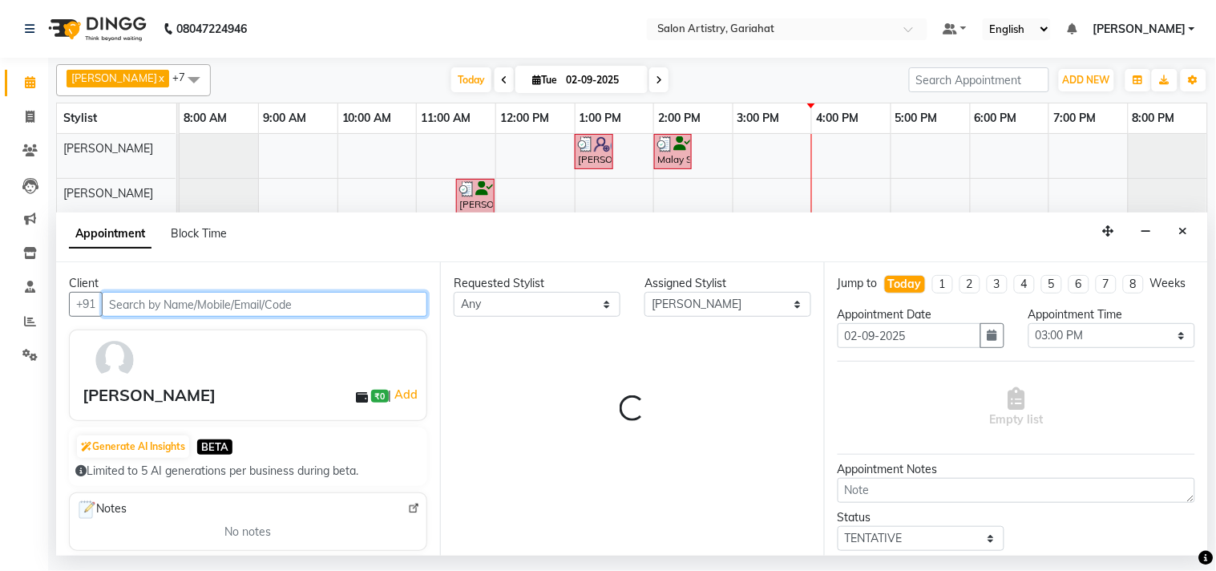
select select "4230"
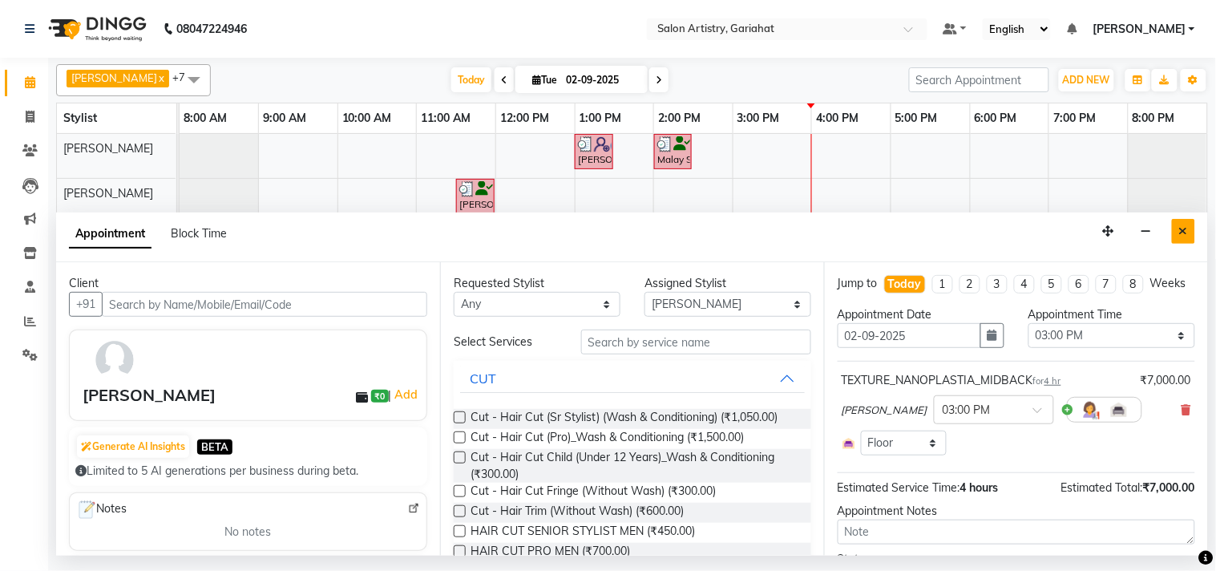
click at [1192, 235] on button "Close" at bounding box center [1182, 231] width 23 height 25
